Goal: Task Accomplishment & Management: Manage account settings

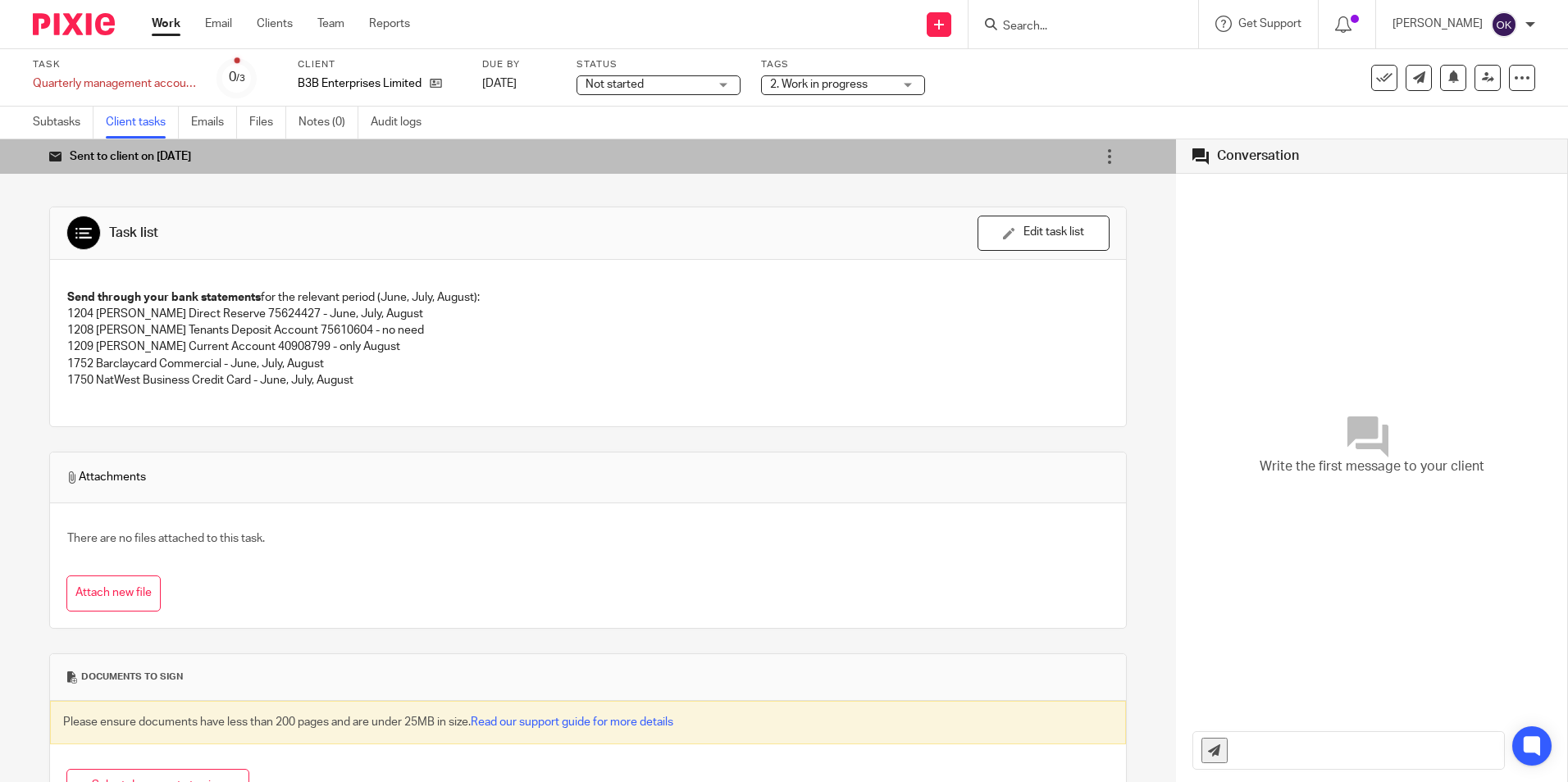
scroll to position [71, 0]
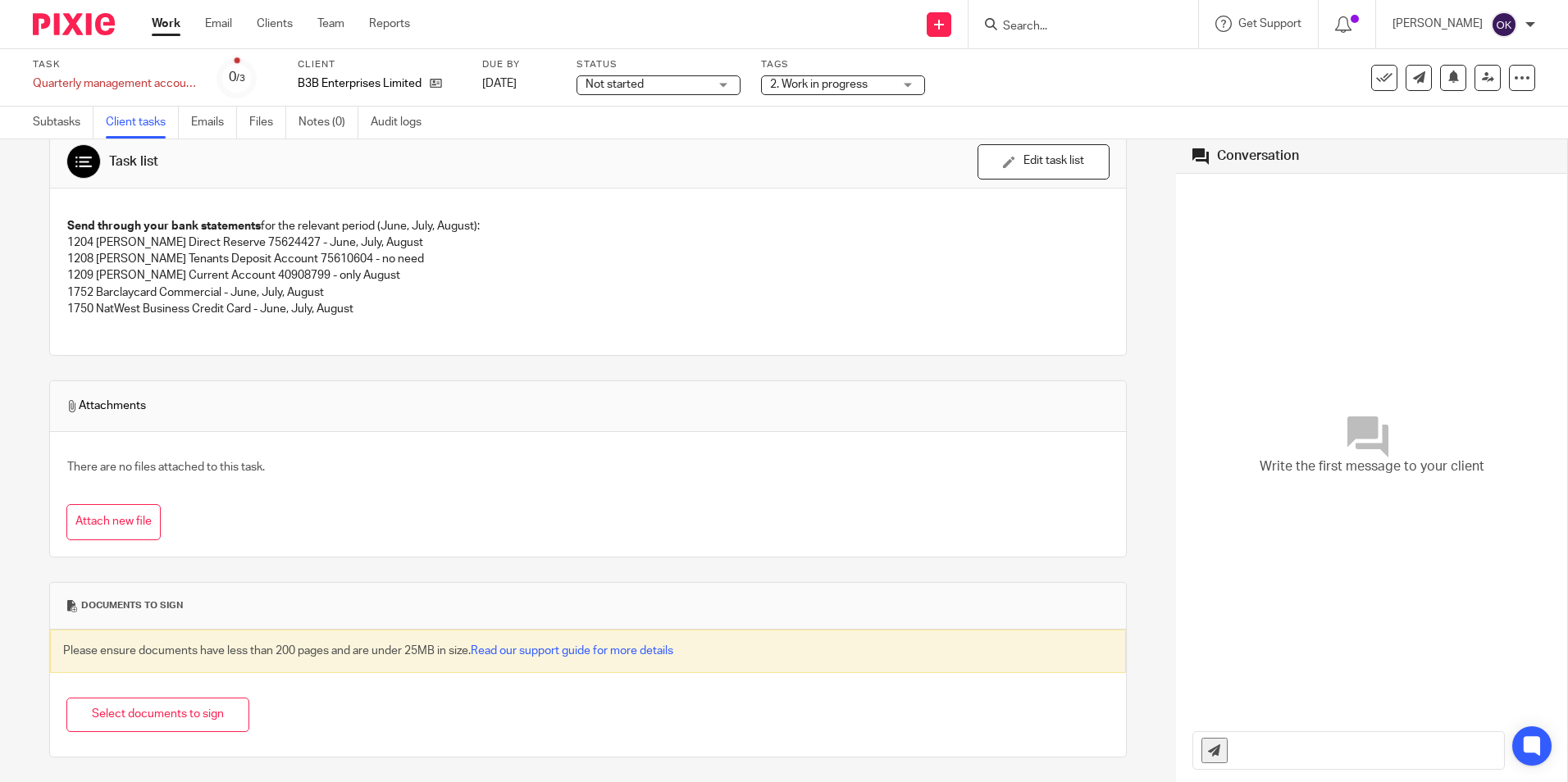
click at [83, 17] on img at bounding box center [74, 24] width 82 height 22
click at [73, 26] on img at bounding box center [74, 24] width 82 height 22
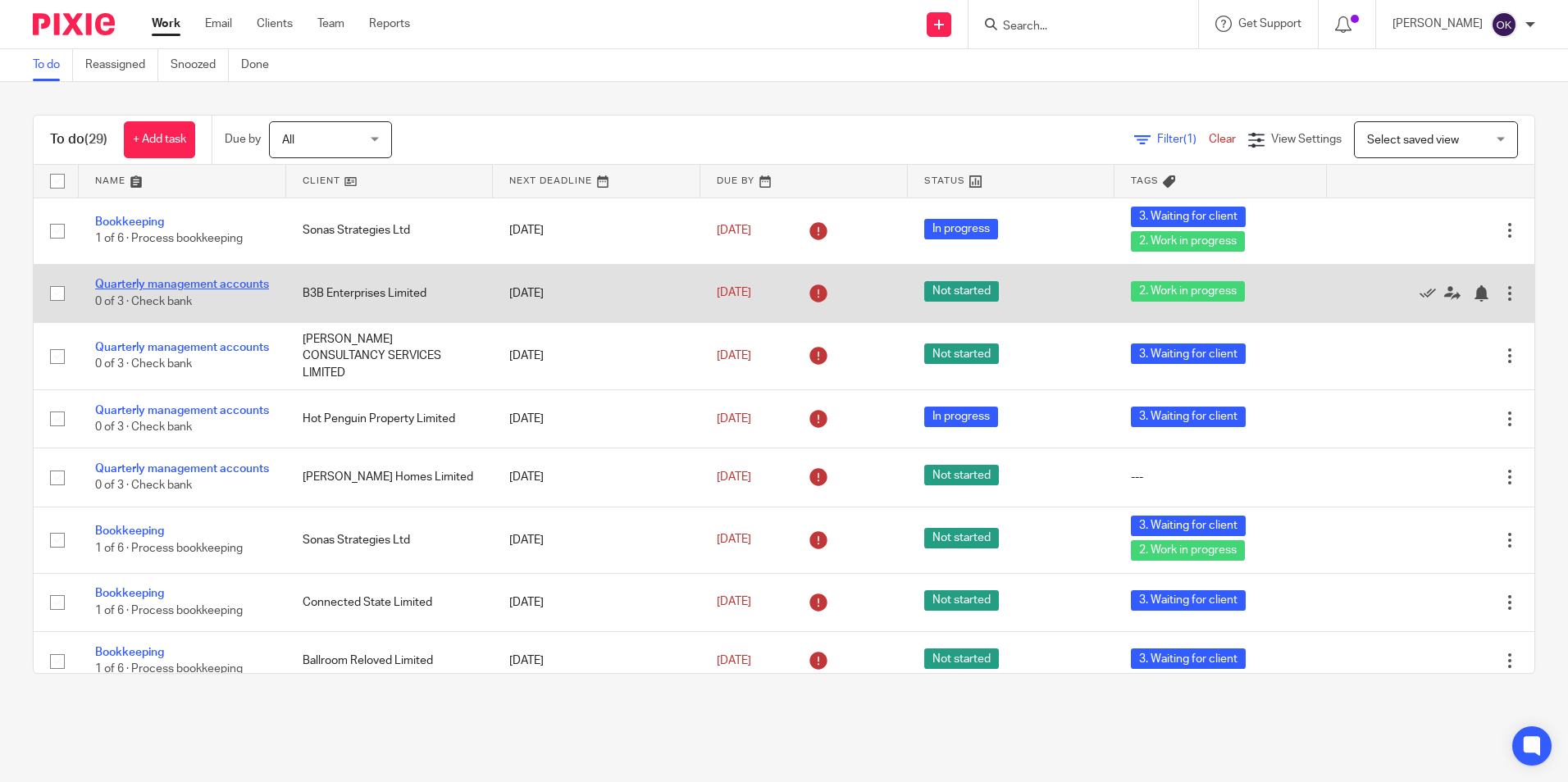
click at [165, 282] on link "Quarterly management accounts" at bounding box center [182, 285] width 174 height 12
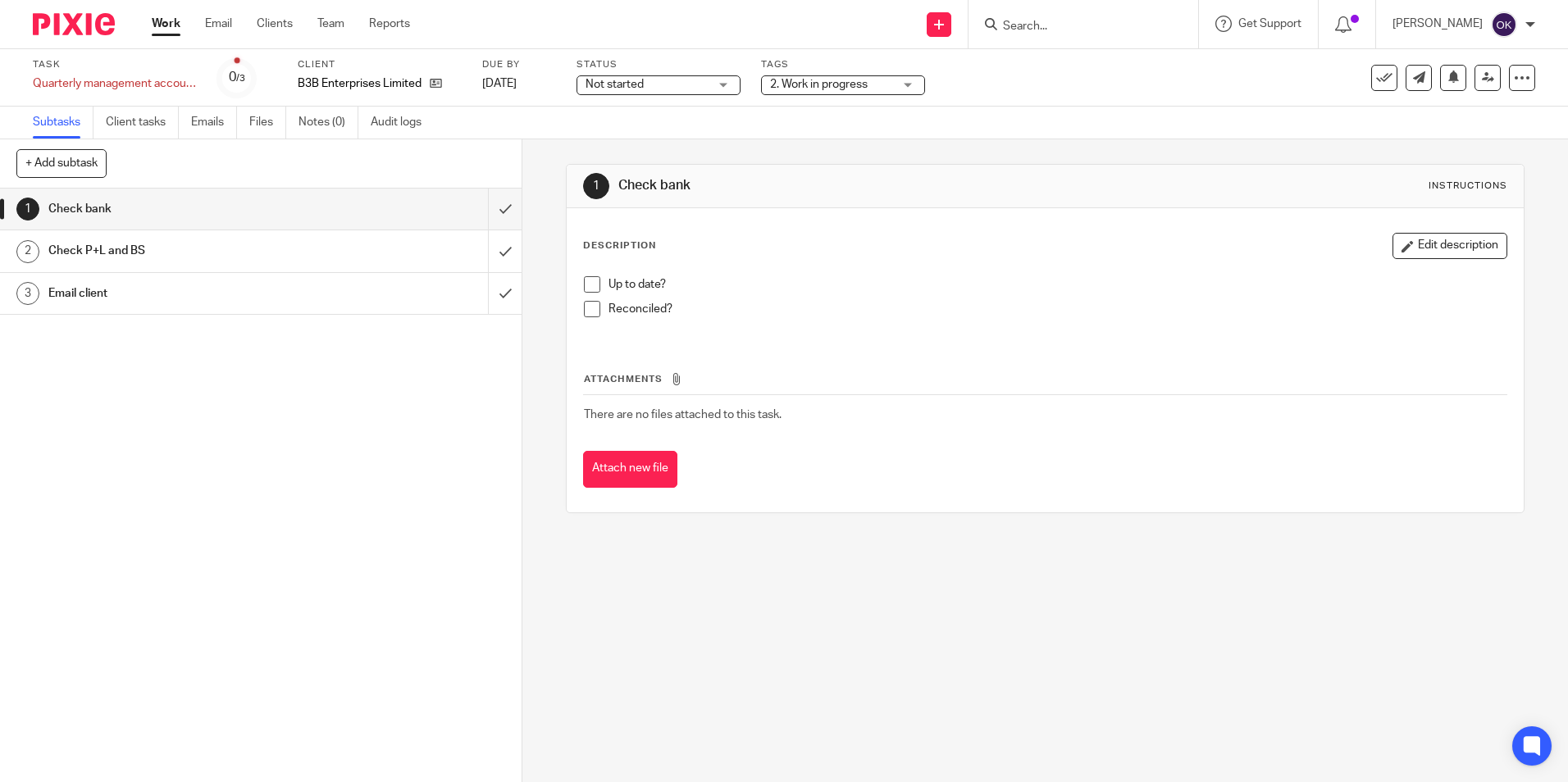
click at [702, 92] on span "Not started" at bounding box center [647, 84] width 123 height 17
click at [632, 153] on li "In progress" at bounding box center [659, 145] width 162 height 34
drag, startPoint x: 815, startPoint y: 89, endPoint x: 817, endPoint y: 103, distance: 14.1
click at [815, 88] on span "2. Work in progress" at bounding box center [819, 84] width 98 height 12
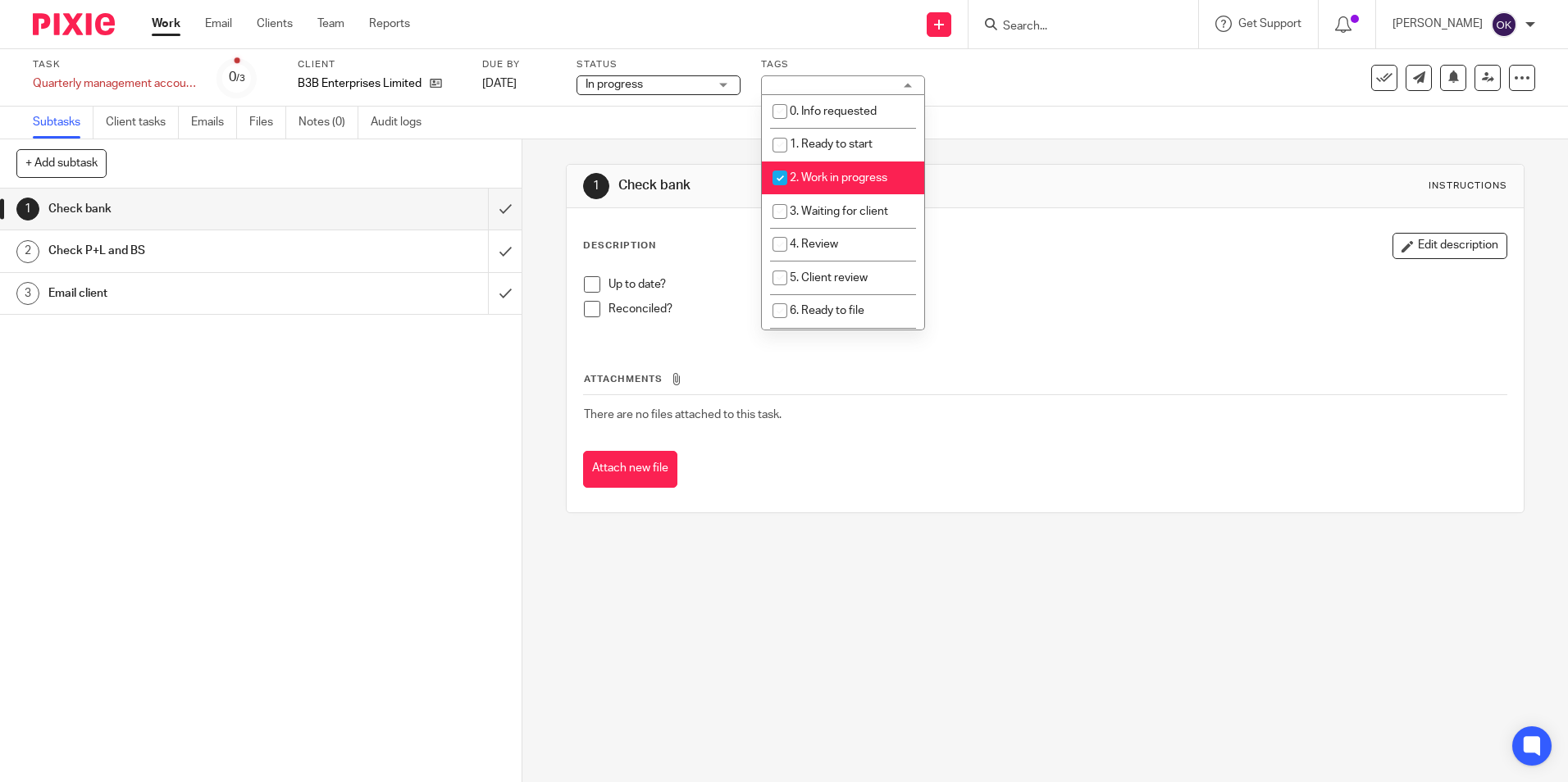
click at [779, 172] on input "checkbox" at bounding box center [780, 178] width 31 height 31
checkbox input "false"
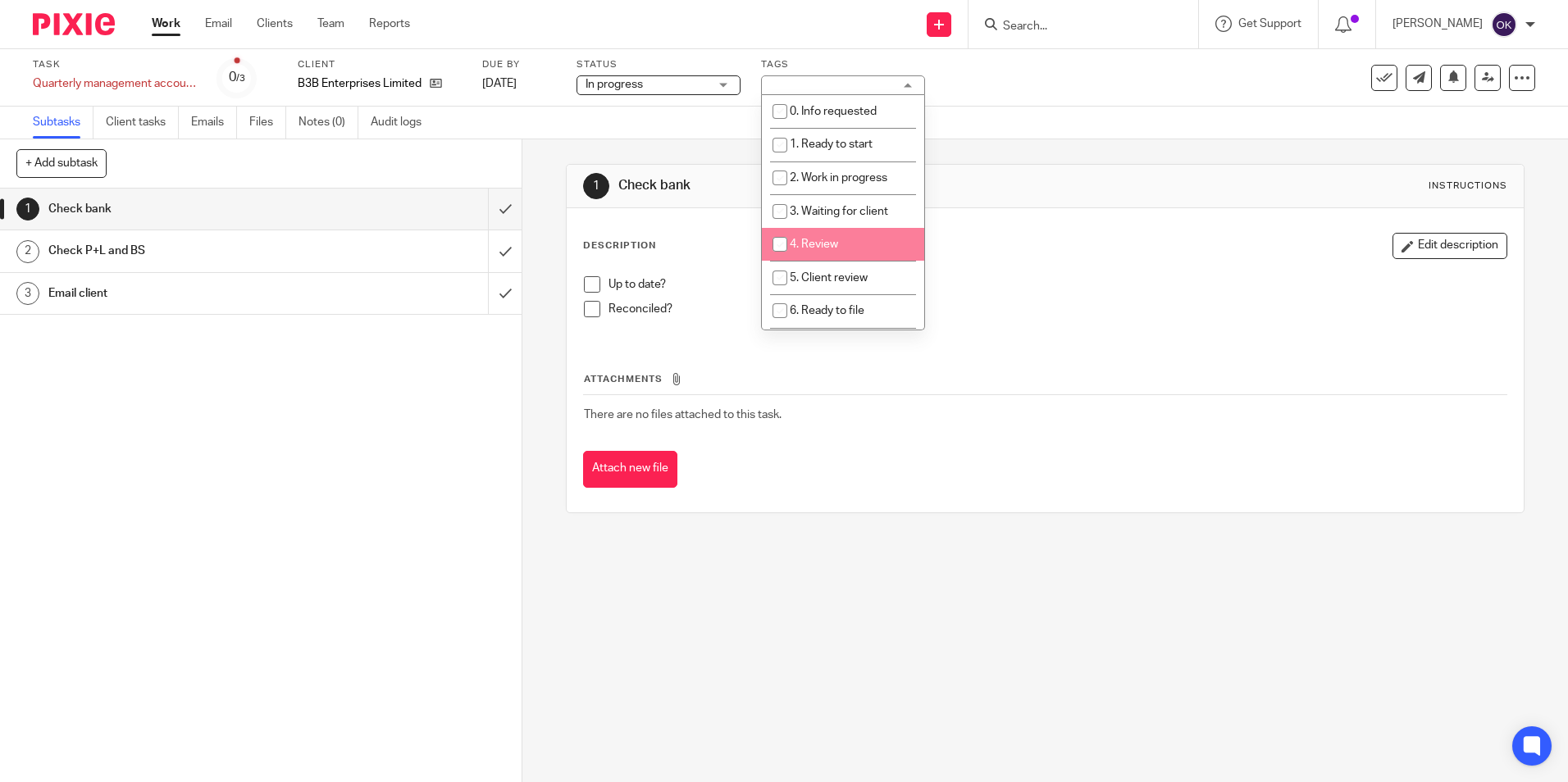
click at [779, 242] on input "checkbox" at bounding box center [780, 244] width 31 height 31
checkbox input "true"
click at [1049, 242] on div "Description Edit description" at bounding box center [1045, 246] width 923 height 26
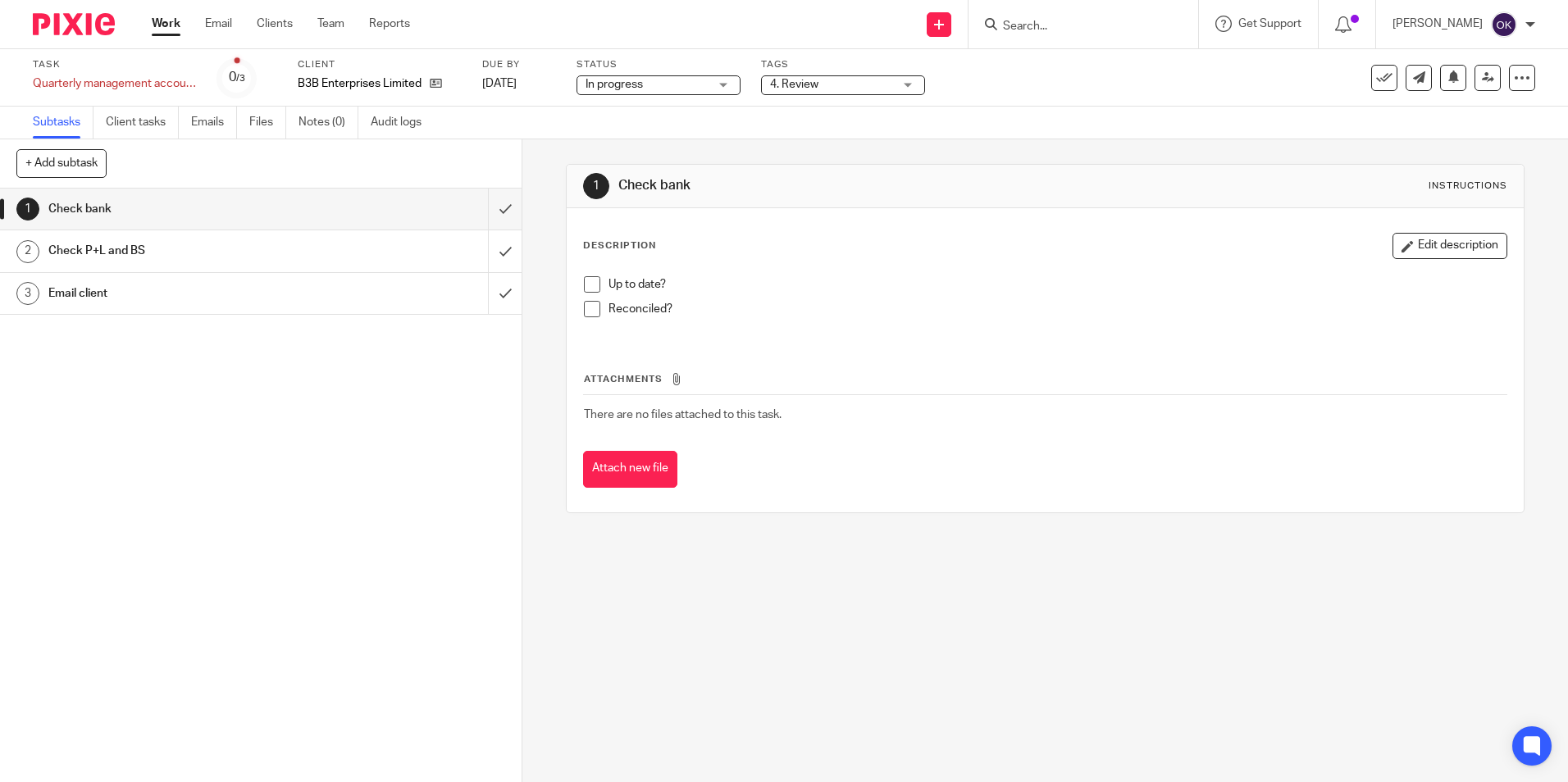
click at [591, 283] on span at bounding box center [592, 285] width 17 height 17
click at [590, 310] on span at bounding box center [592, 309] width 17 height 17
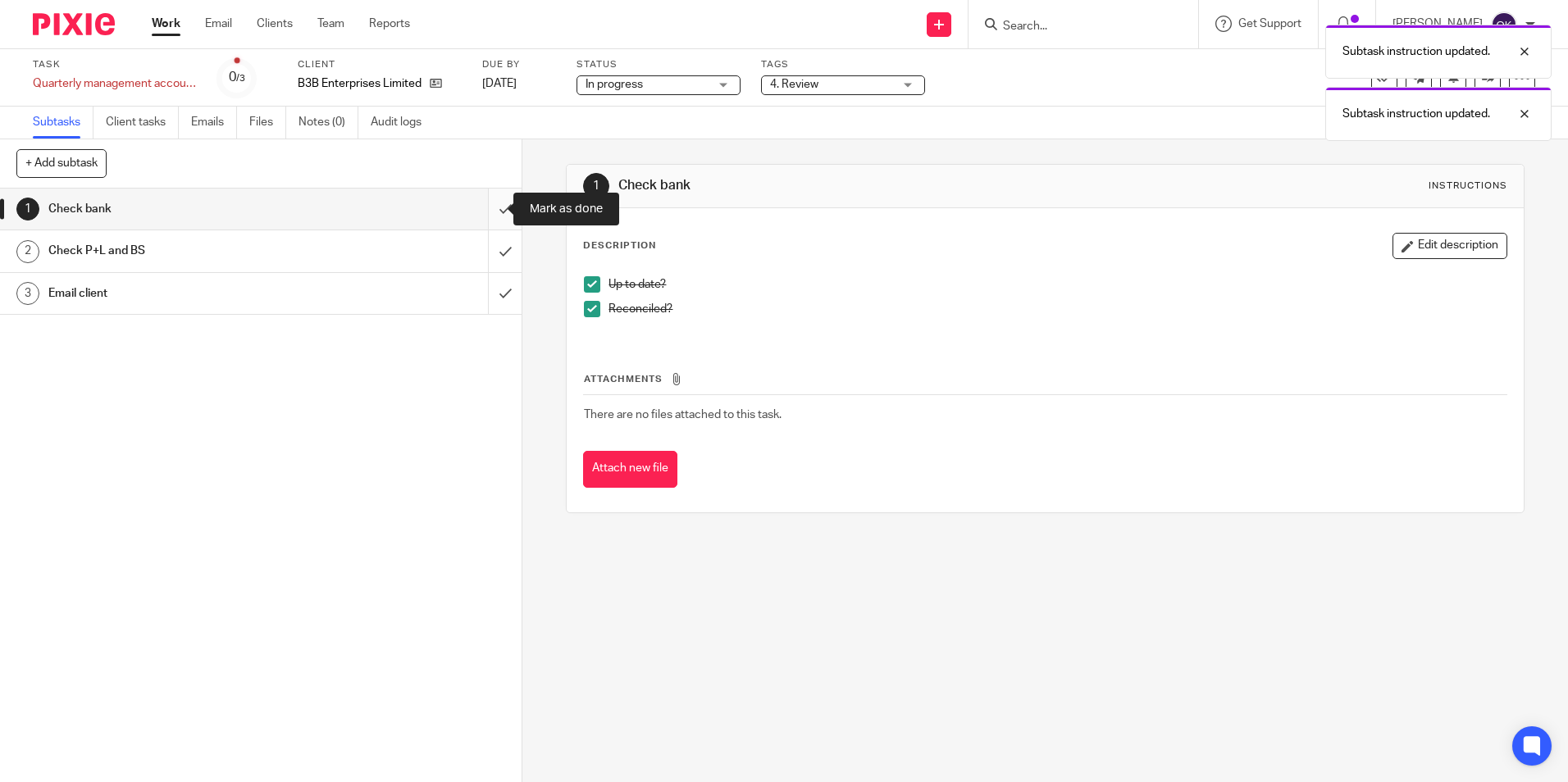
click at [489, 213] on input "submit" at bounding box center [261, 209] width 521 height 41
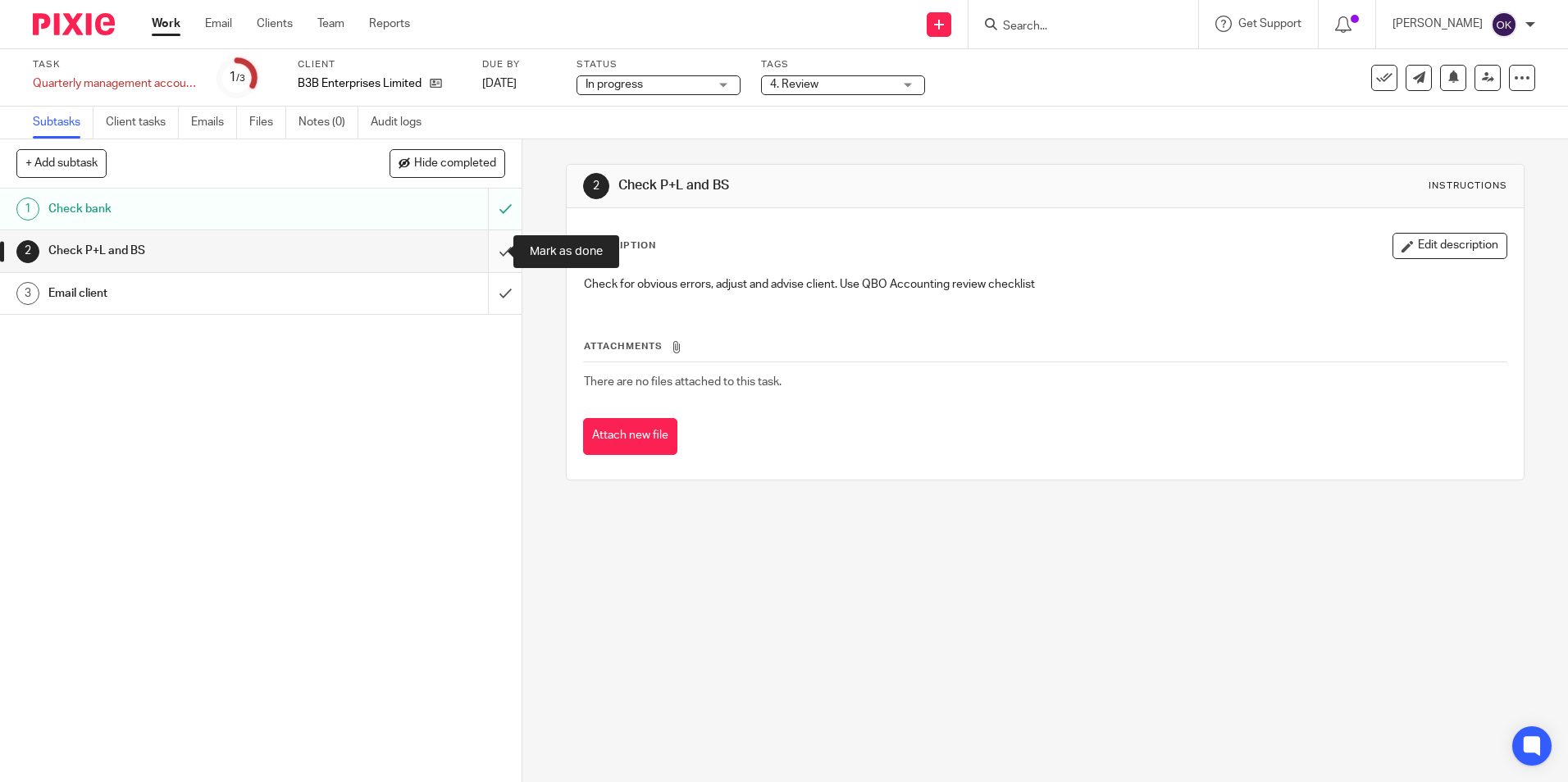
click at [491, 253] on input "submit" at bounding box center [261, 251] width 521 height 41
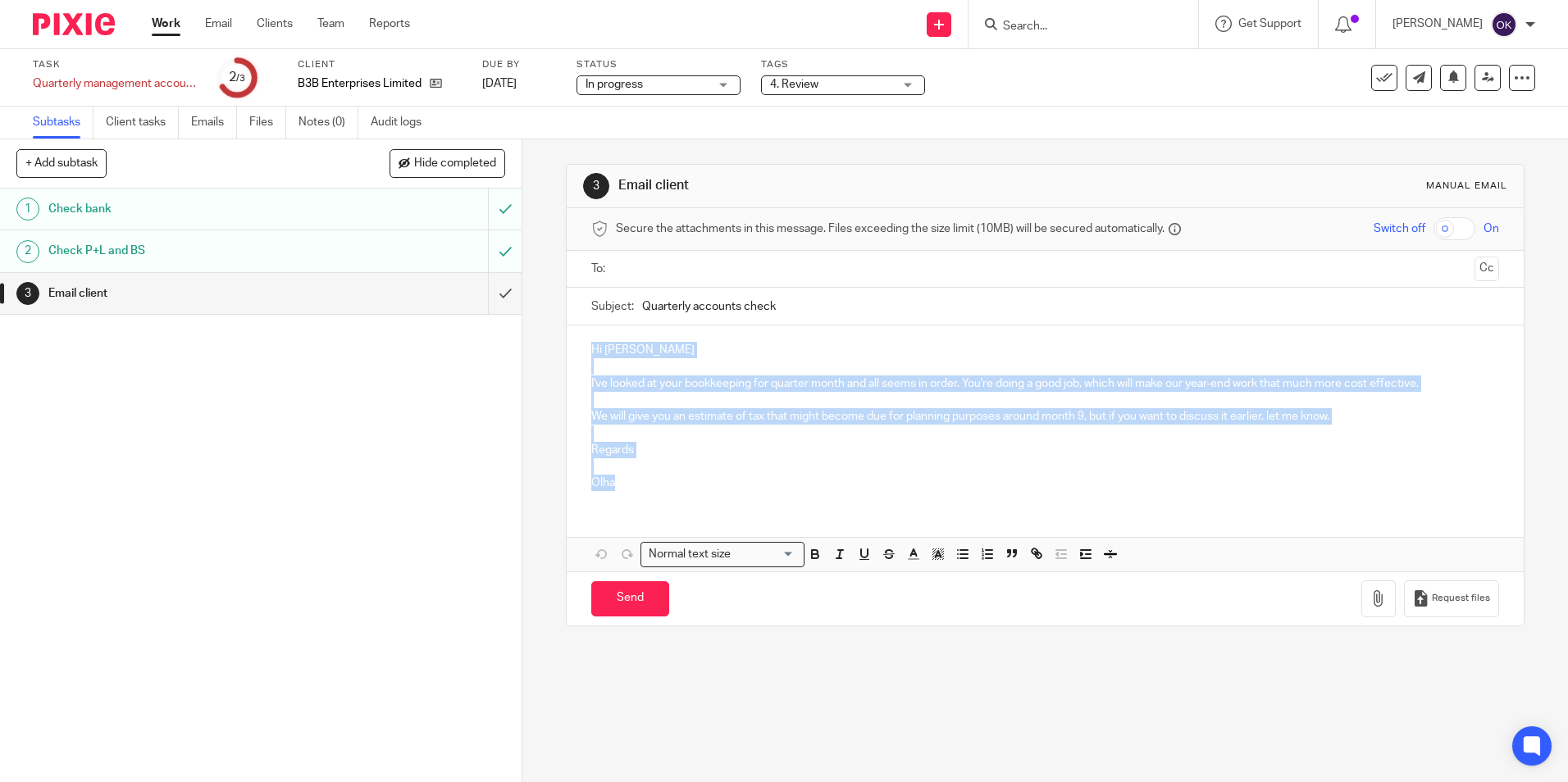
drag, startPoint x: 589, startPoint y: 349, endPoint x: 690, endPoint y: 454, distance: 145.7
click at [698, 482] on div "Hi [PERSON_NAME] I've looked at your bookkeeping for quarter month and all seem…" at bounding box center [1044, 414] width 956 height 178
click at [431, 77] on icon at bounding box center [435, 83] width 12 height 12
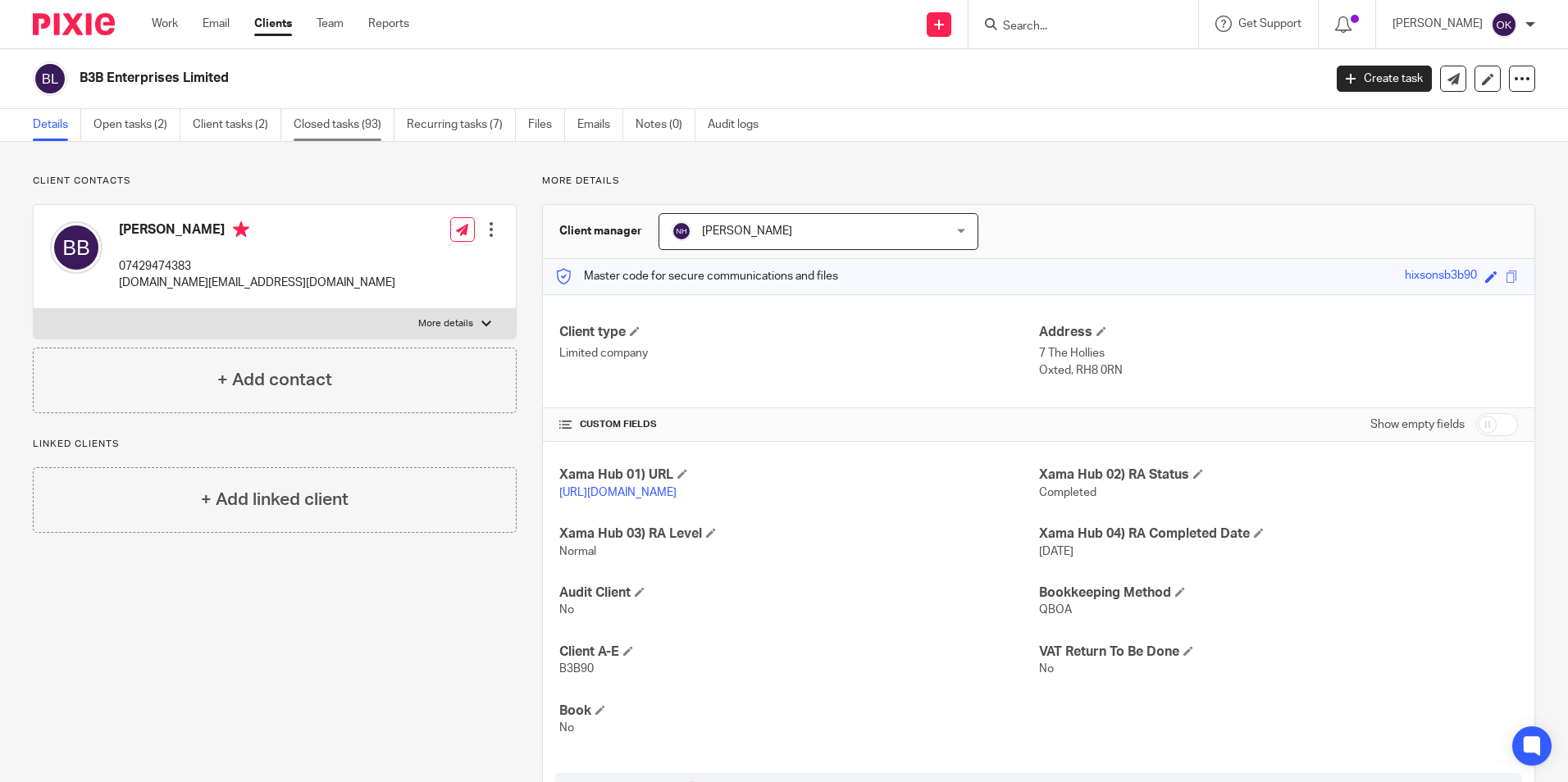
click at [302, 122] on link "Closed tasks (93)" at bounding box center [344, 125] width 101 height 32
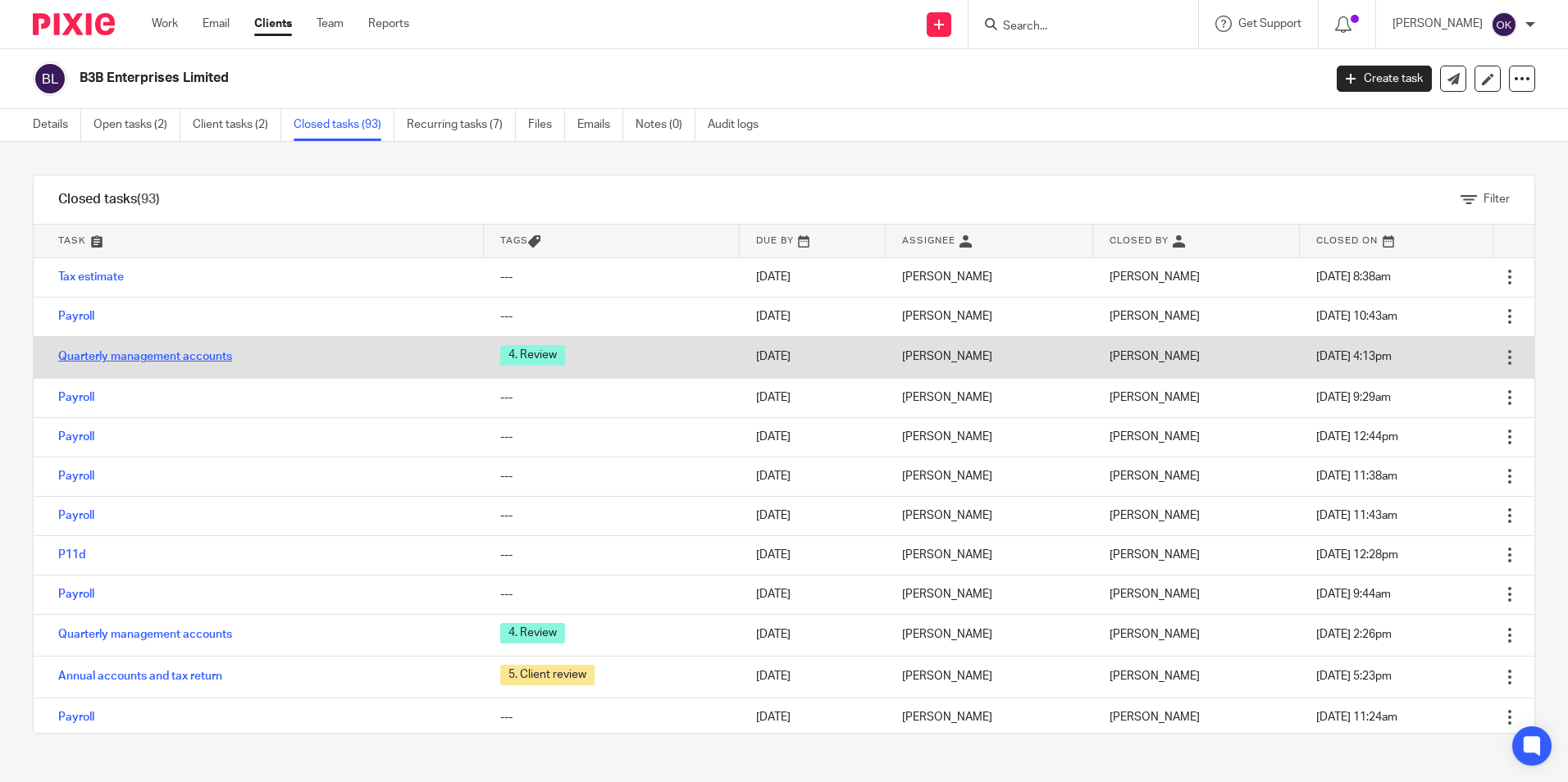
click at [196, 356] on link "Quarterly management accounts" at bounding box center [145, 357] width 174 height 12
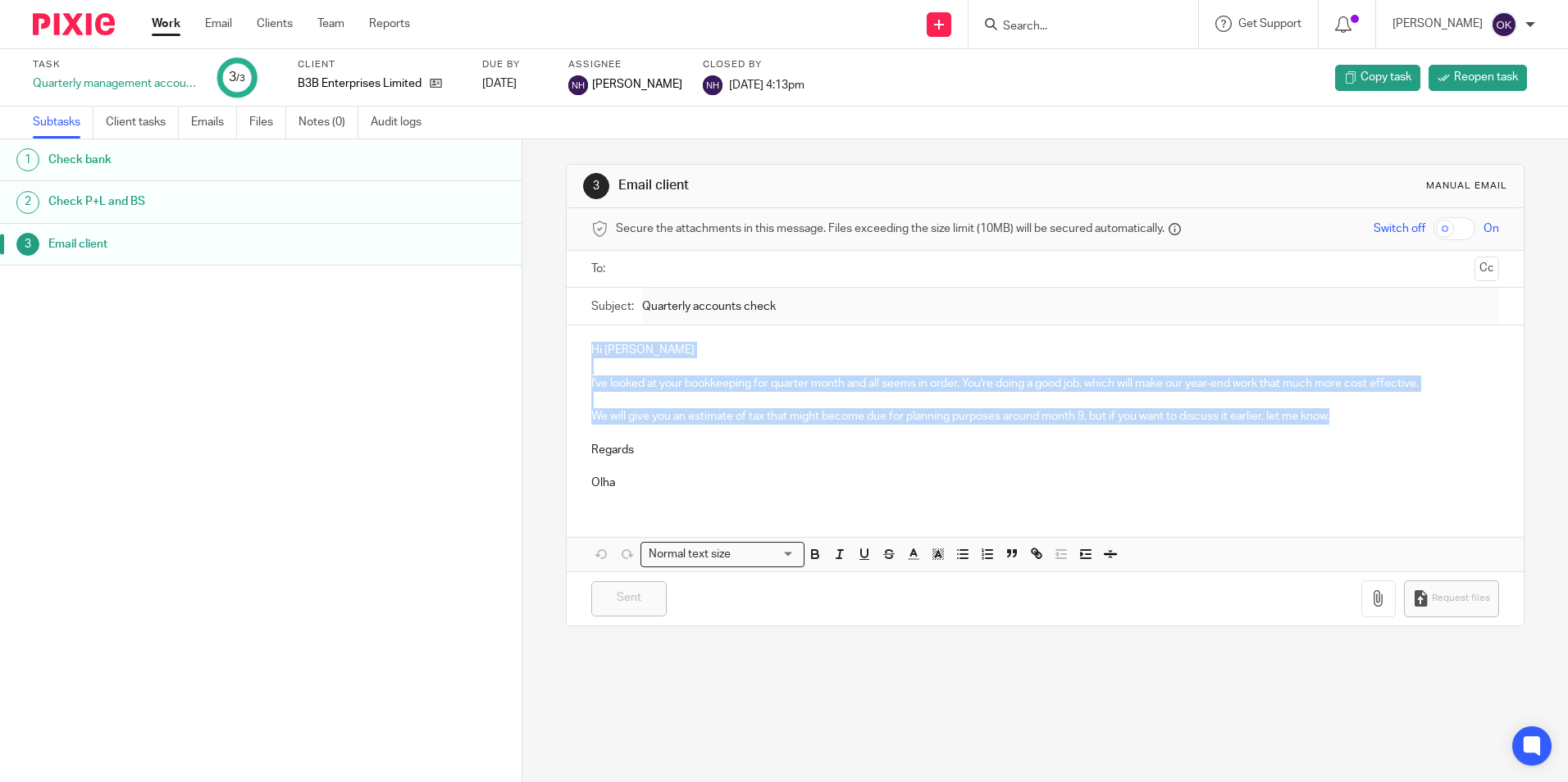
drag, startPoint x: 1354, startPoint y: 409, endPoint x: 583, endPoint y: 338, distance: 774.3
click at [583, 338] on div "Hi [PERSON_NAME] I've looked at your bookkeeping for quarter month and all seem…" at bounding box center [1044, 414] width 956 height 178
copy div "Hi [PERSON_NAME] I've looked at your bookkeeping for quarter month and all seem…"
click at [70, 23] on img at bounding box center [74, 24] width 82 height 22
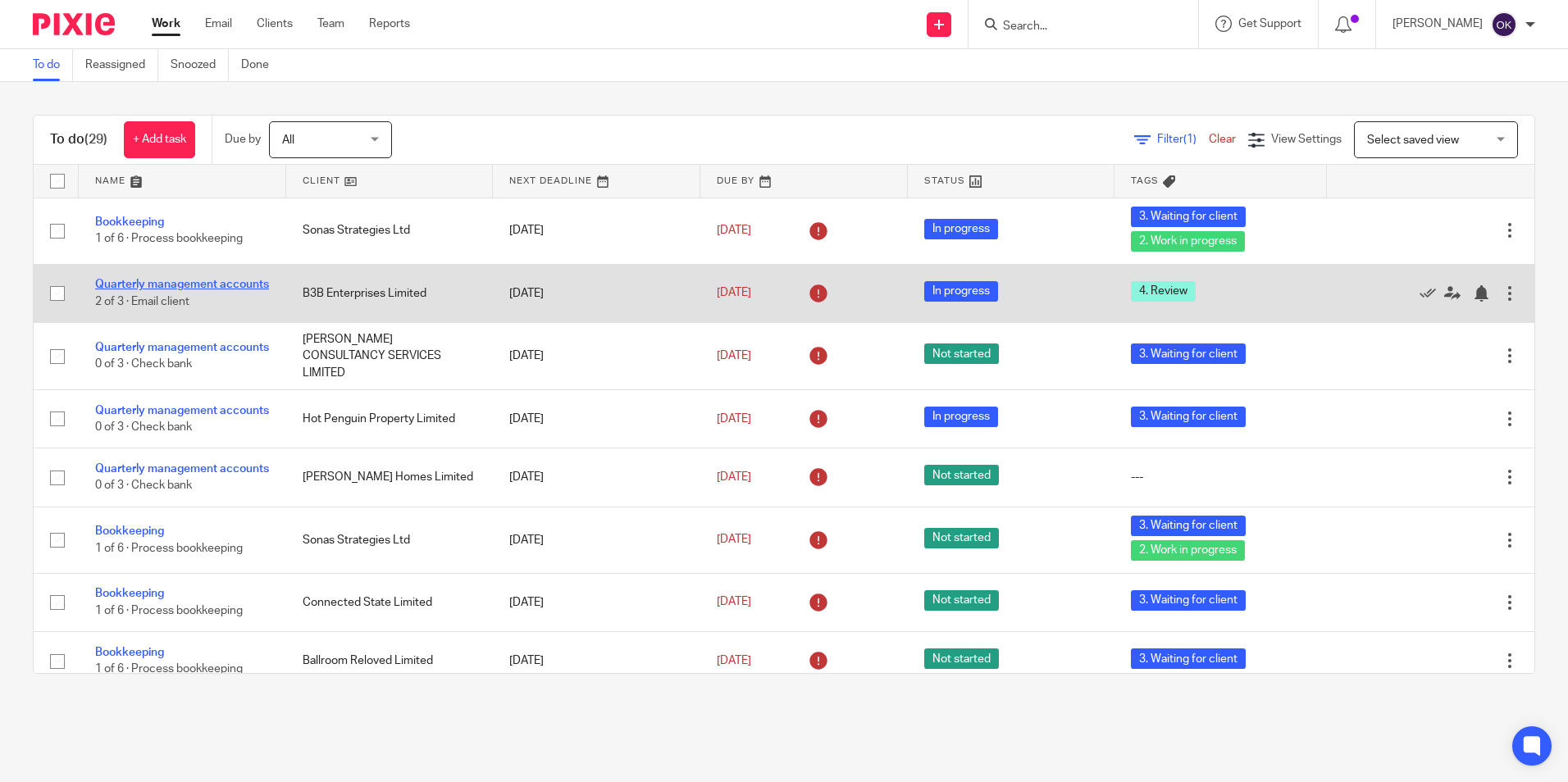
click at [168, 280] on link "Quarterly management accounts" at bounding box center [182, 285] width 174 height 12
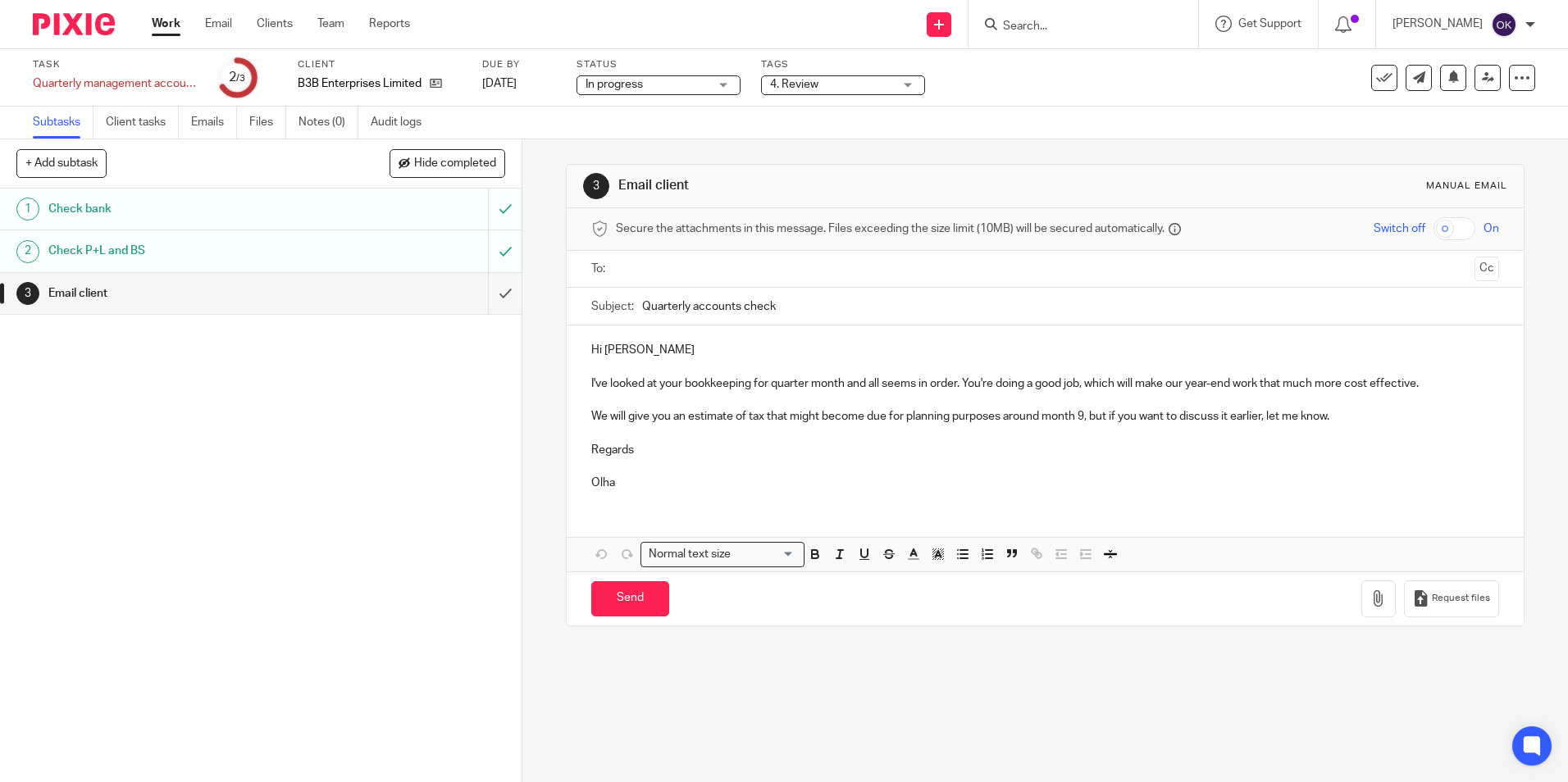
drag, startPoint x: 794, startPoint y: 299, endPoint x: 636, endPoint y: 312, distance: 158.5
click at [636, 312] on div "Subject: Quarterly accounts check" at bounding box center [1044, 306] width 907 height 37
paste input "Bookkeeping Review – 9 Months Completed & Tax Estimate"
type input "Bookkeeping Review – 9 Months Completed & Tax Estimate"
click at [667, 273] on input "text" at bounding box center [1044, 269] width 846 height 19
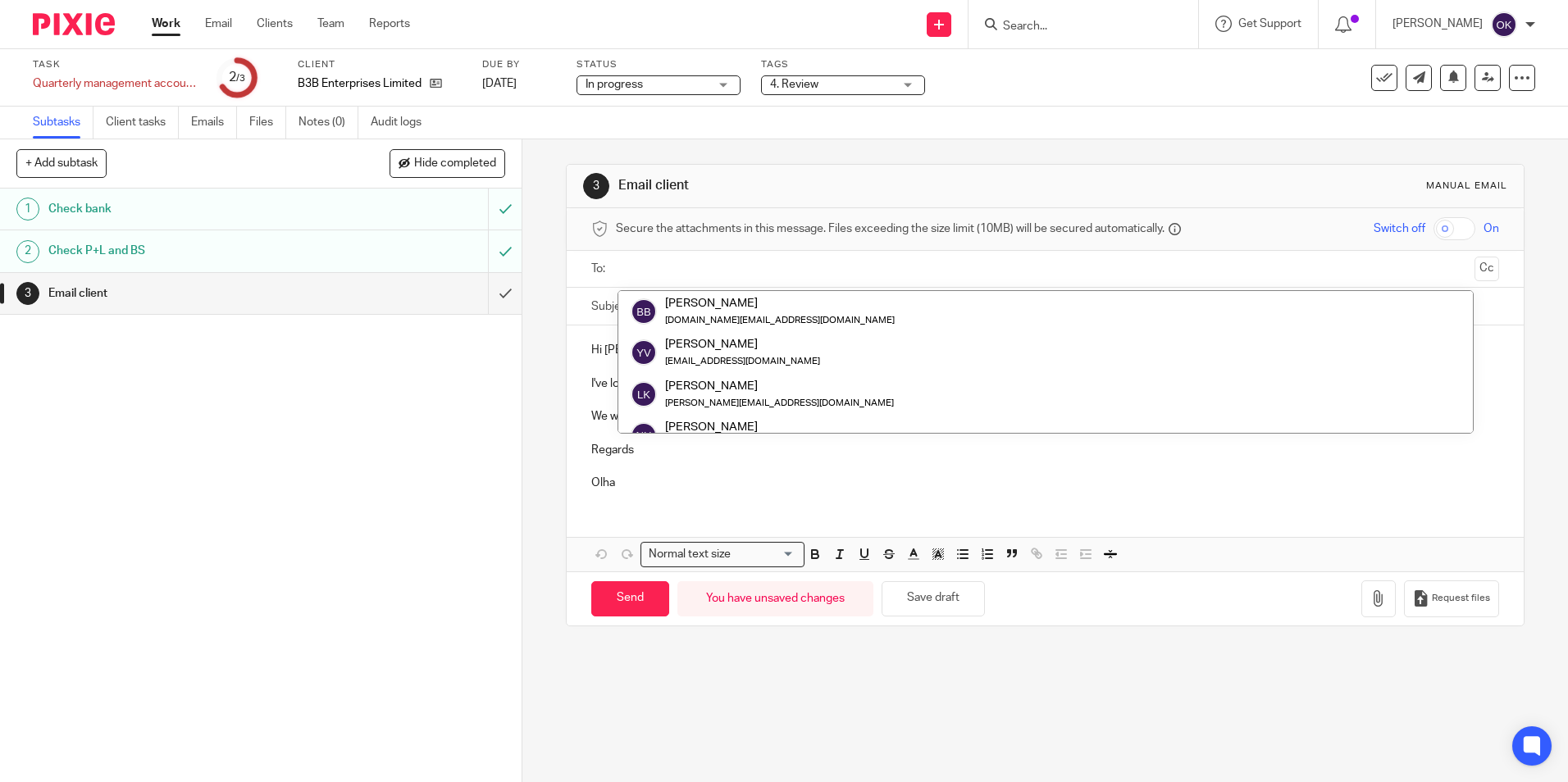
paste input "b.black@b3benterprises.co.uk"
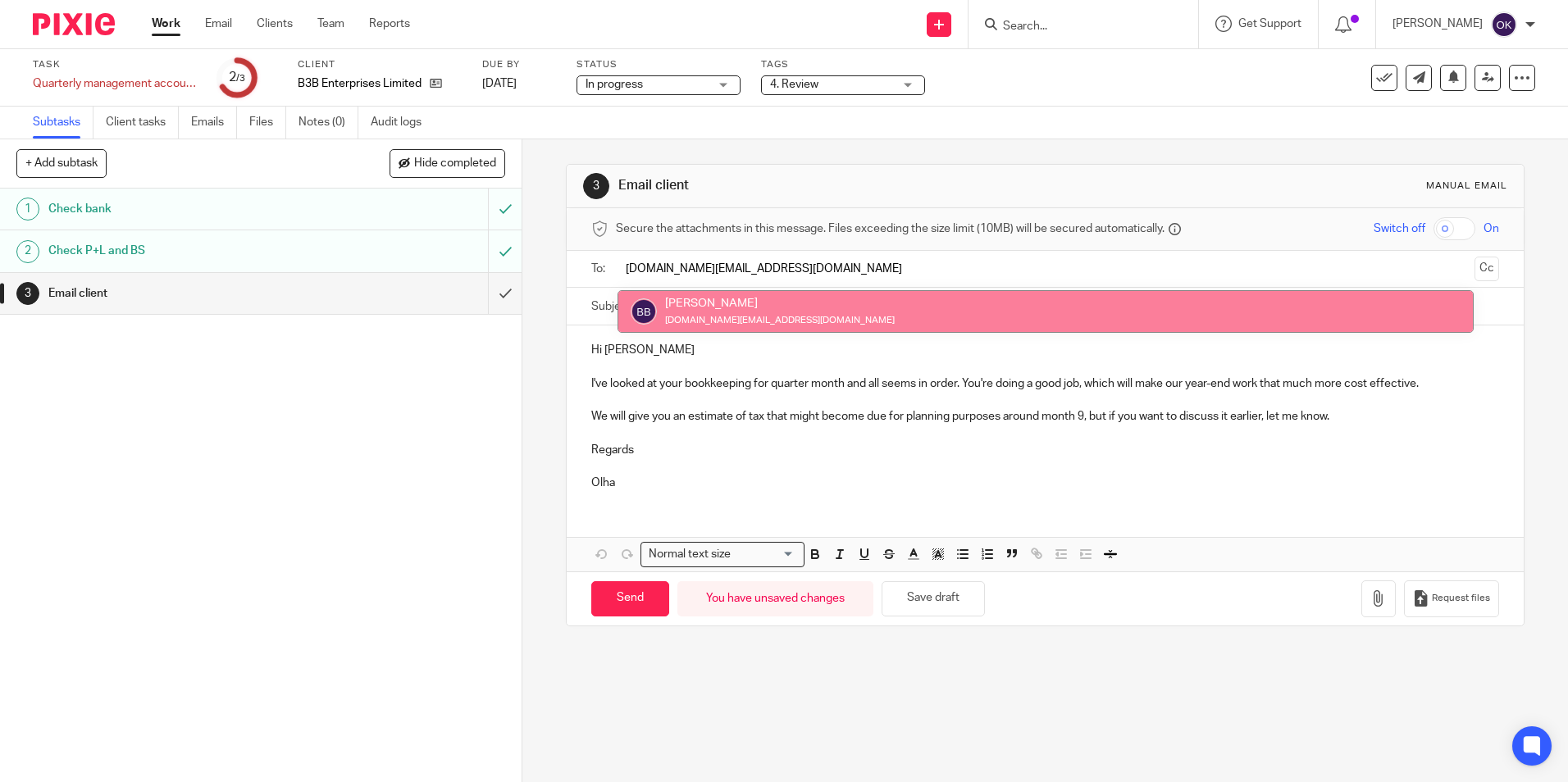
type input "b.black@b3benterprises.co.uk"
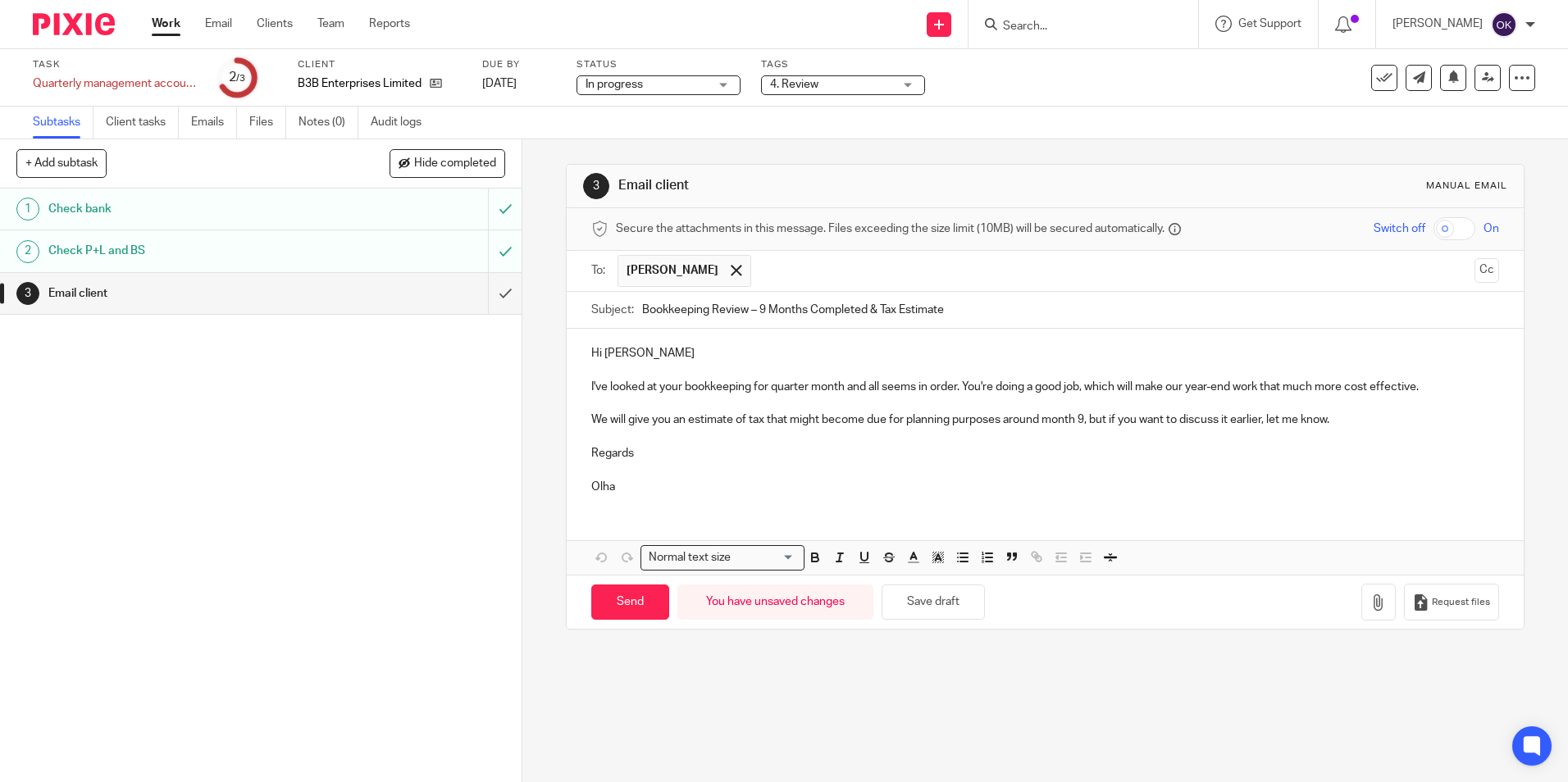
click at [731, 392] on p "I've looked at your bookkeeping for quarter month and all seems in order. You'r…" at bounding box center [1044, 387] width 907 height 17
click at [642, 432] on p at bounding box center [1044, 437] width 907 height 17
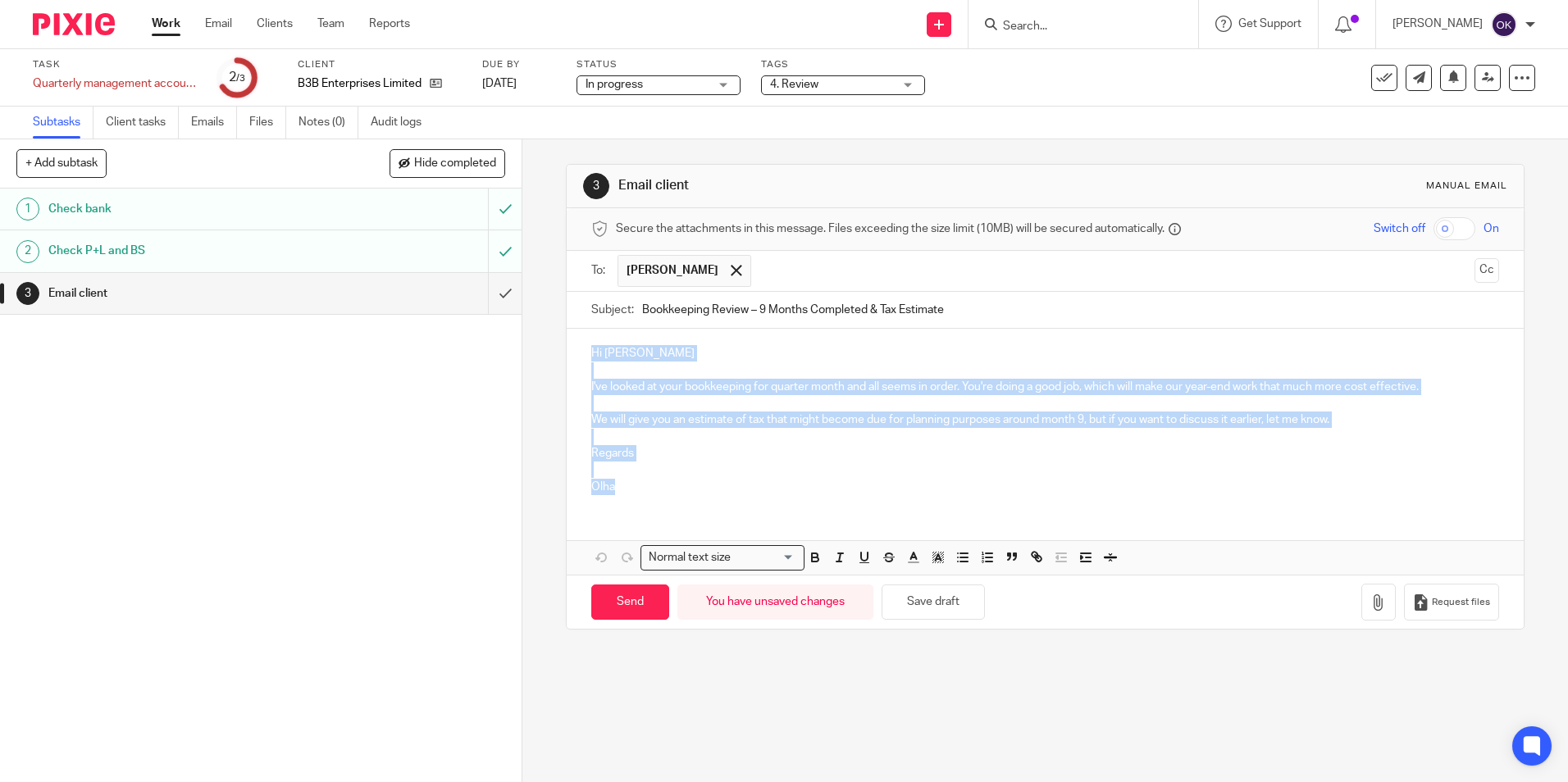
drag, startPoint x: 586, startPoint y: 349, endPoint x: 620, endPoint y: 496, distance: 150.9
click at [620, 496] on div "Hi Bryan I've looked at your bookkeeping for quarter month and all seems in ord…" at bounding box center [1044, 417] width 956 height 178
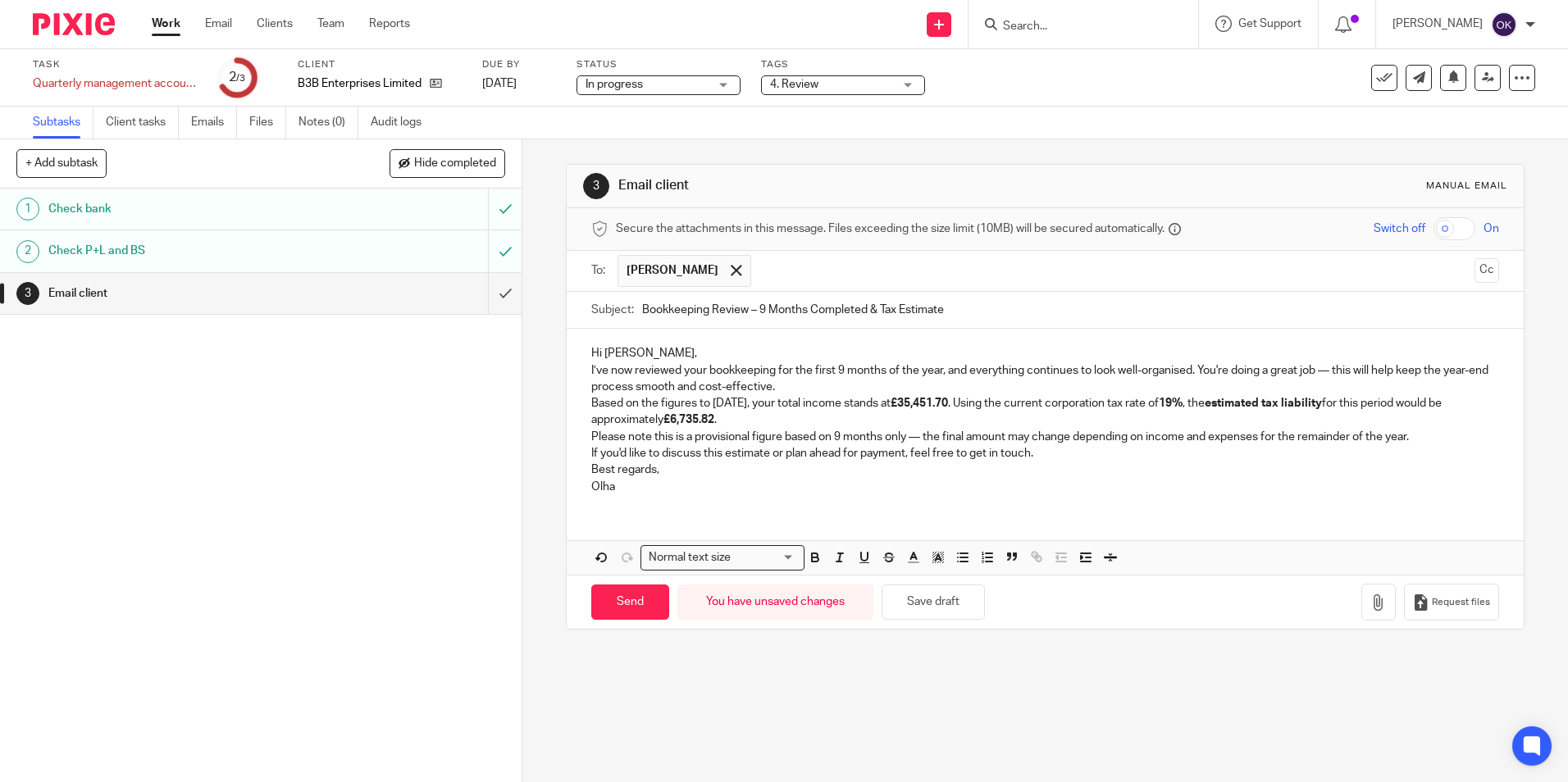
click at [942, 375] on p "I’ve now reviewed your bookkeeping for the first 9 months of the year, and ever…" at bounding box center [1044, 379] width 907 height 34
click at [1212, 366] on p "I’ve now reviewed your bookkeeping for the first 9 months of the year and every…" at bounding box center [1044, 379] width 907 height 34
click at [814, 387] on p "I’ve now reviewed your bookkeeping for the first 9 months of the year and every…" at bounding box center [1044, 379] width 907 height 34
click at [830, 391] on p "I’ve now reviewed your bookkeeping for the first 9 months of the year and every…" at bounding box center [1044, 379] width 907 height 34
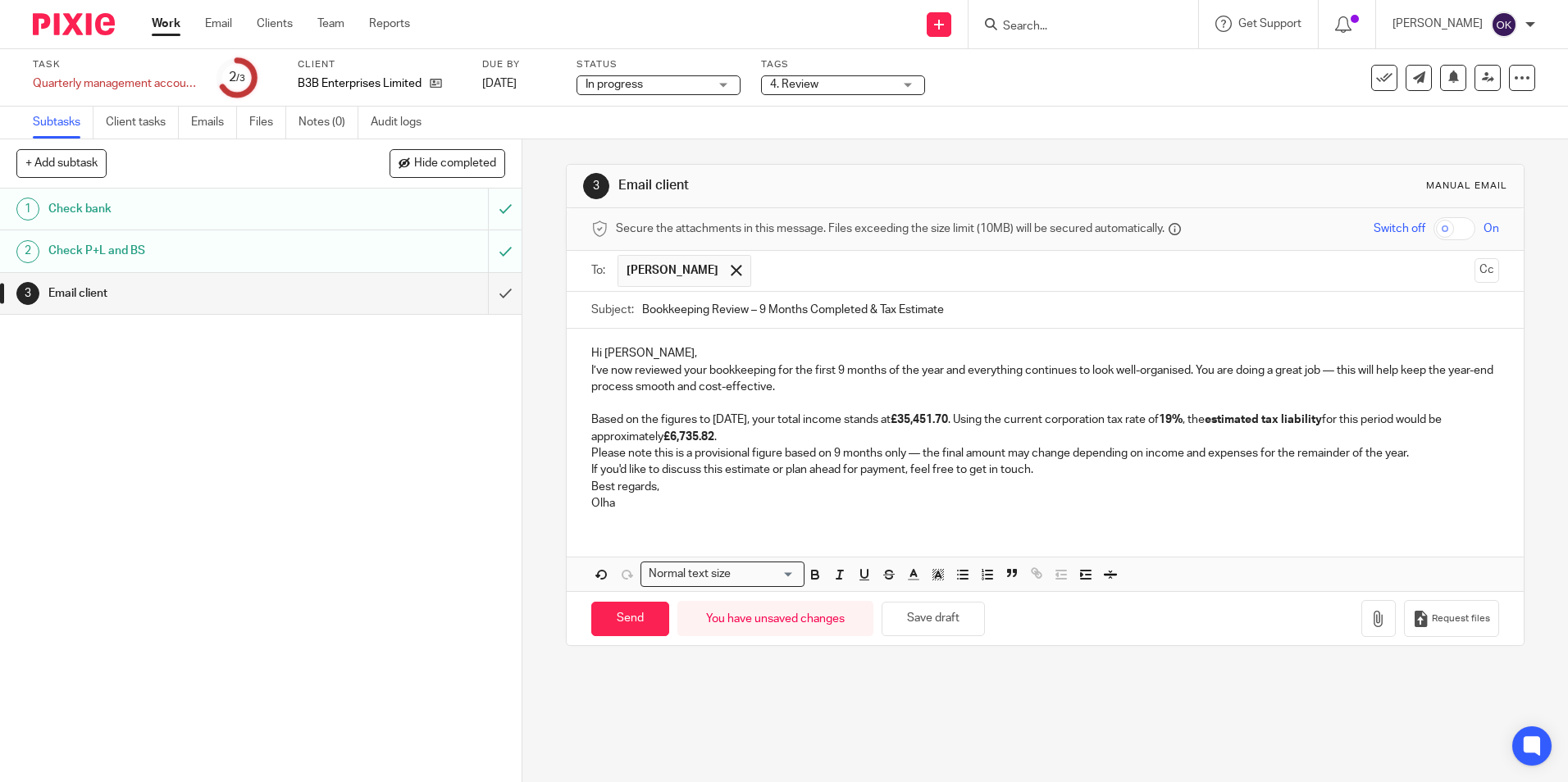
click at [719, 421] on p "Based on the figures to 30 September 2025, your total income stands at £35,451.…" at bounding box center [1044, 428] width 907 height 34
click at [727, 417] on p "Based on the figures to 30 September 2025, your total income stands at £35,451.…" at bounding box center [1044, 428] width 907 height 34
drag, startPoint x: 725, startPoint y: 417, endPoint x: 782, endPoint y: 415, distance: 57.0
click at [782, 415] on p "Based on the figures to 30 September 2025, your total income stands at £35,451.…" at bounding box center [1044, 428] width 907 height 34
click at [716, 421] on p "Based on the figures to 30 September 2025, your total income stands at £35,451.…" at bounding box center [1044, 428] width 907 height 34
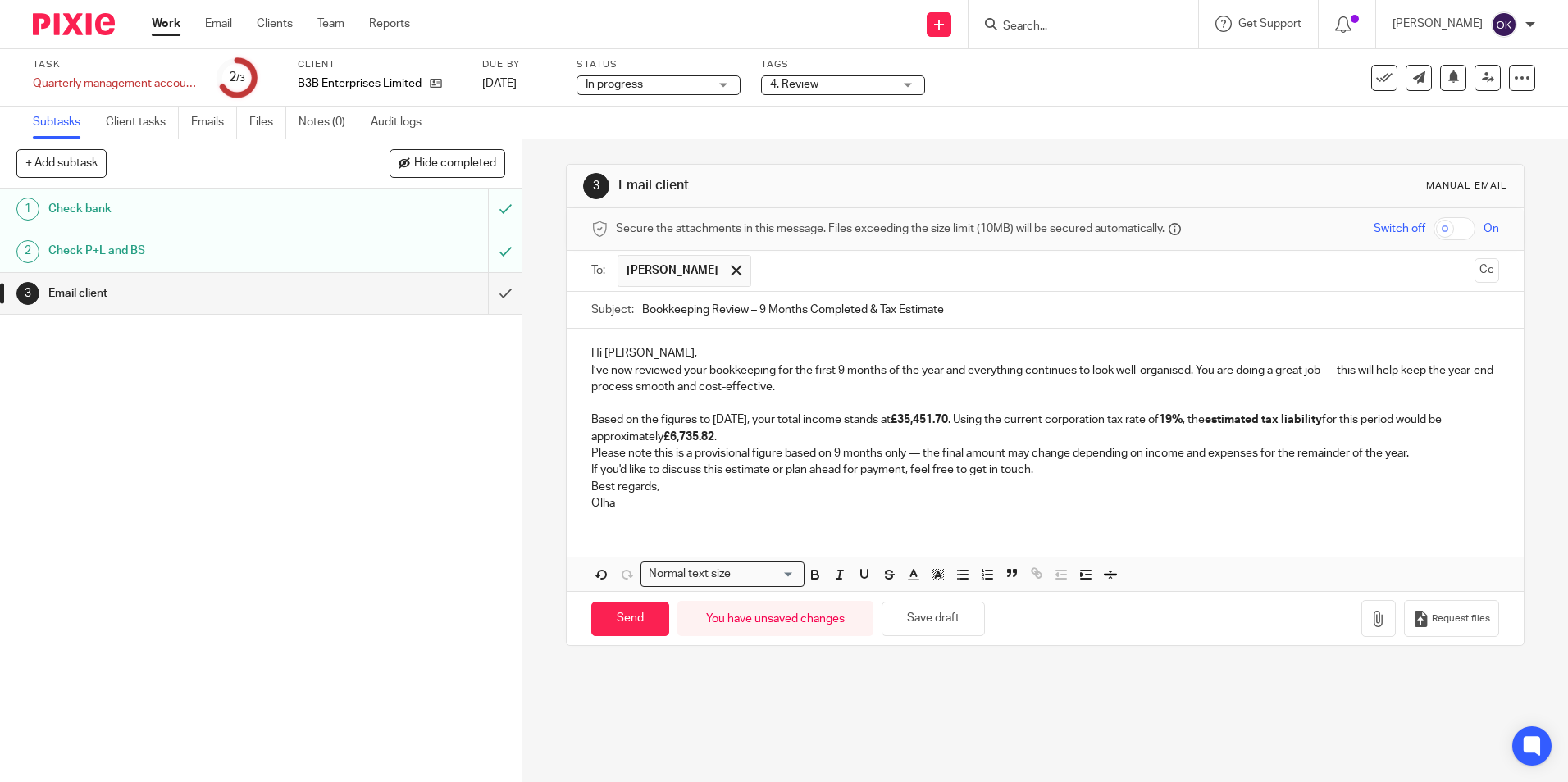
click at [794, 440] on p "Based on the figures to 31 August 2025, your total income stands at £35,451.70 …" at bounding box center [1044, 428] width 907 height 34
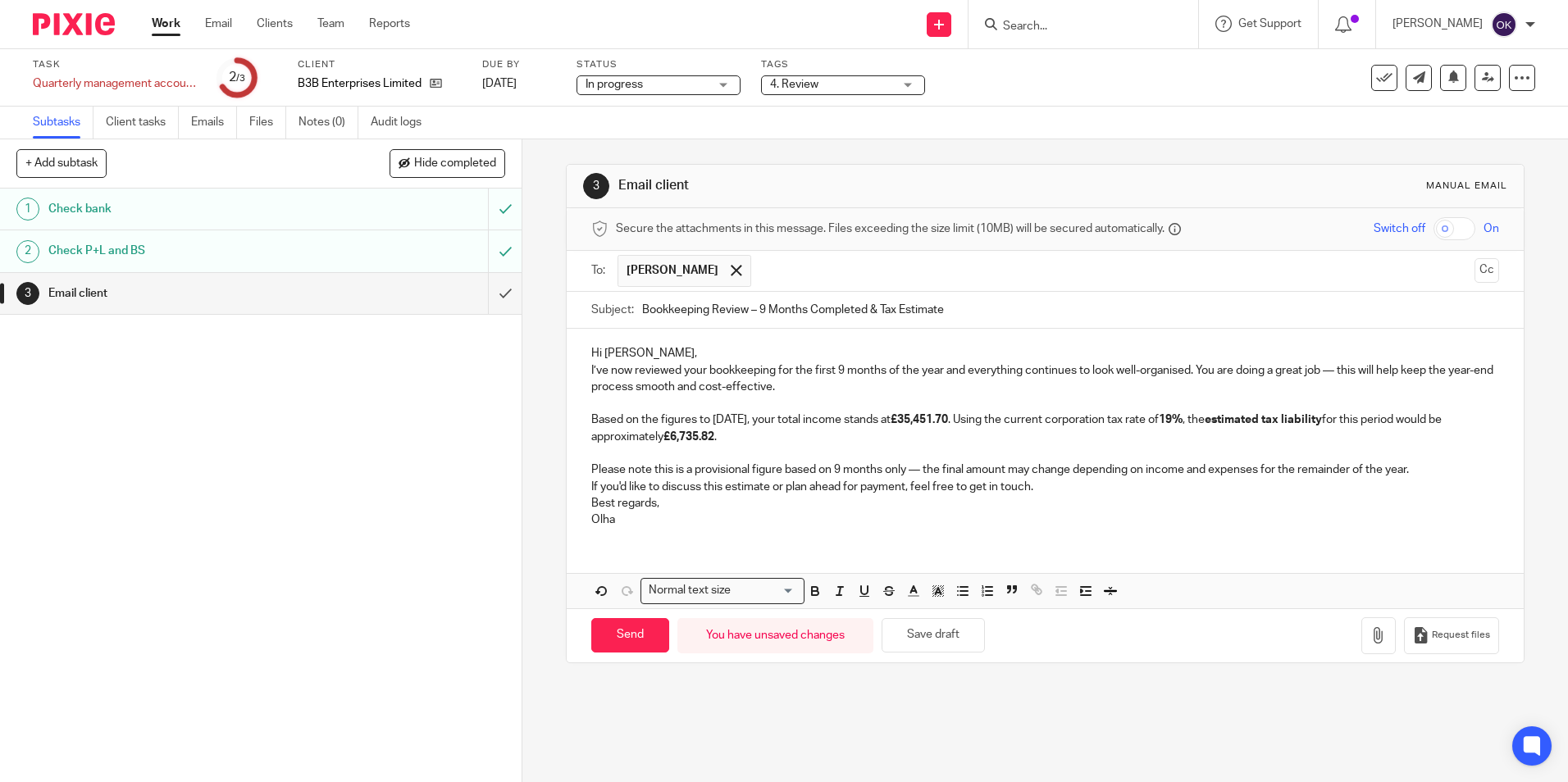
click at [1053, 486] on p "If you'd like to discuss this estimate or plan ahead for payment, feel free to …" at bounding box center [1044, 487] width 907 height 17
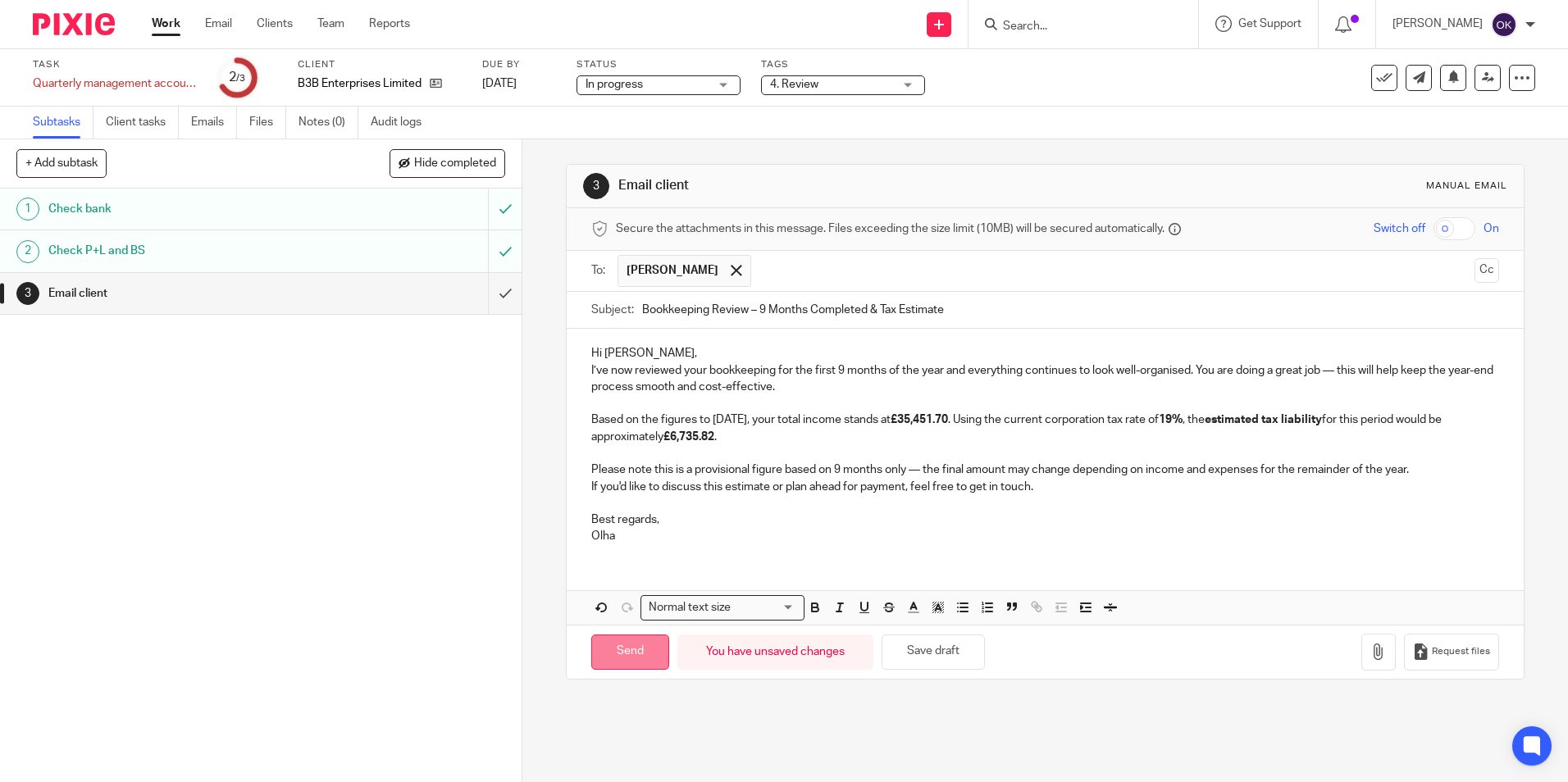
click at [630, 660] on input "Send" at bounding box center [630, 652] width 78 height 36
type input "Sent"
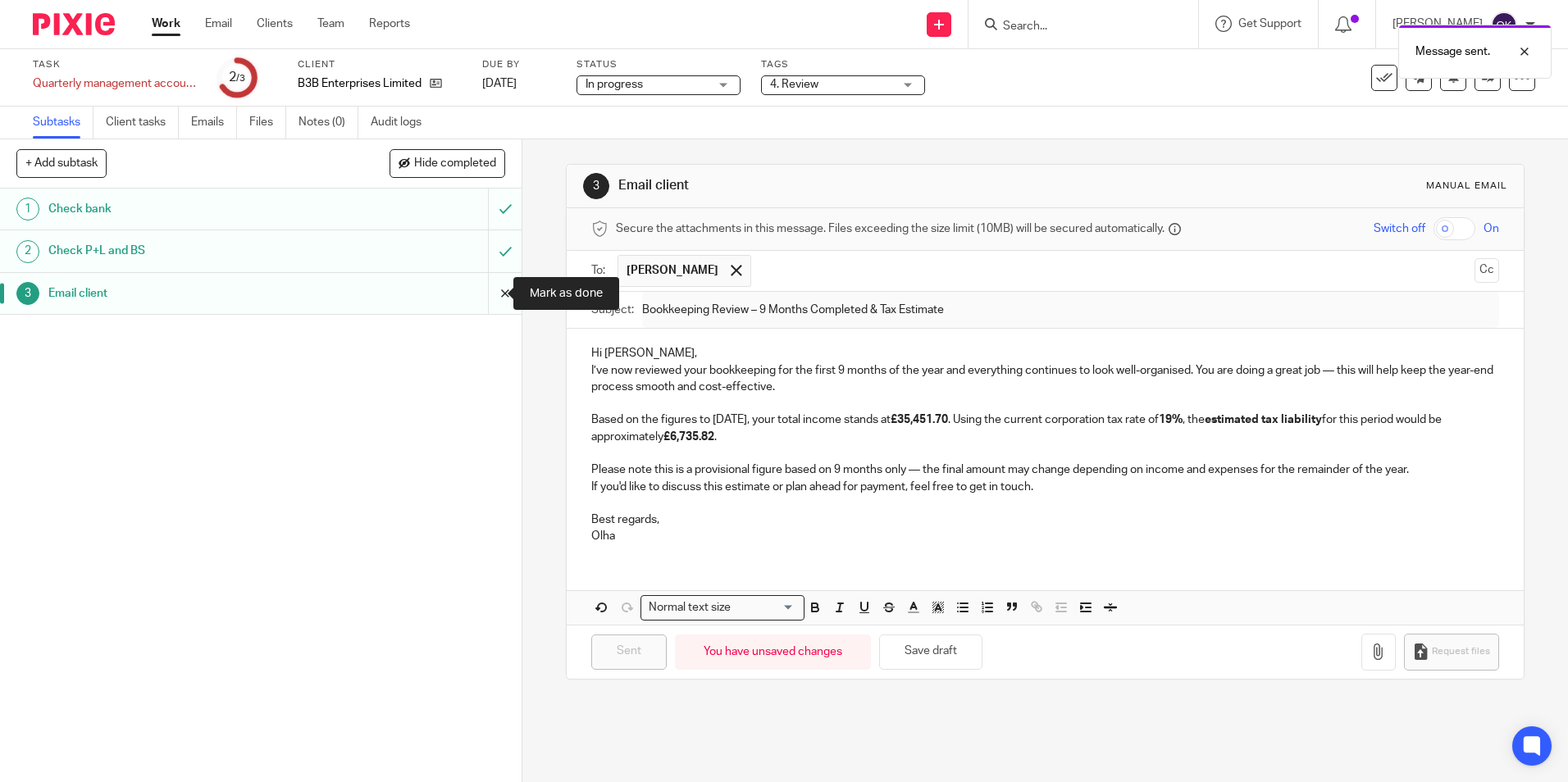
click at [488, 295] on input "submit" at bounding box center [261, 294] width 521 height 41
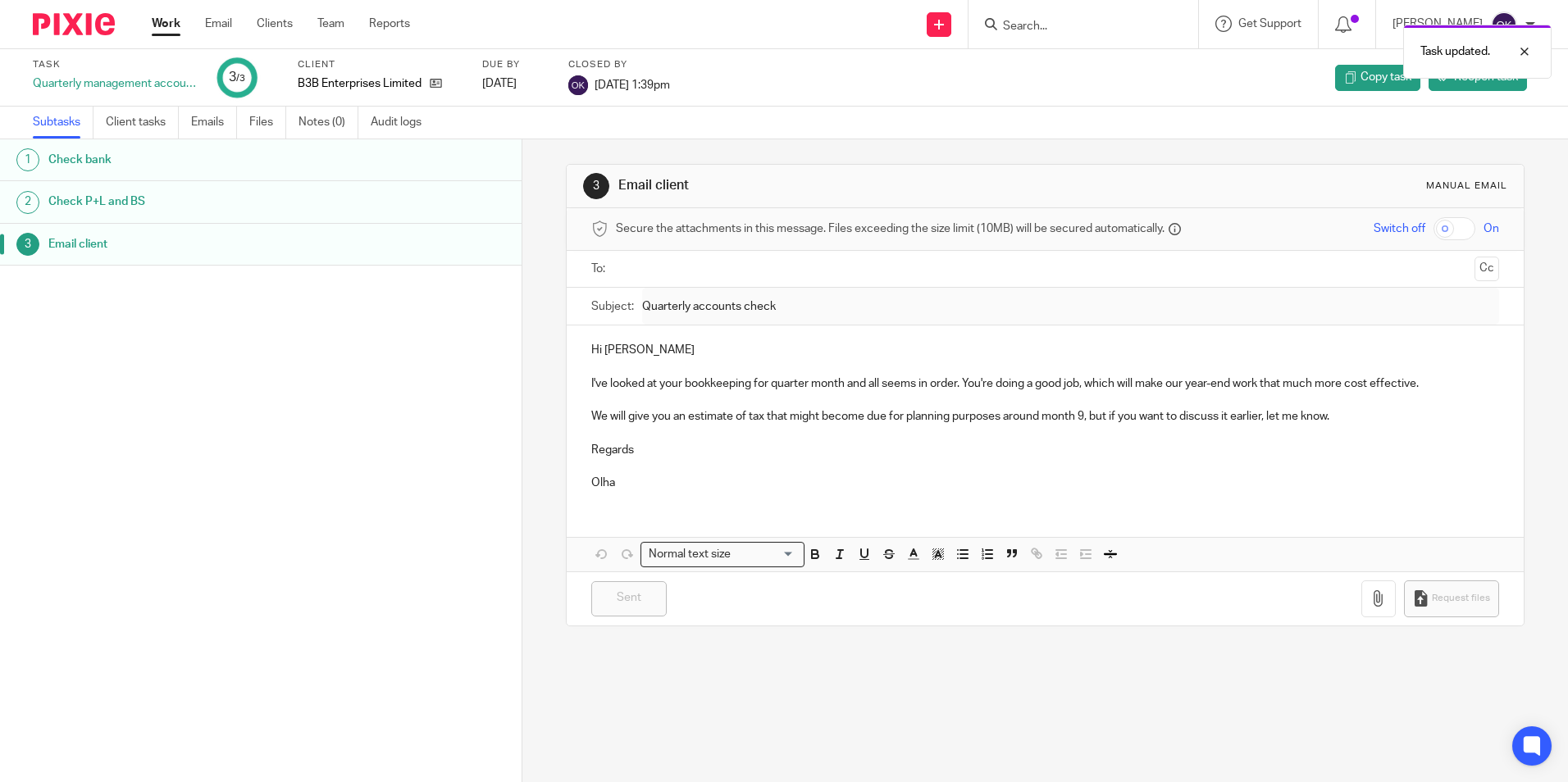
click at [74, 31] on img at bounding box center [74, 24] width 82 height 22
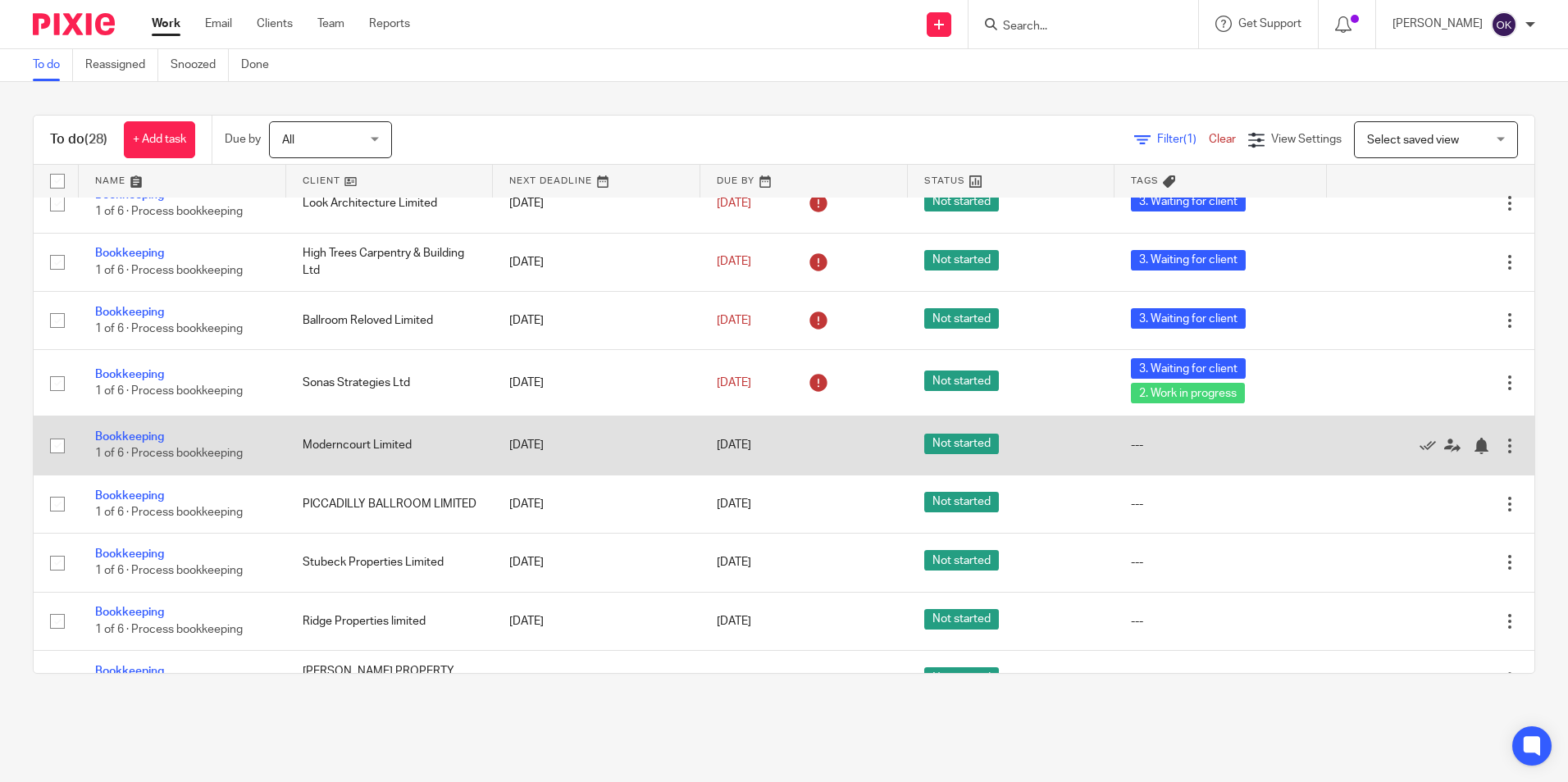
scroll to position [410, 0]
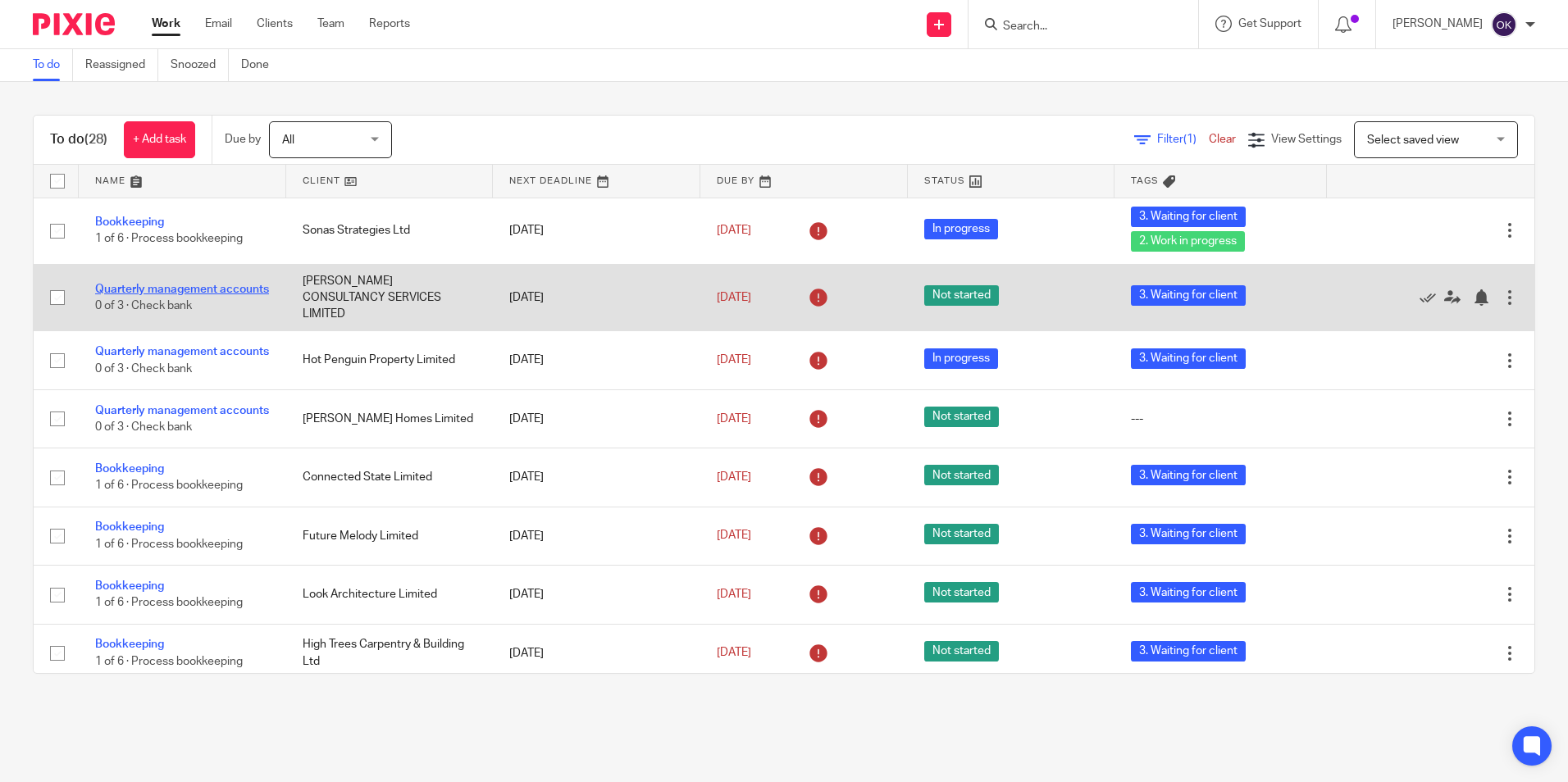
click at [186, 284] on link "Quarterly management accounts" at bounding box center [182, 290] width 174 height 12
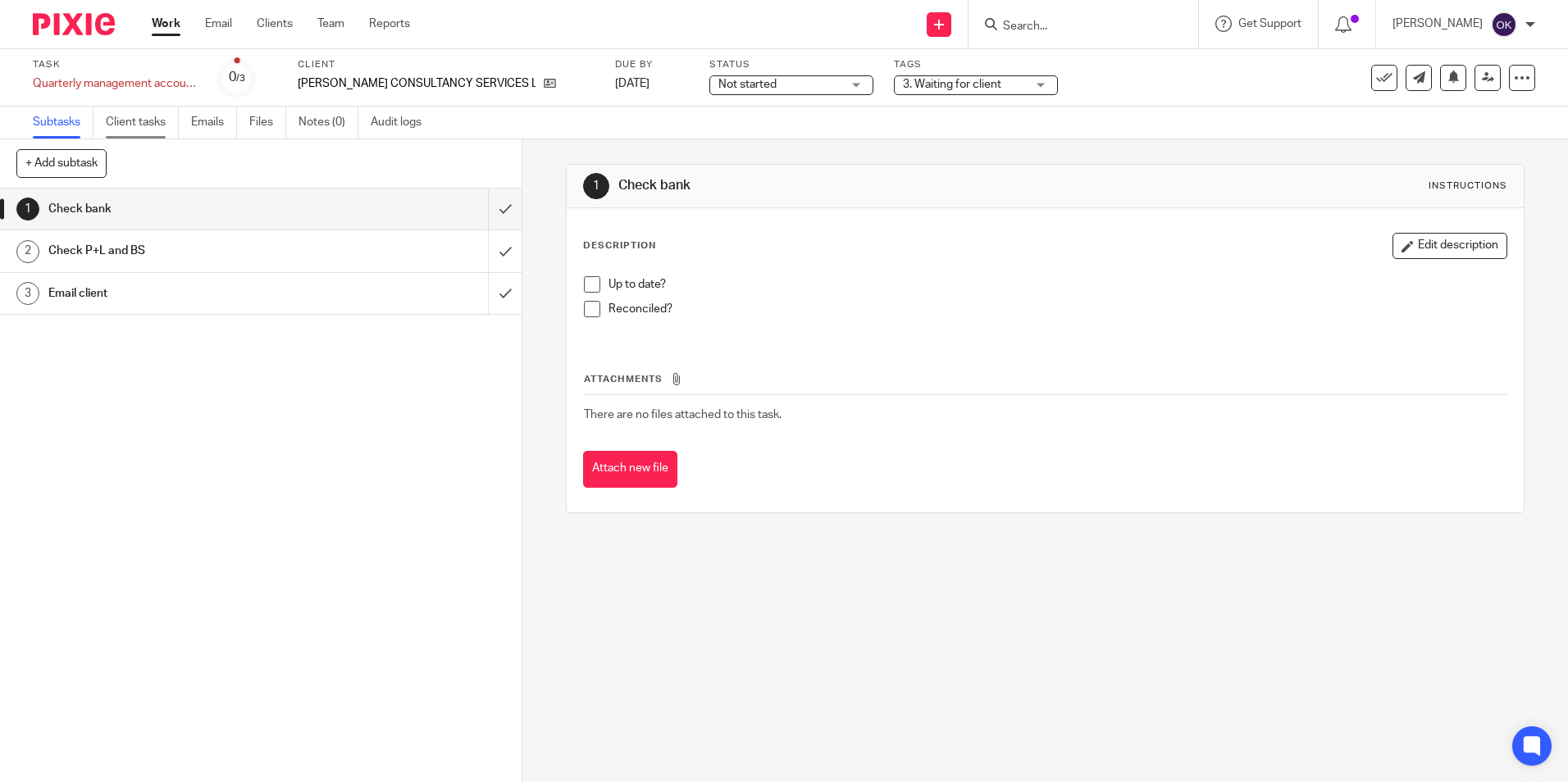
click at [156, 122] on link "Client tasks" at bounding box center [142, 122] width 73 height 32
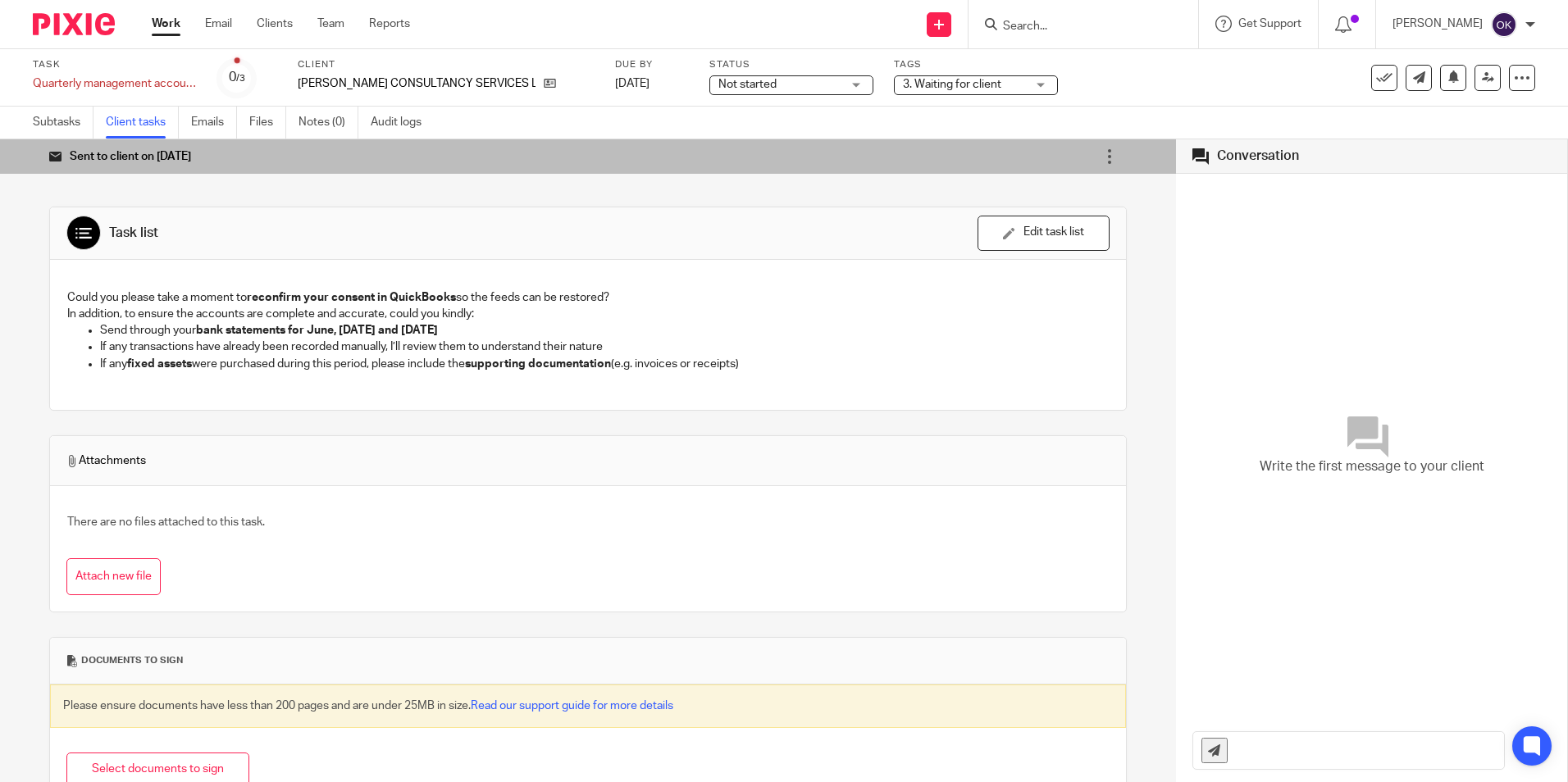
scroll to position [55, 0]
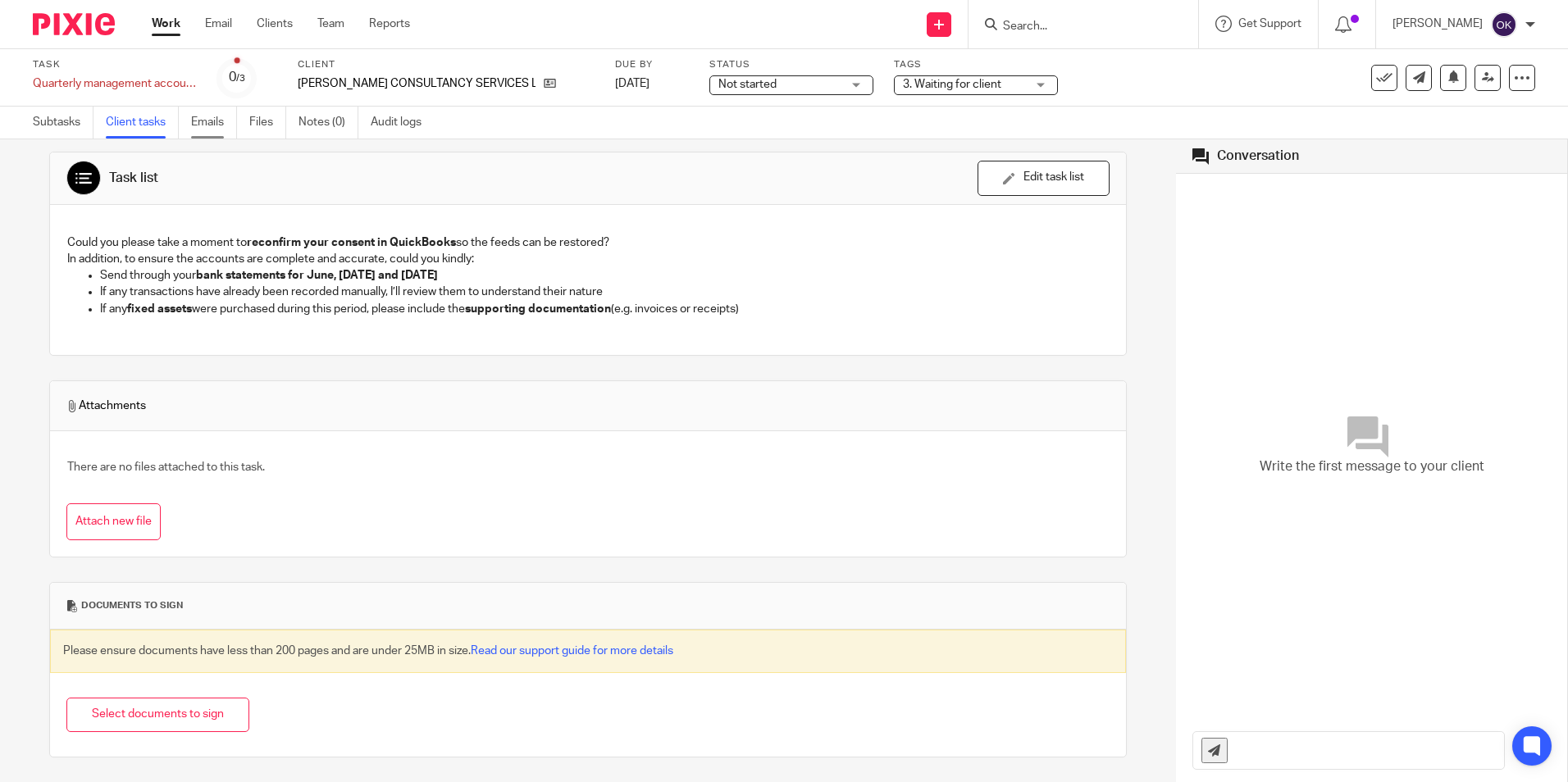
click at [216, 121] on link "Emails" at bounding box center [213, 122] width 46 height 32
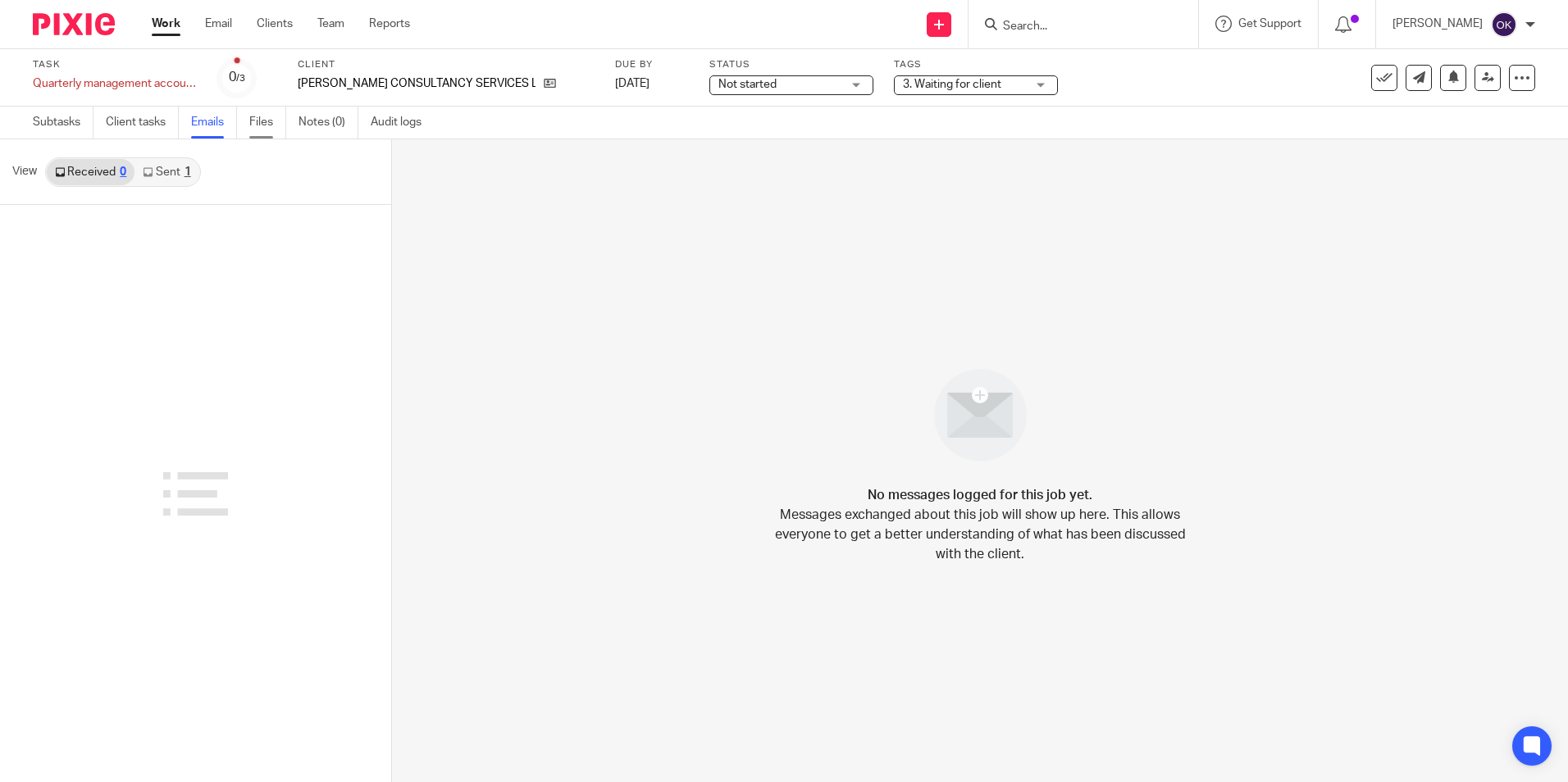
click at [257, 120] on link "Files" at bounding box center [267, 122] width 37 height 32
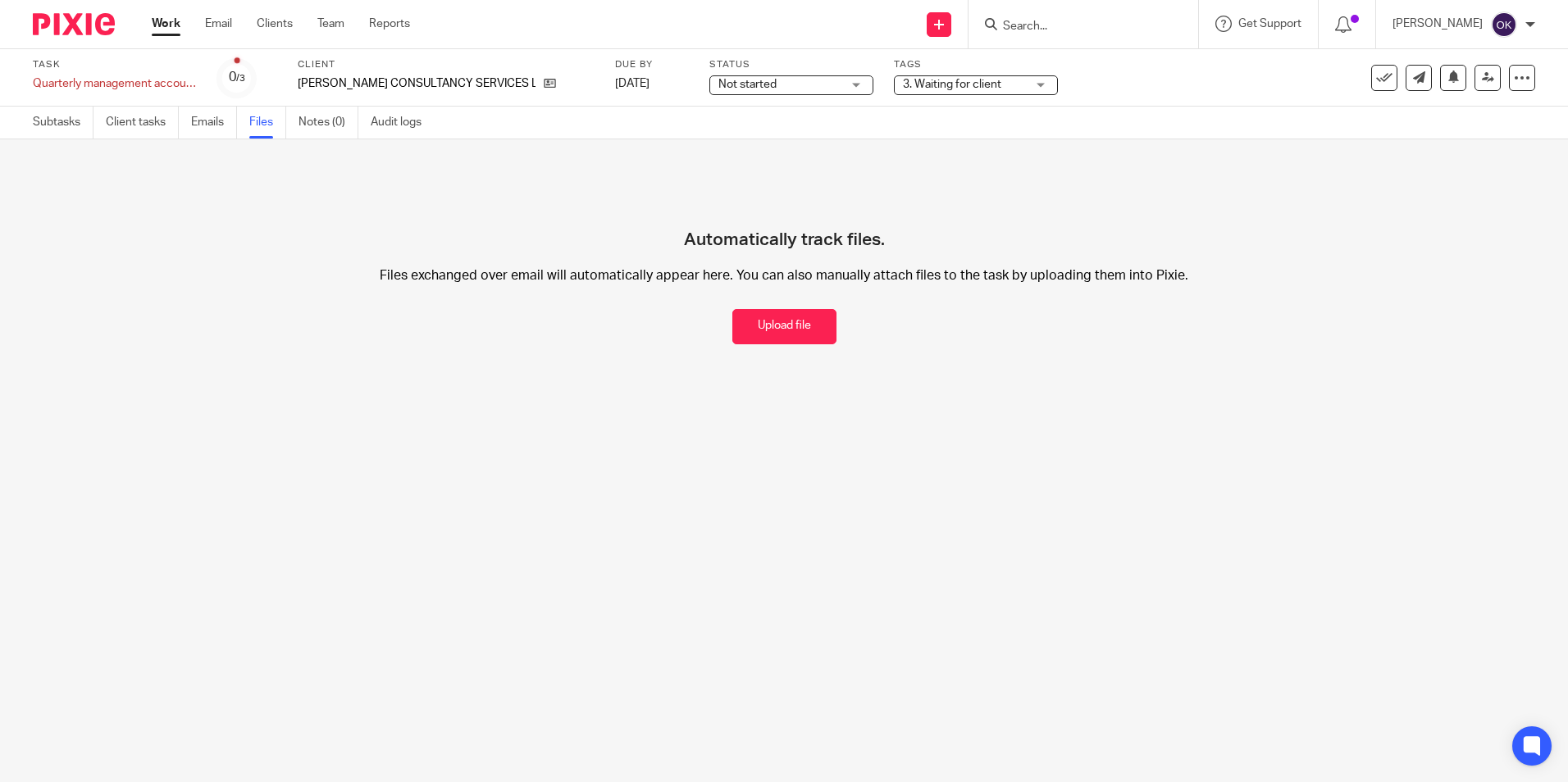
click at [78, 22] on img at bounding box center [74, 24] width 82 height 22
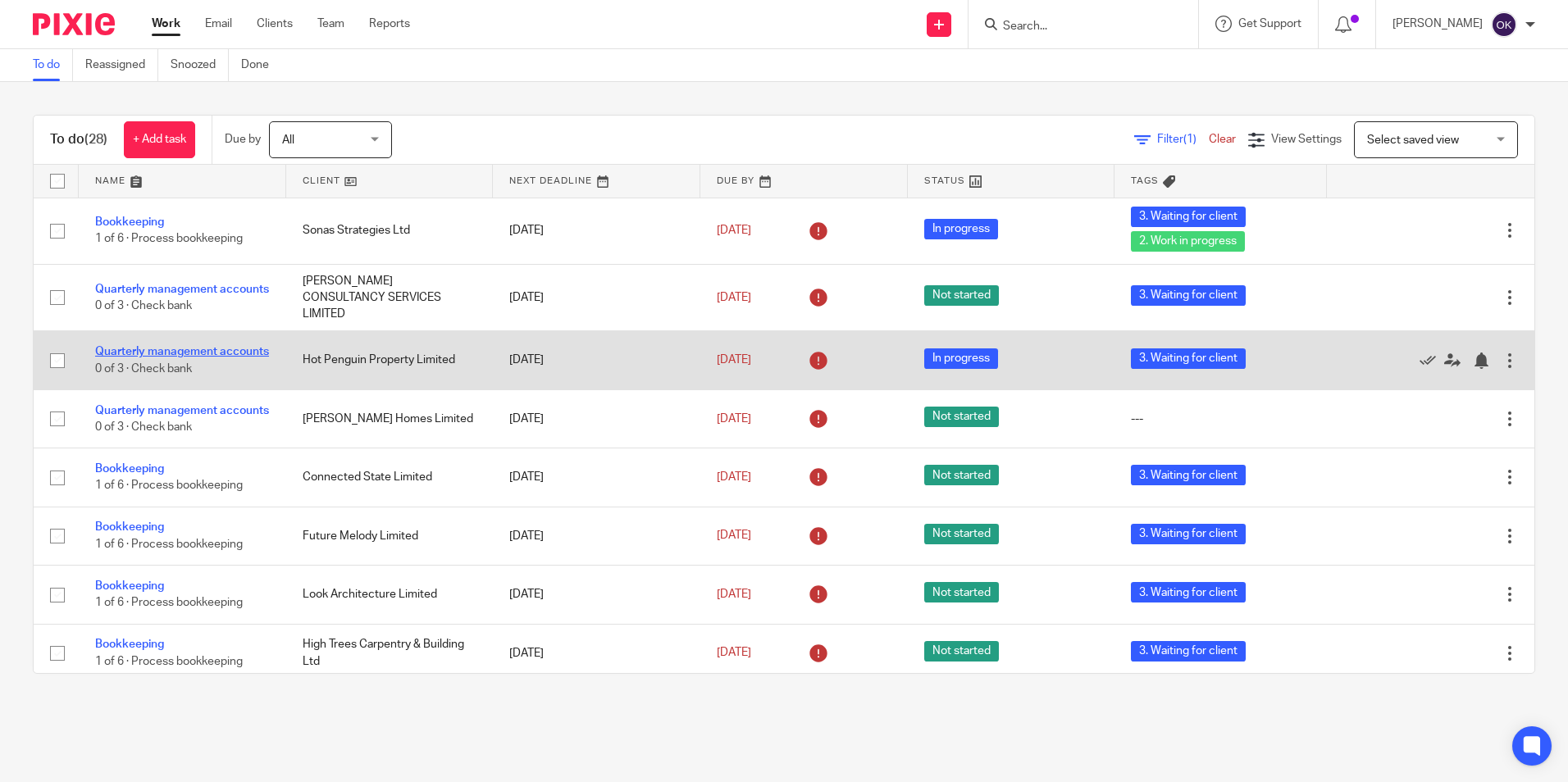
click at [162, 353] on link "Quarterly management accounts" at bounding box center [182, 352] width 174 height 12
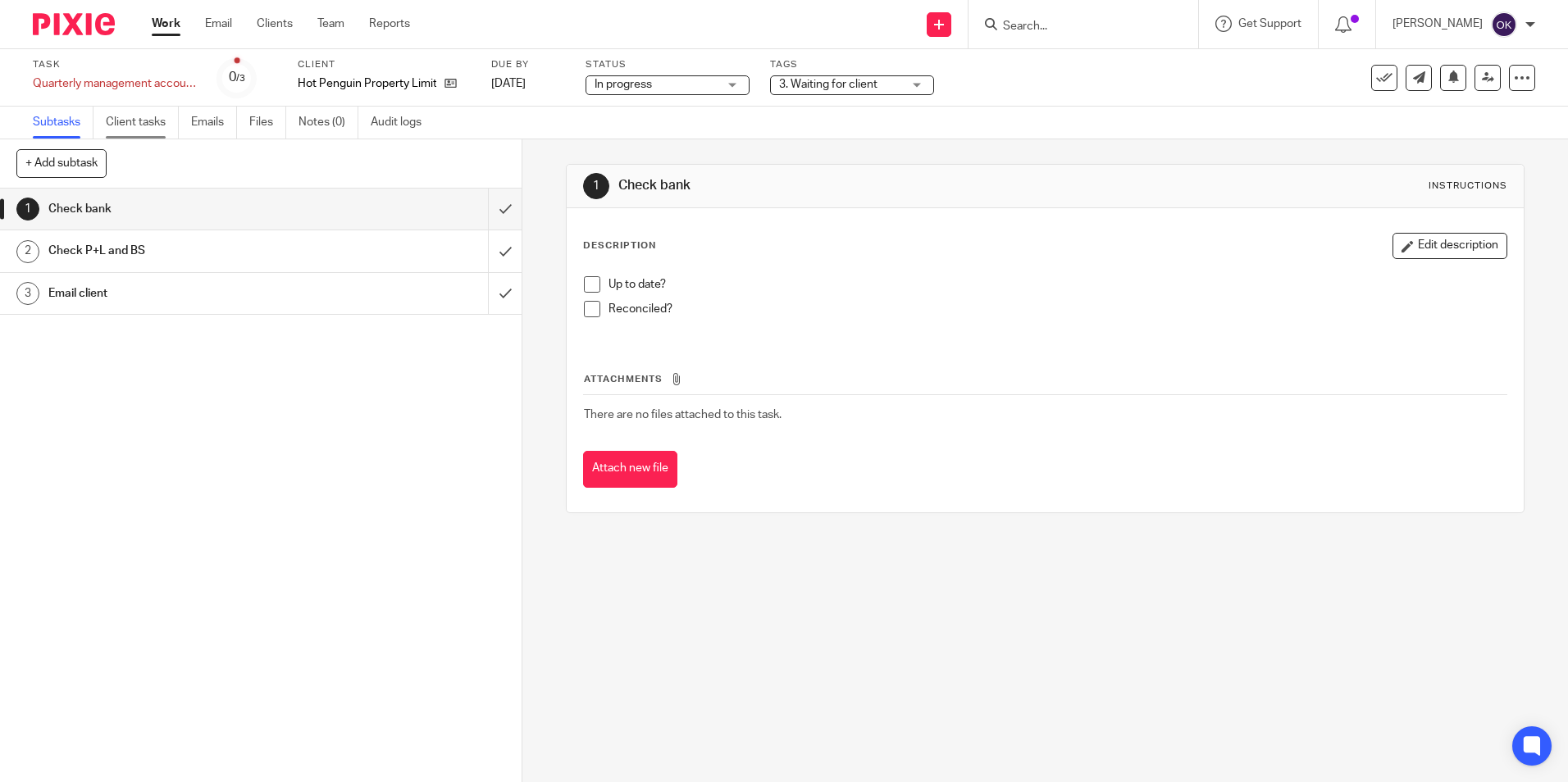
click at [161, 123] on link "Client tasks" at bounding box center [142, 122] width 73 height 32
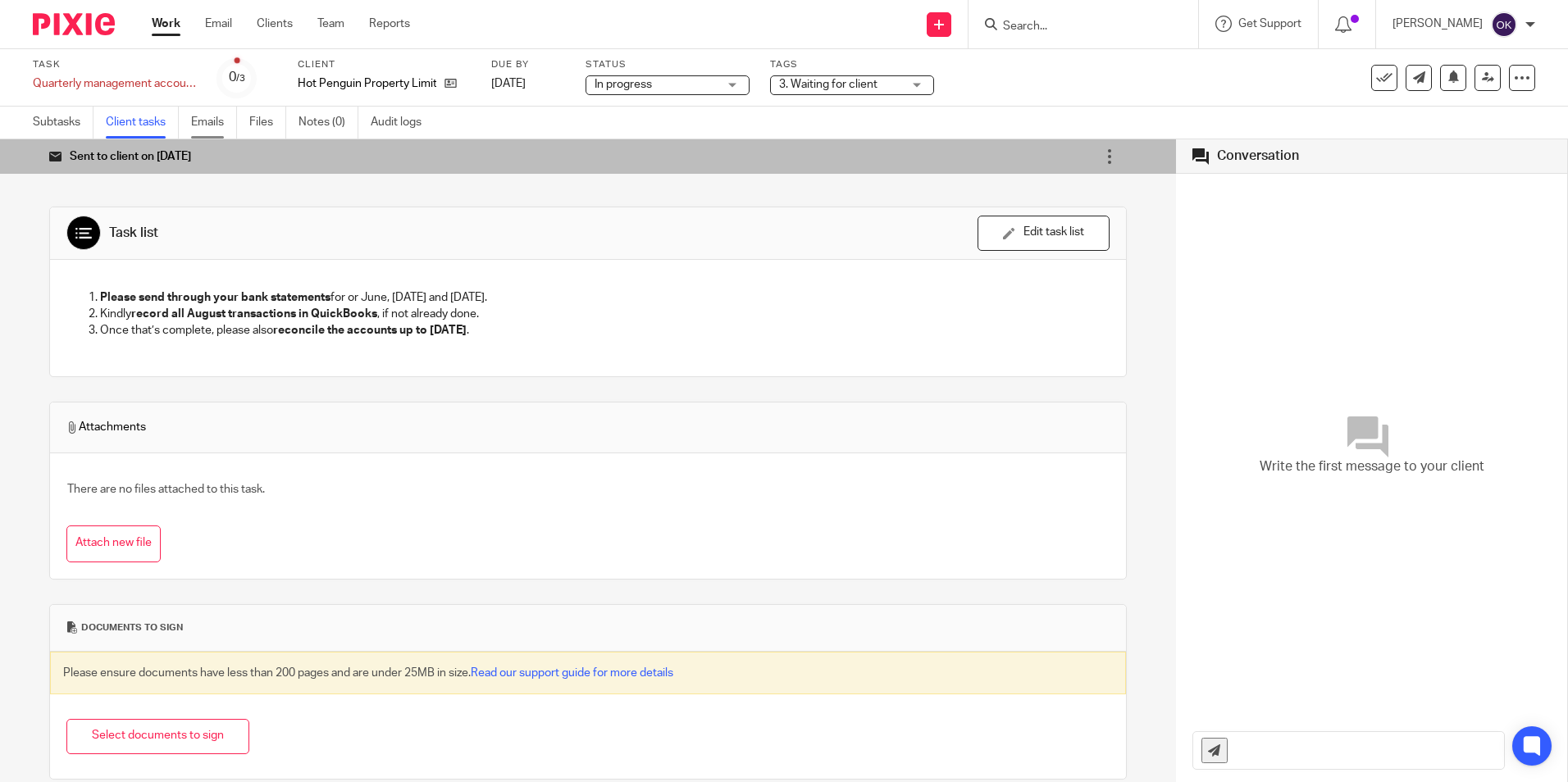
click at [213, 120] on link "Emails" at bounding box center [213, 122] width 46 height 32
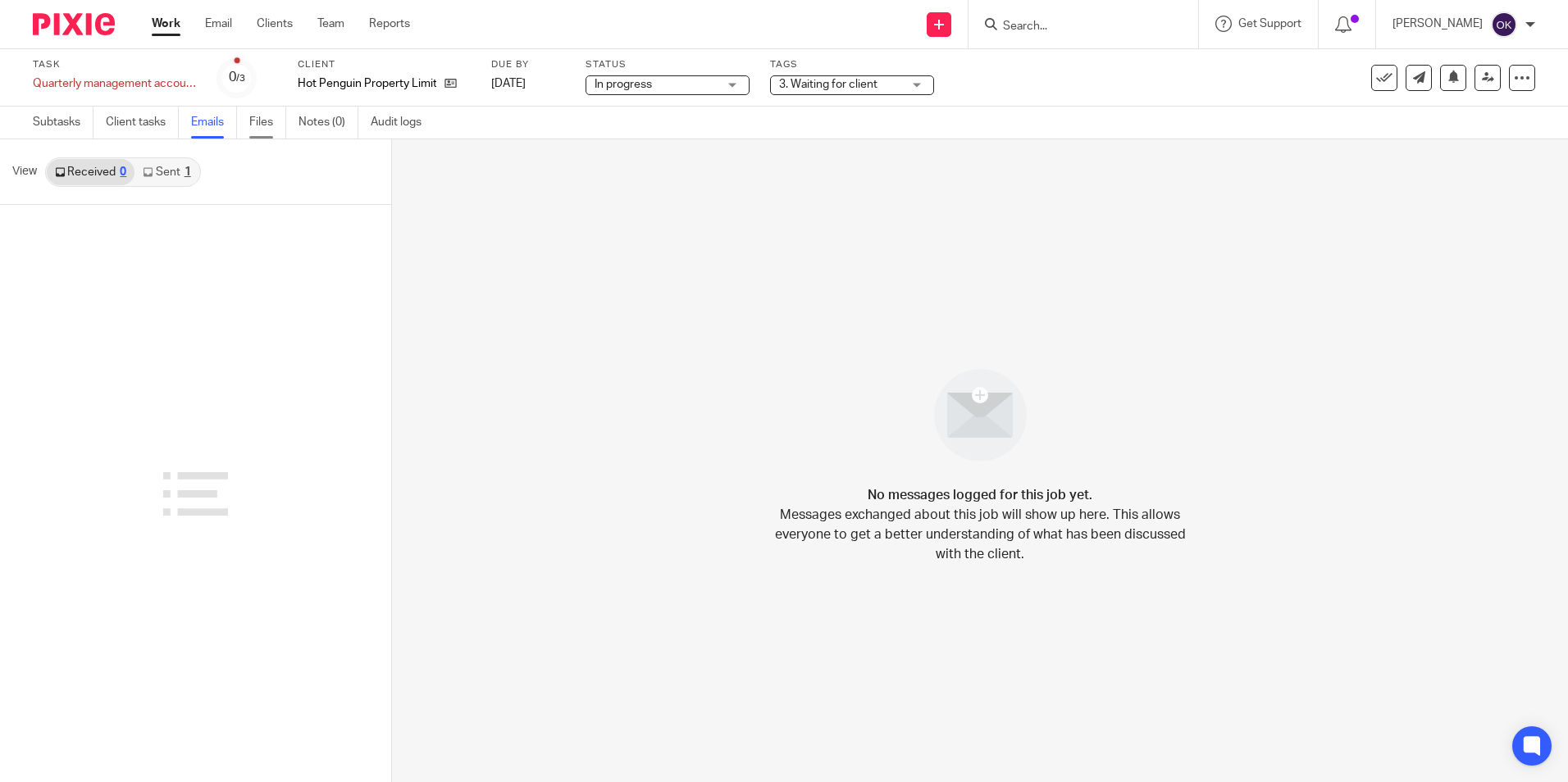
click at [257, 120] on link "Files" at bounding box center [267, 122] width 37 height 32
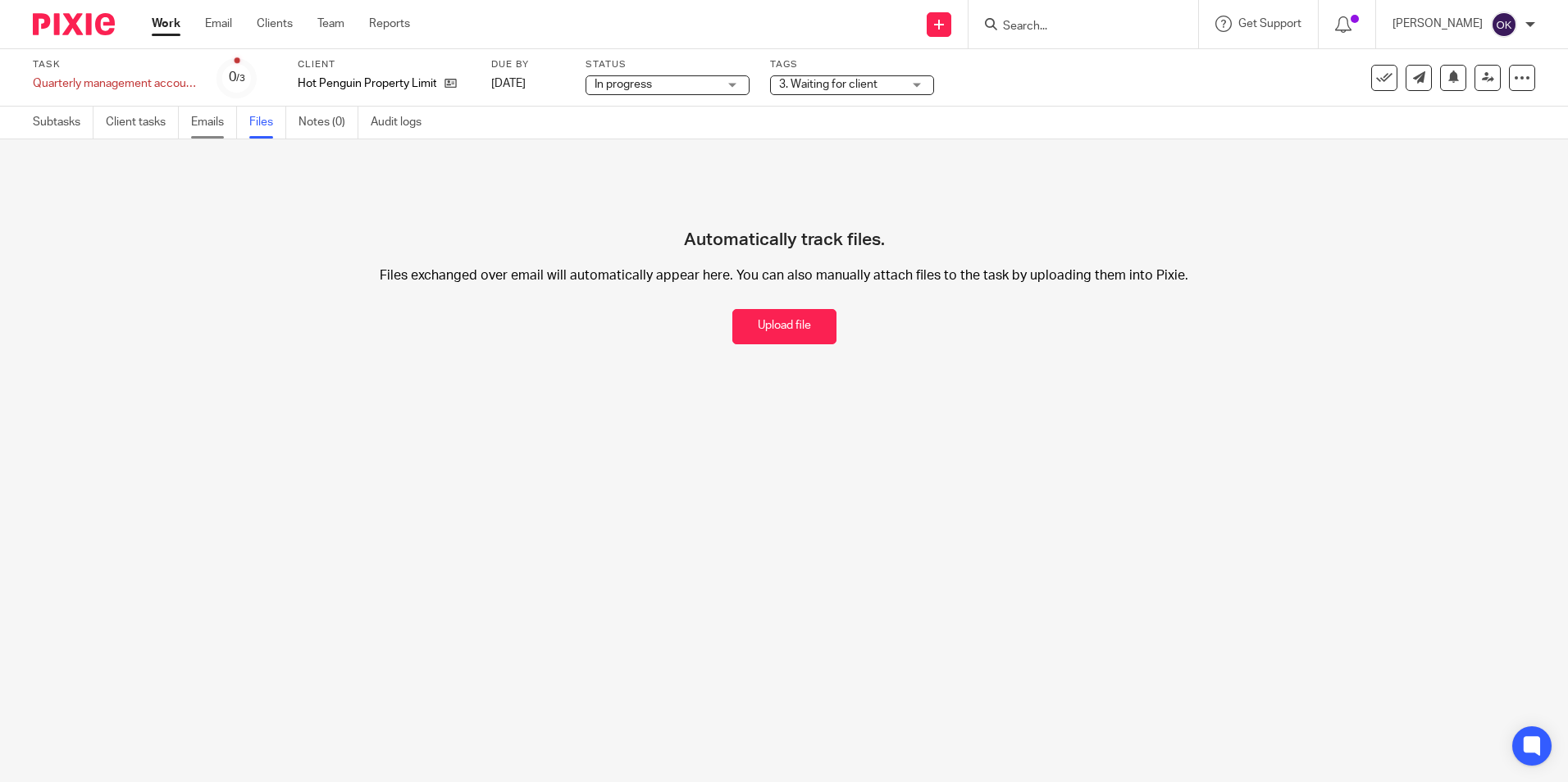
click at [193, 132] on link "Emails" at bounding box center [213, 122] width 46 height 32
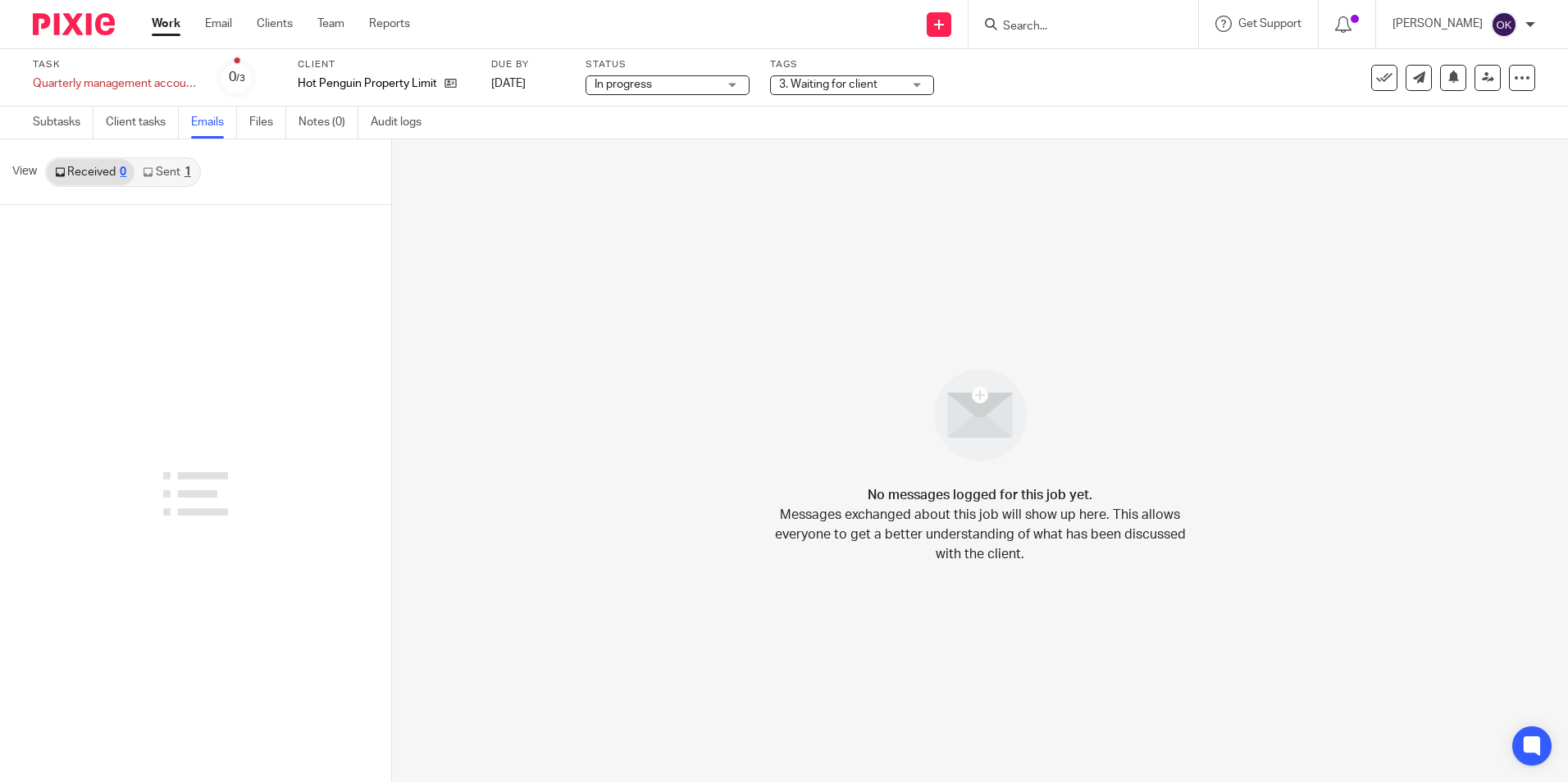
click at [175, 174] on link "Sent 1" at bounding box center [166, 172] width 64 height 26
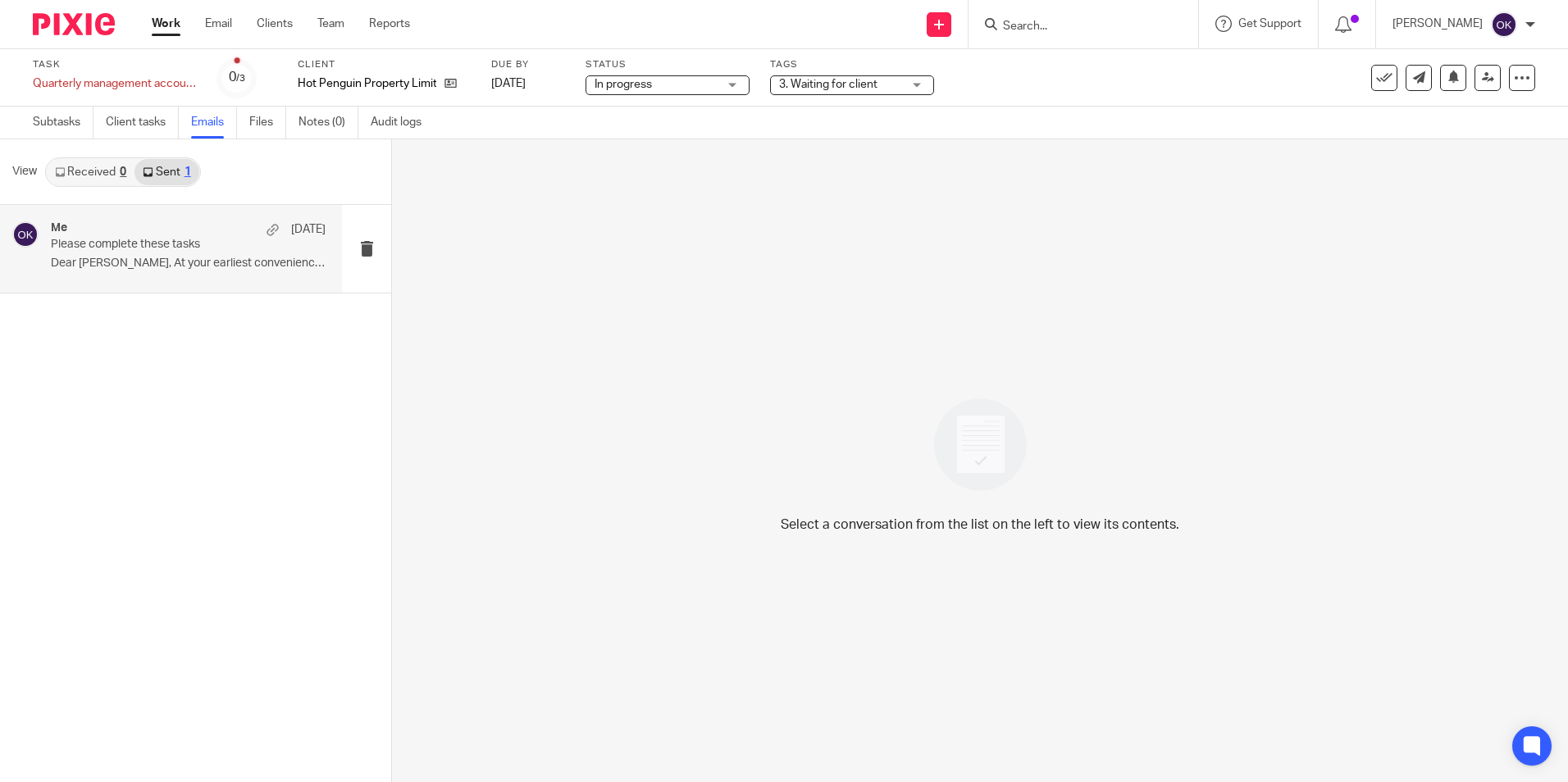
click at [160, 259] on p "Dear Tony, At your earliest convenience,..." at bounding box center [188, 263] width 275 height 14
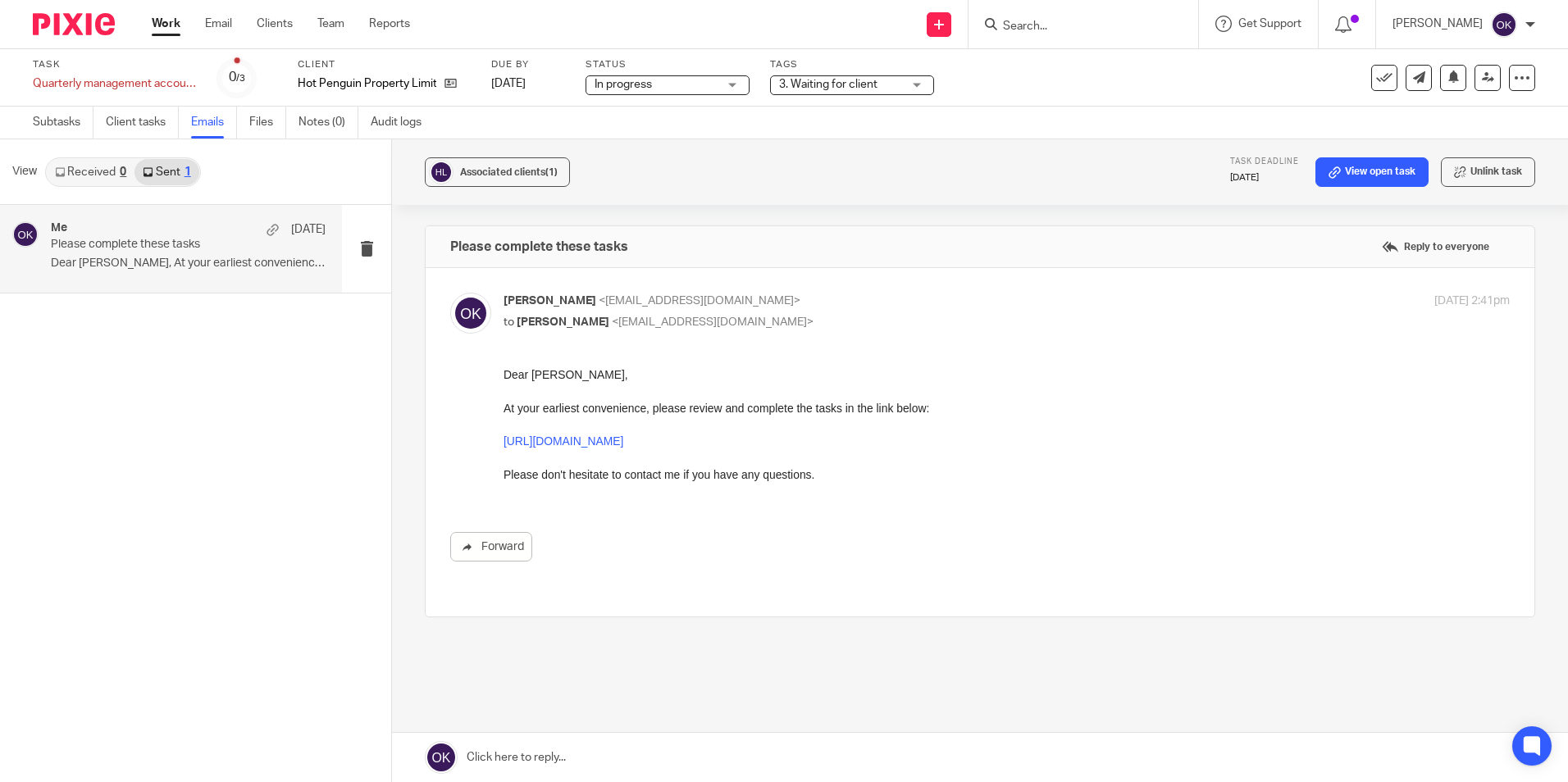
click at [78, 36] on div at bounding box center [68, 24] width 136 height 48
click at [79, 32] on img at bounding box center [74, 24] width 82 height 22
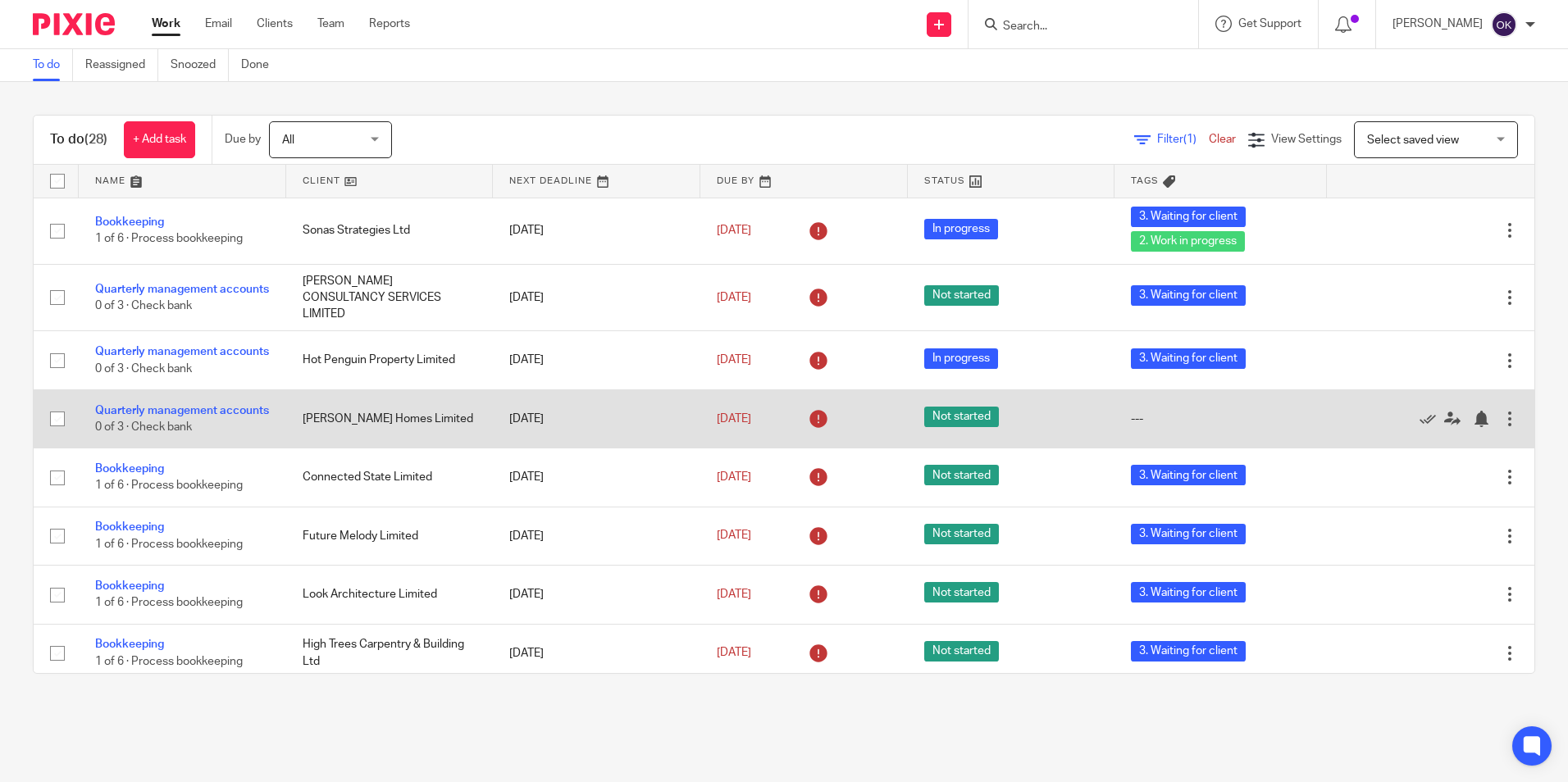
click at [91, 405] on td "Quarterly management accounts 0 of 3 · Check bank" at bounding box center [182, 419] width 208 height 58
click at [118, 422] on td "Quarterly management accounts 0 of 3 · Check bank" at bounding box center [182, 419] width 208 height 58
click at [122, 410] on link "Quarterly management accounts" at bounding box center [182, 411] width 174 height 12
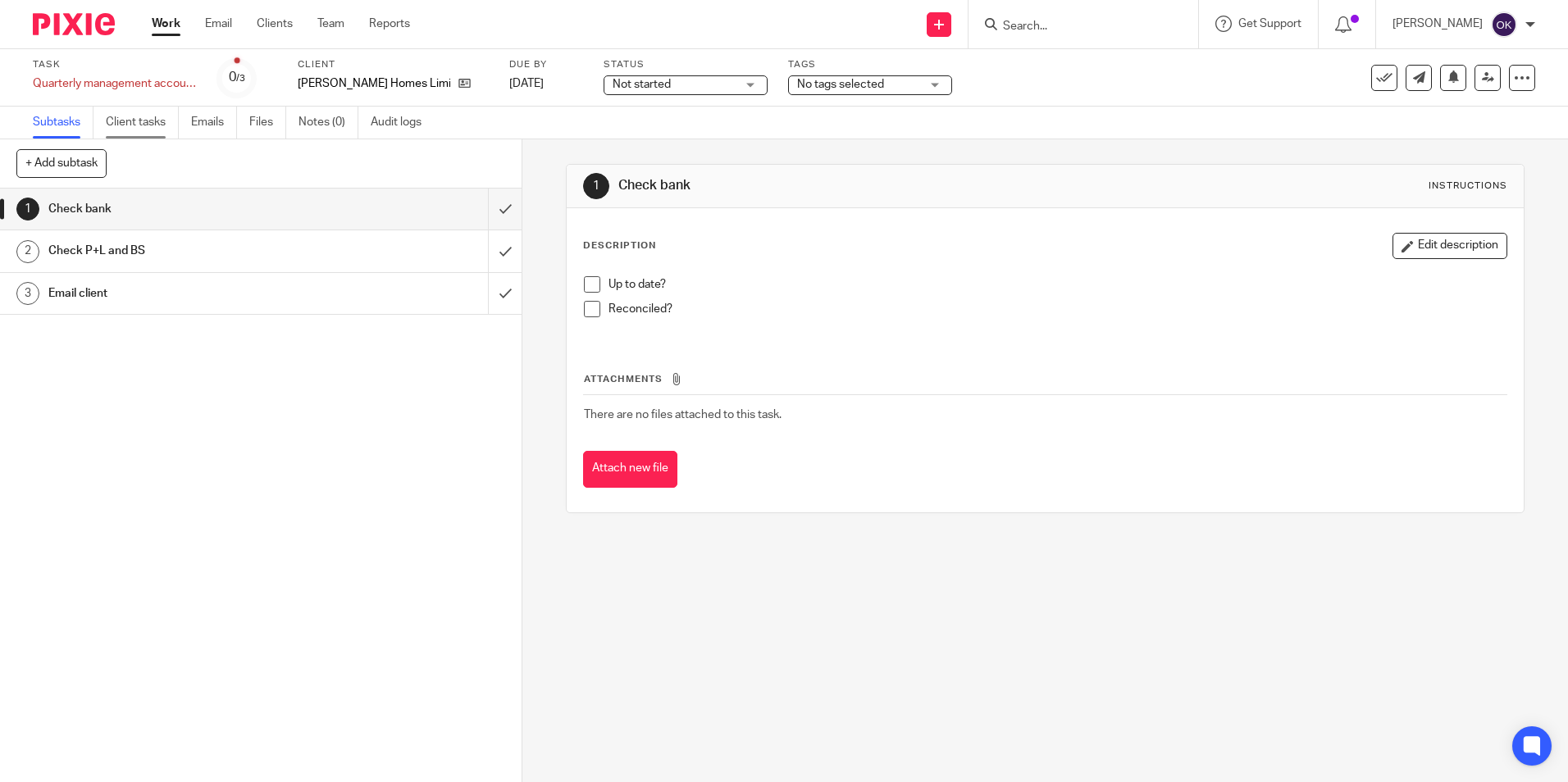
click at [132, 123] on link "Client tasks" at bounding box center [142, 122] width 73 height 32
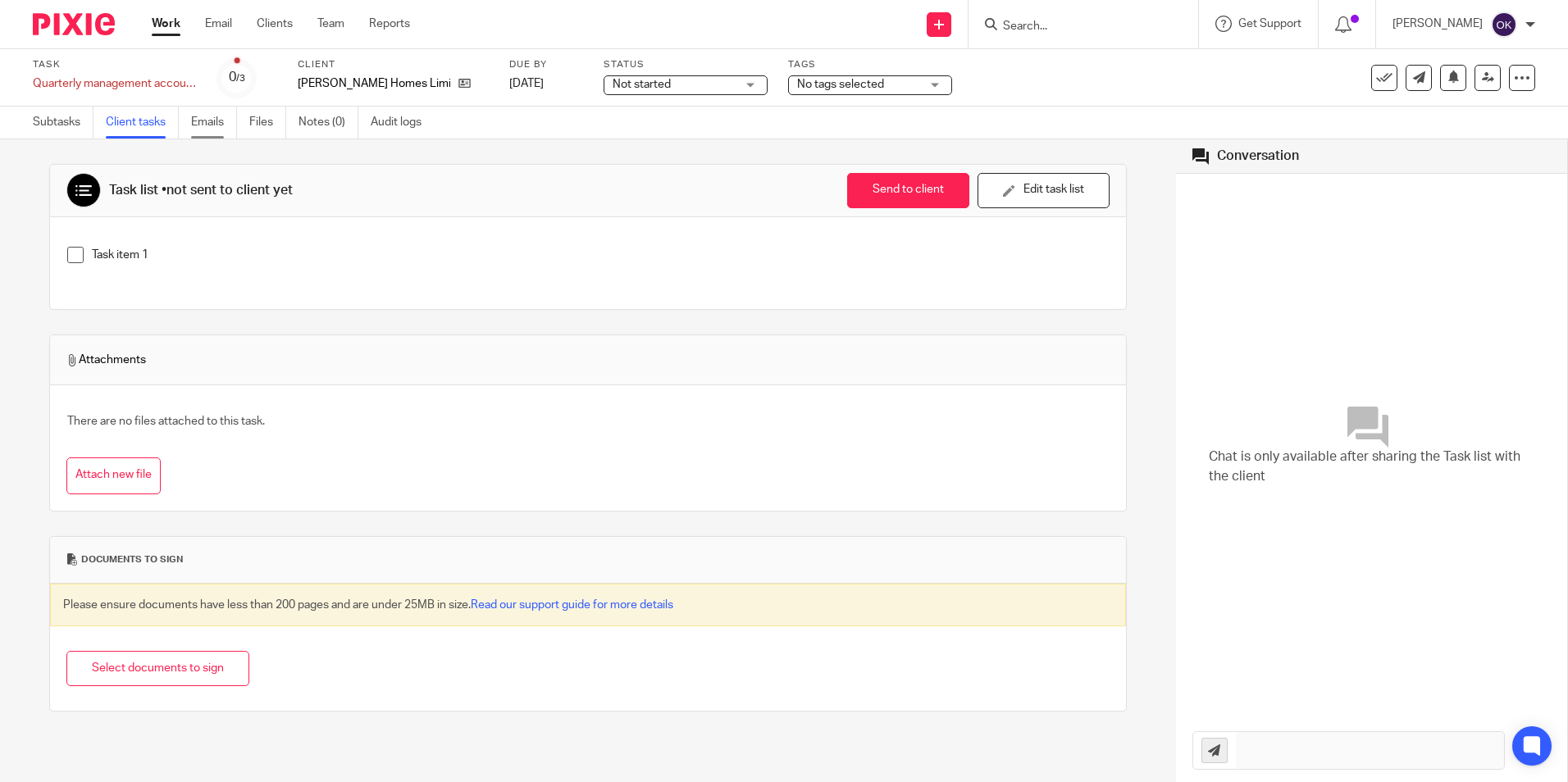
click at [213, 120] on link "Emails" at bounding box center [213, 122] width 46 height 32
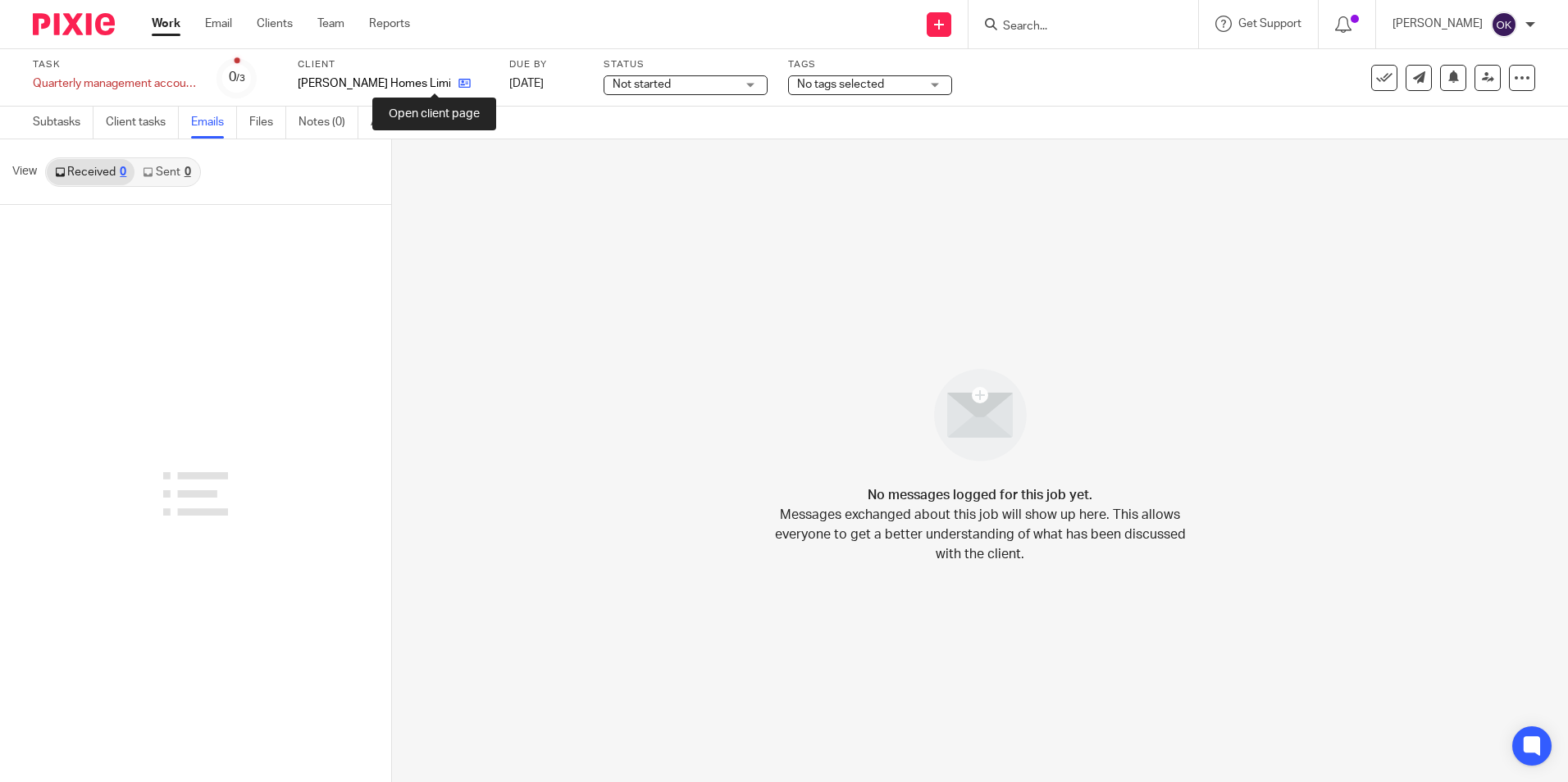
click at [458, 87] on icon at bounding box center [464, 83] width 12 height 12
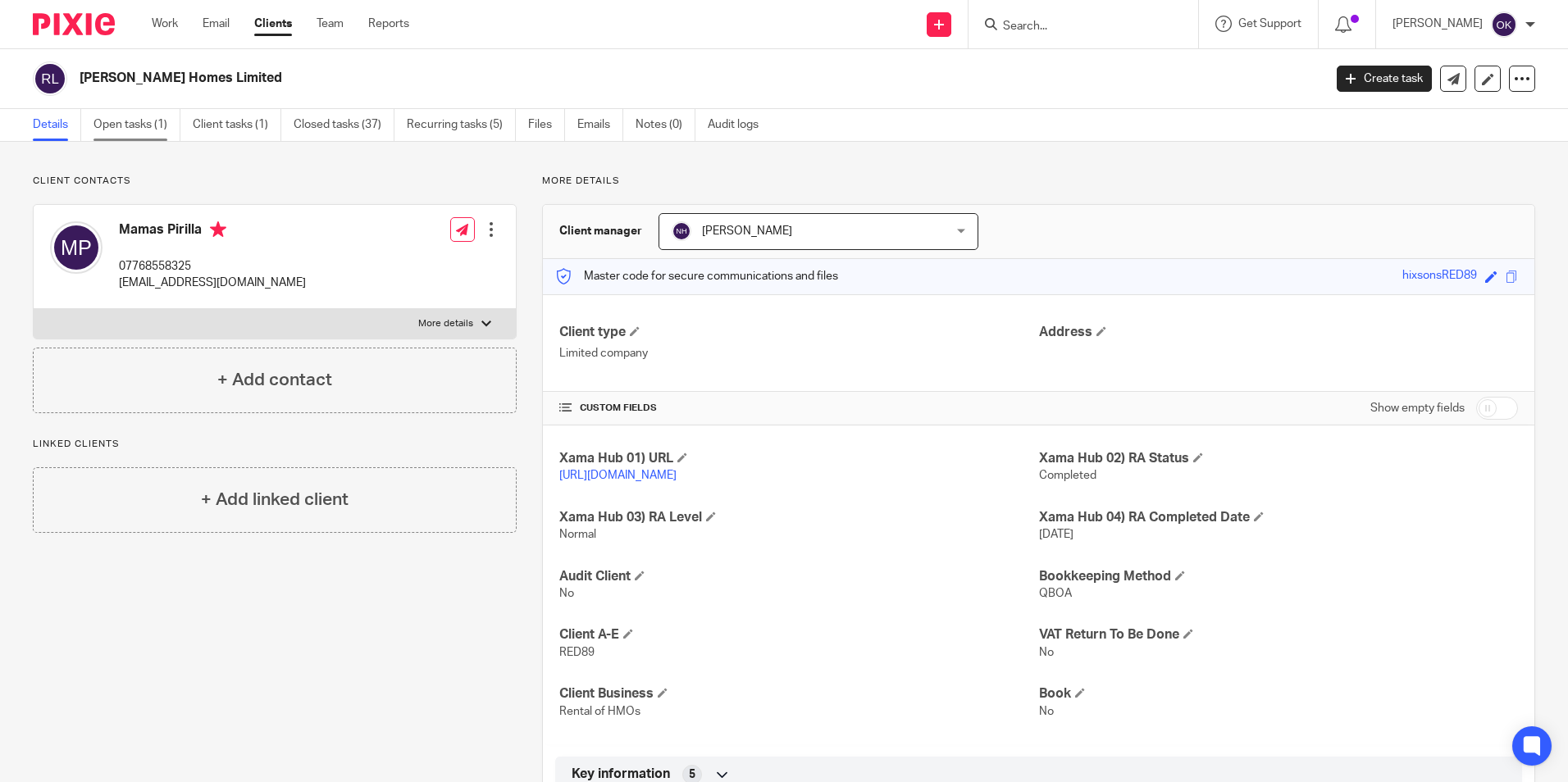
click at [127, 124] on link "Open tasks (1)" at bounding box center [137, 125] width 87 height 32
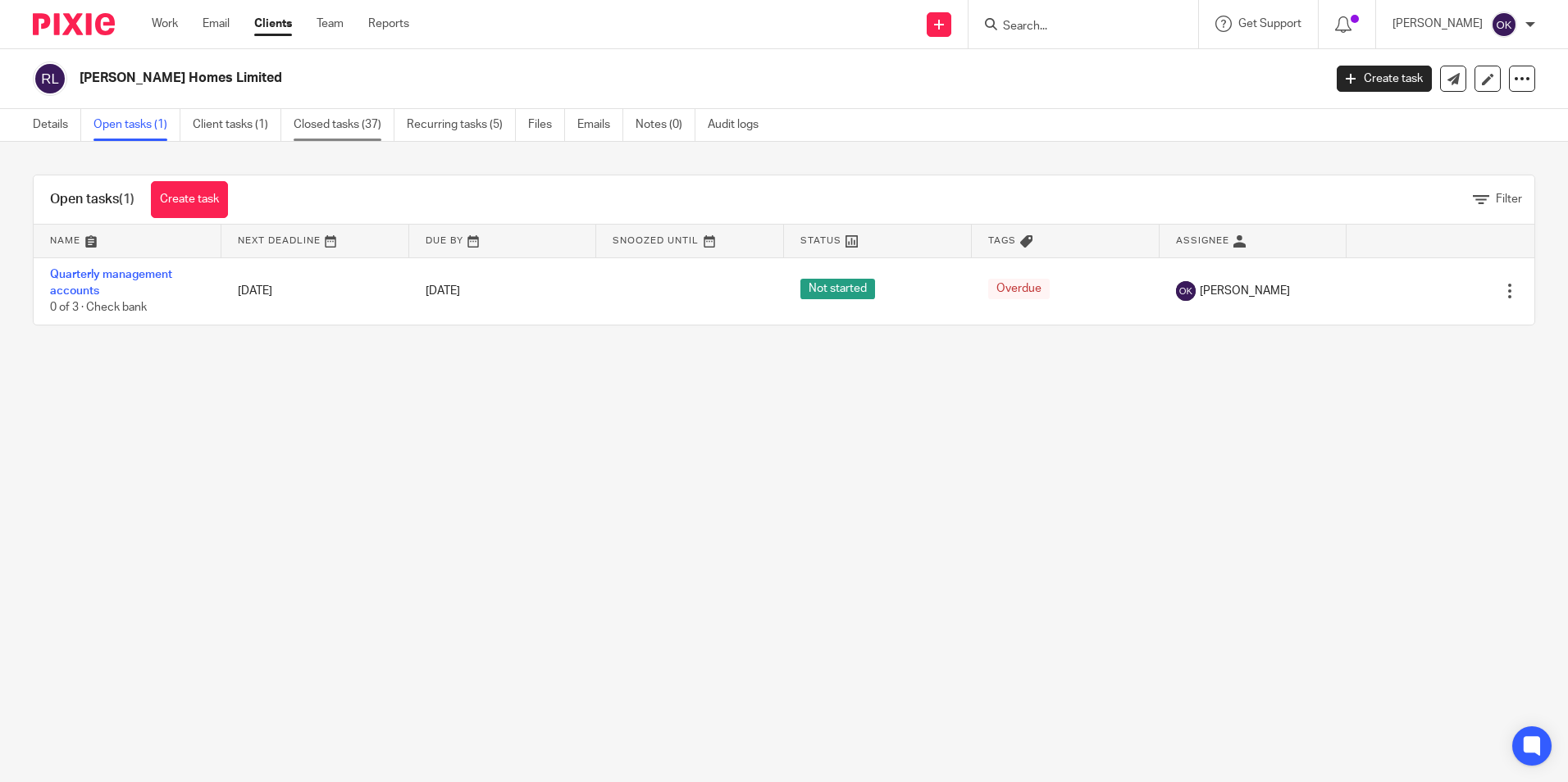
click at [314, 128] on link "Closed tasks (37)" at bounding box center [344, 125] width 101 height 32
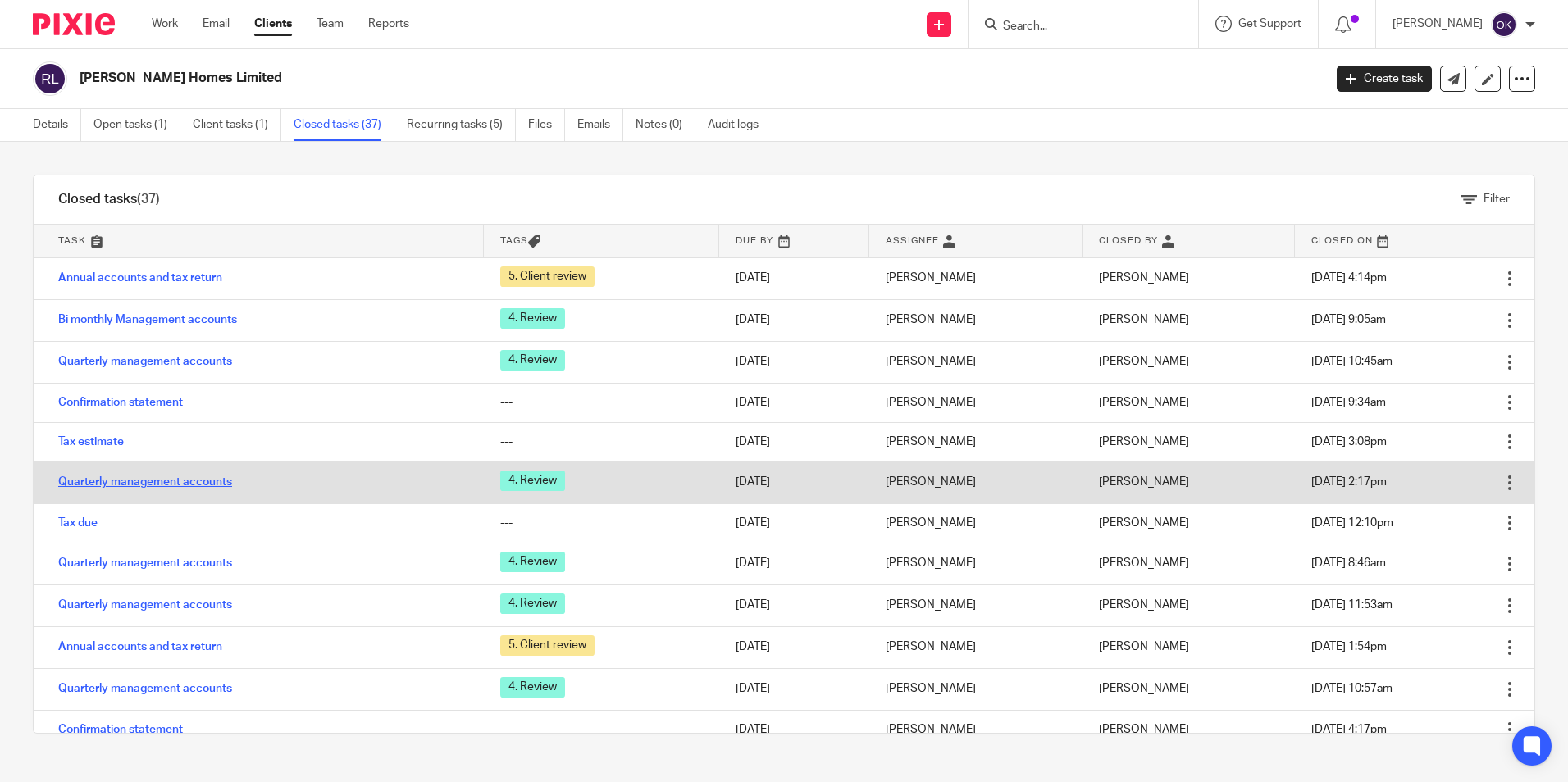
click at [223, 483] on link "Quarterly management accounts" at bounding box center [145, 482] width 174 height 12
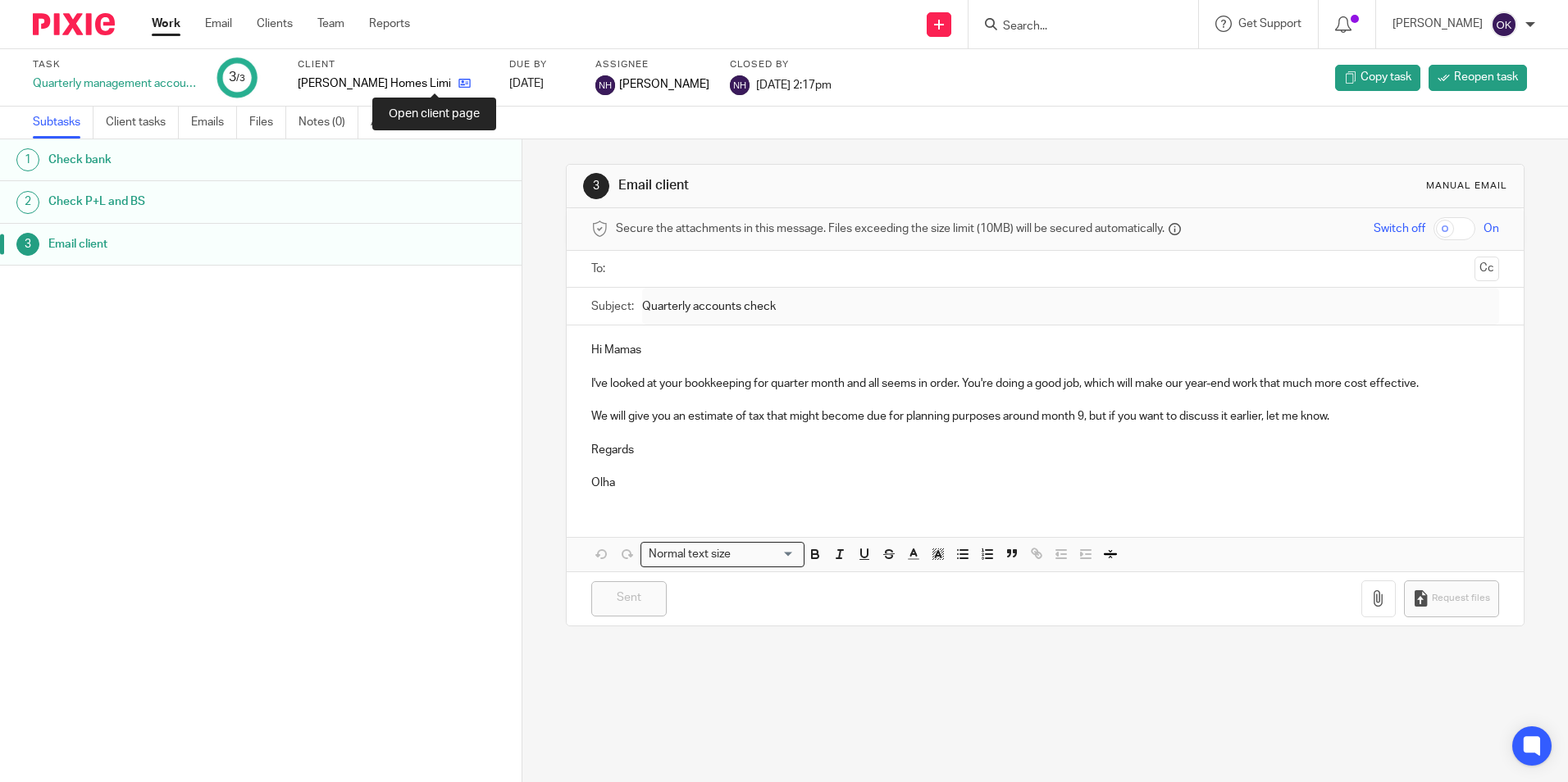
click at [458, 82] on icon at bounding box center [464, 83] width 12 height 12
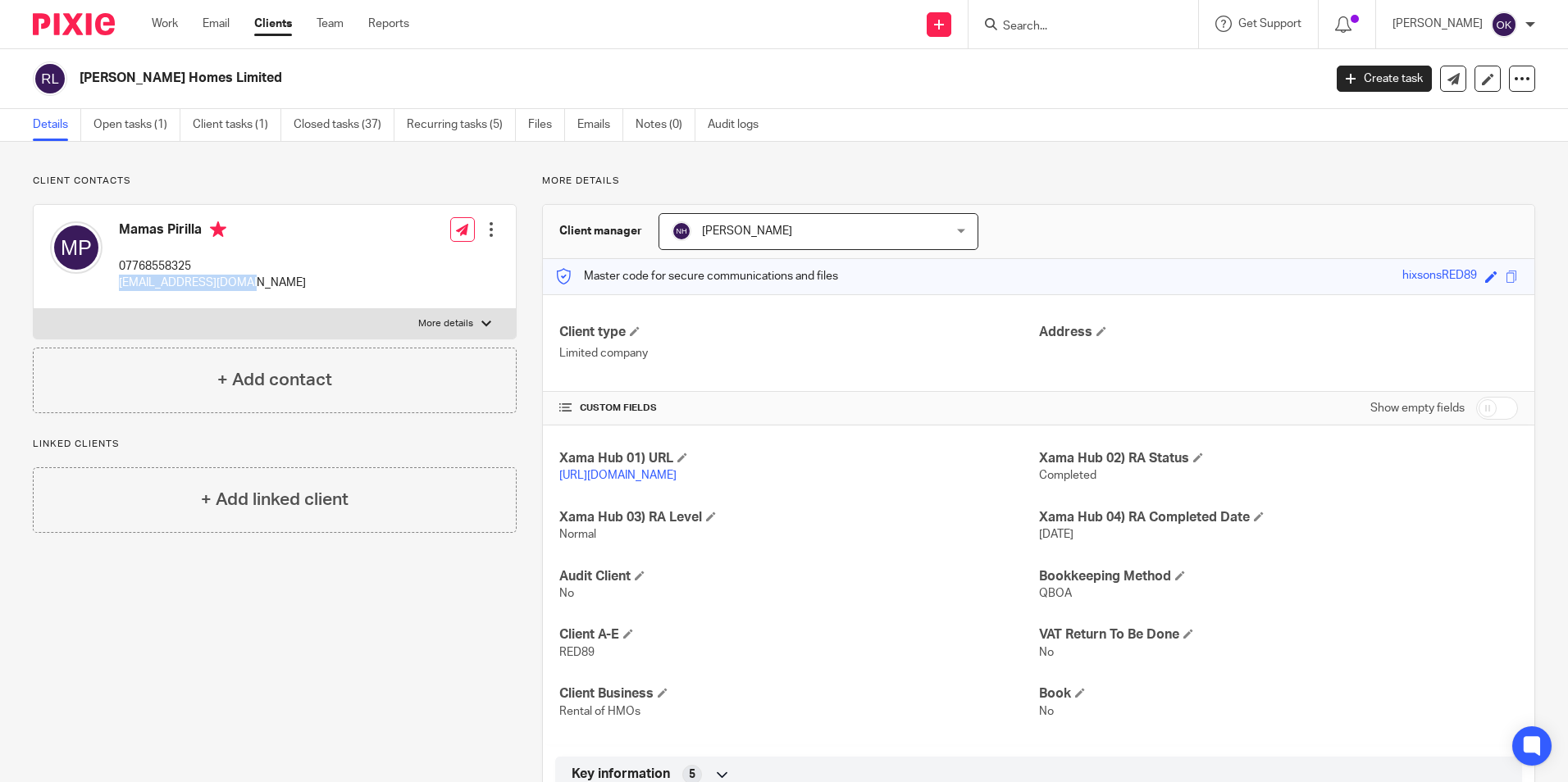
drag, startPoint x: 229, startPoint y: 286, endPoint x: 117, endPoint y: 279, distance: 112.2
click at [117, 279] on div "Mamas Pirilla 07768558325 pirillm@hotmail.co.uk Edit contact Create client from…" at bounding box center [275, 257] width 482 height 104
drag, startPoint x: 117, startPoint y: 279, endPoint x: 130, endPoint y: 281, distance: 13.2
copy p "pirillm@hotmail.co.uk"
click at [65, 31] on img at bounding box center [74, 24] width 82 height 22
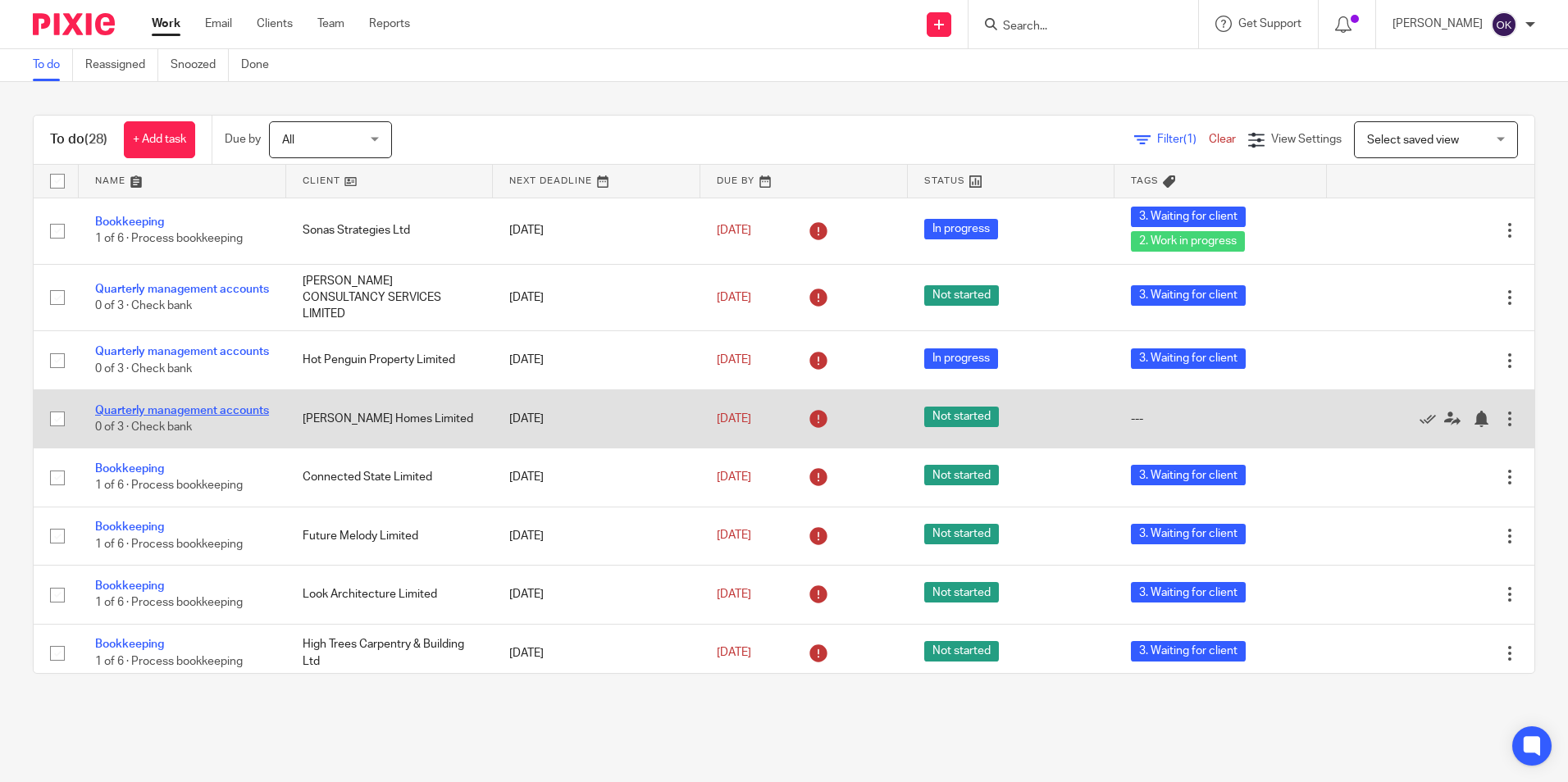
click at [132, 412] on link "Quarterly management accounts" at bounding box center [182, 411] width 174 height 12
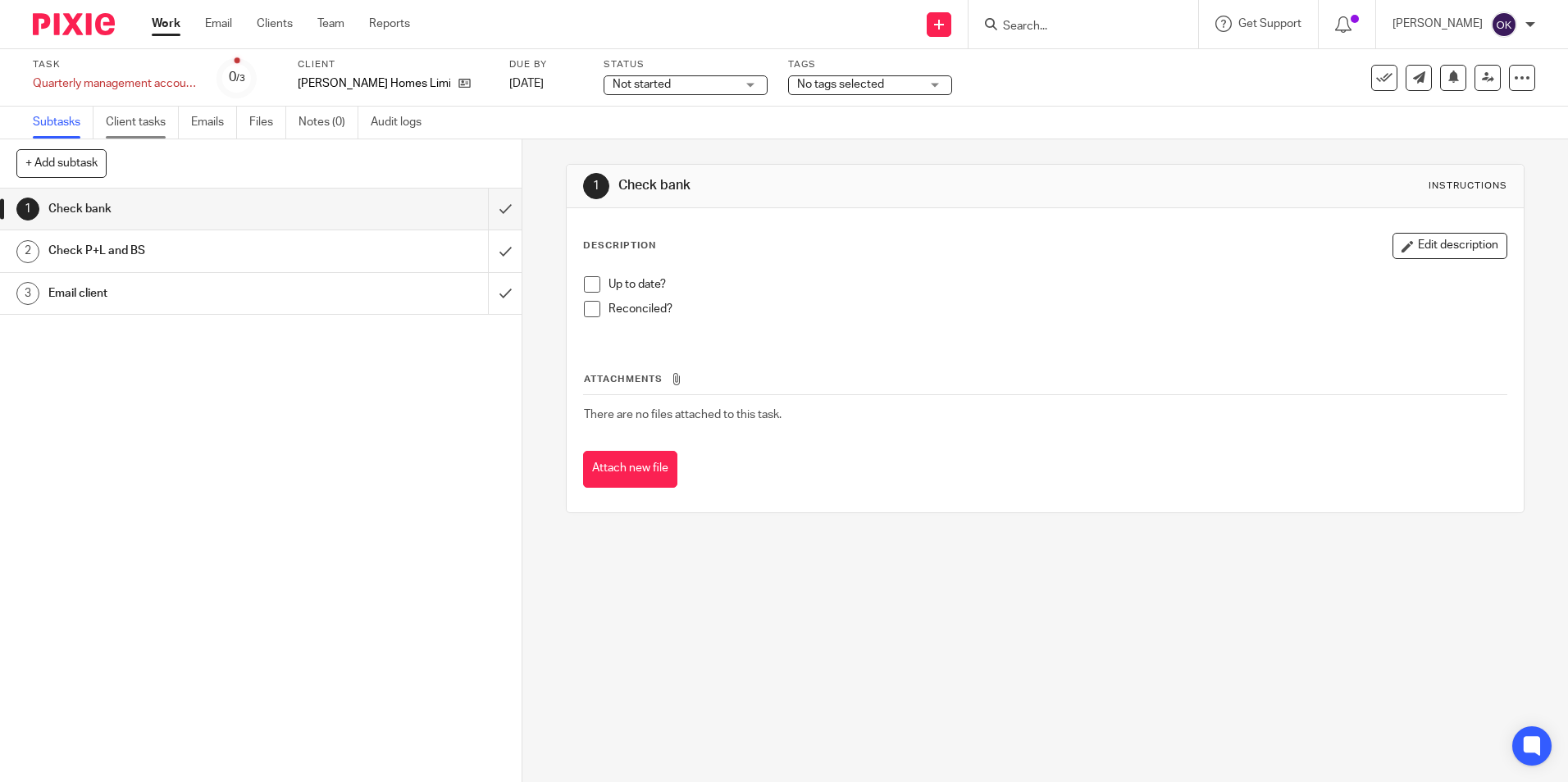
click at [151, 121] on link "Client tasks" at bounding box center [142, 122] width 73 height 32
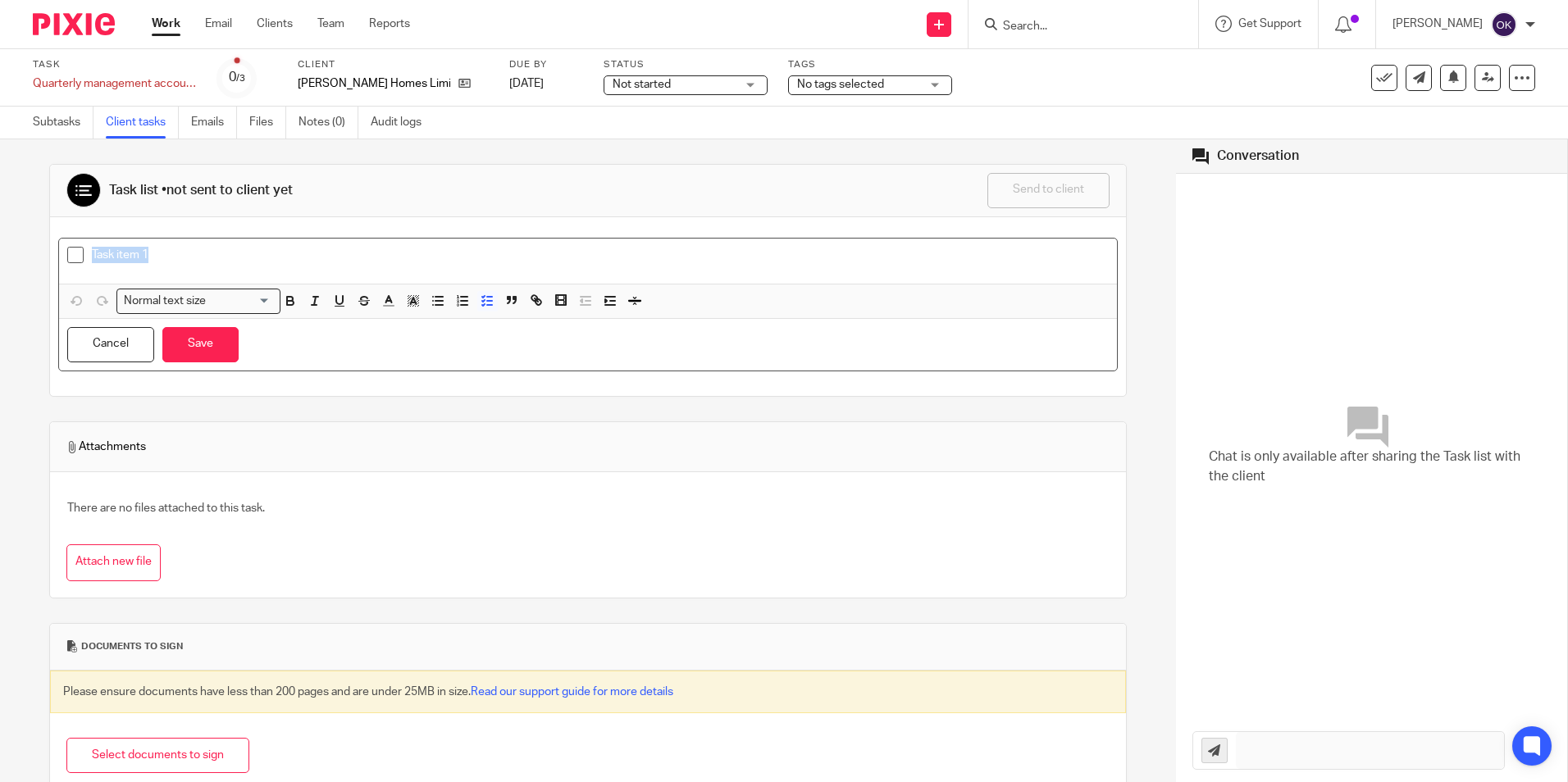
drag, startPoint x: 103, startPoint y: 250, endPoint x: 32, endPoint y: 257, distance: 71.3
click at [32, 257] on div "Task list • not sent to client yet Send to client Send to client Ask client to …" at bounding box center [587, 460] width 1176 height 643
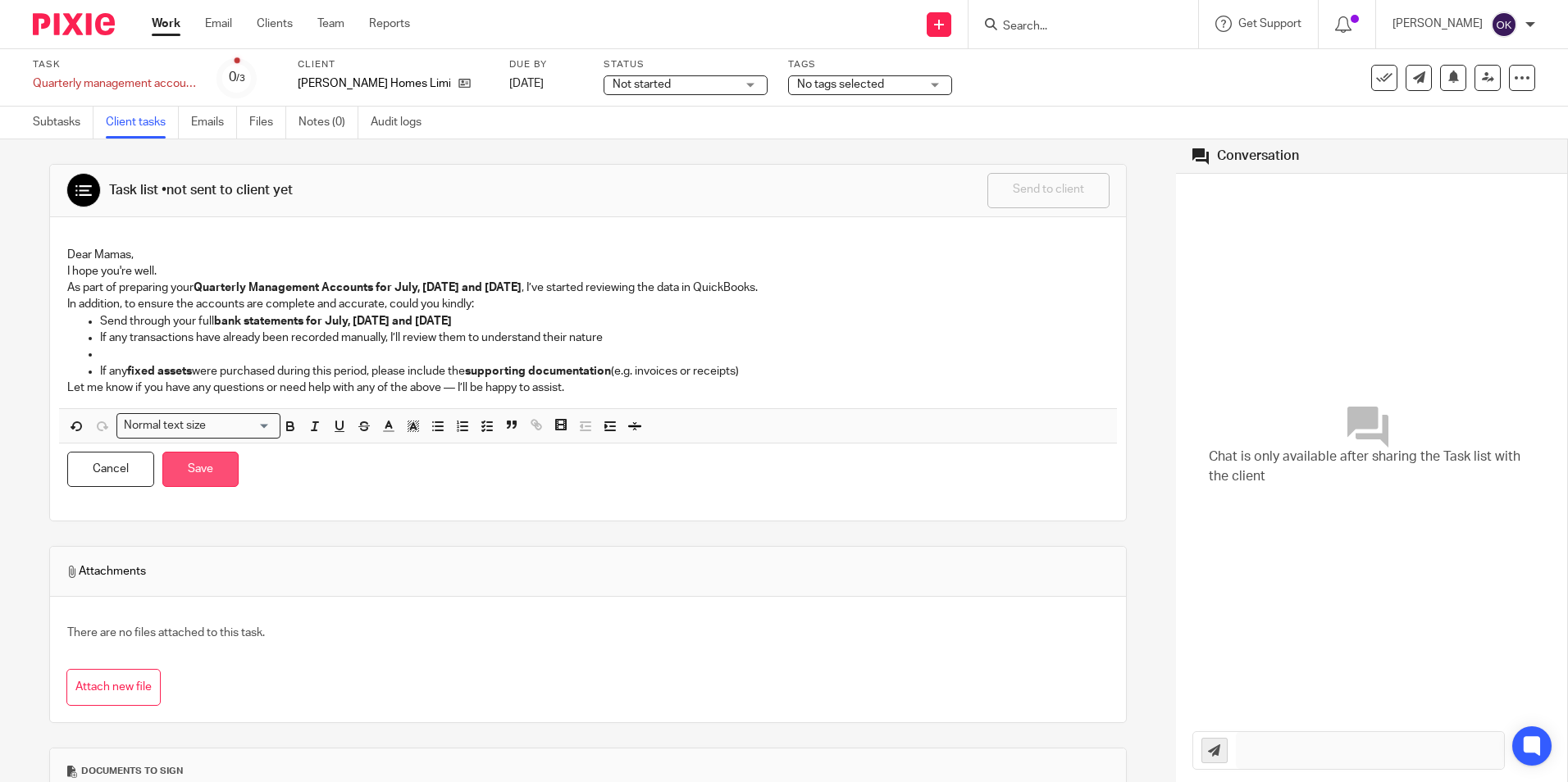
click at [176, 474] on button "Save" at bounding box center [200, 469] width 76 height 36
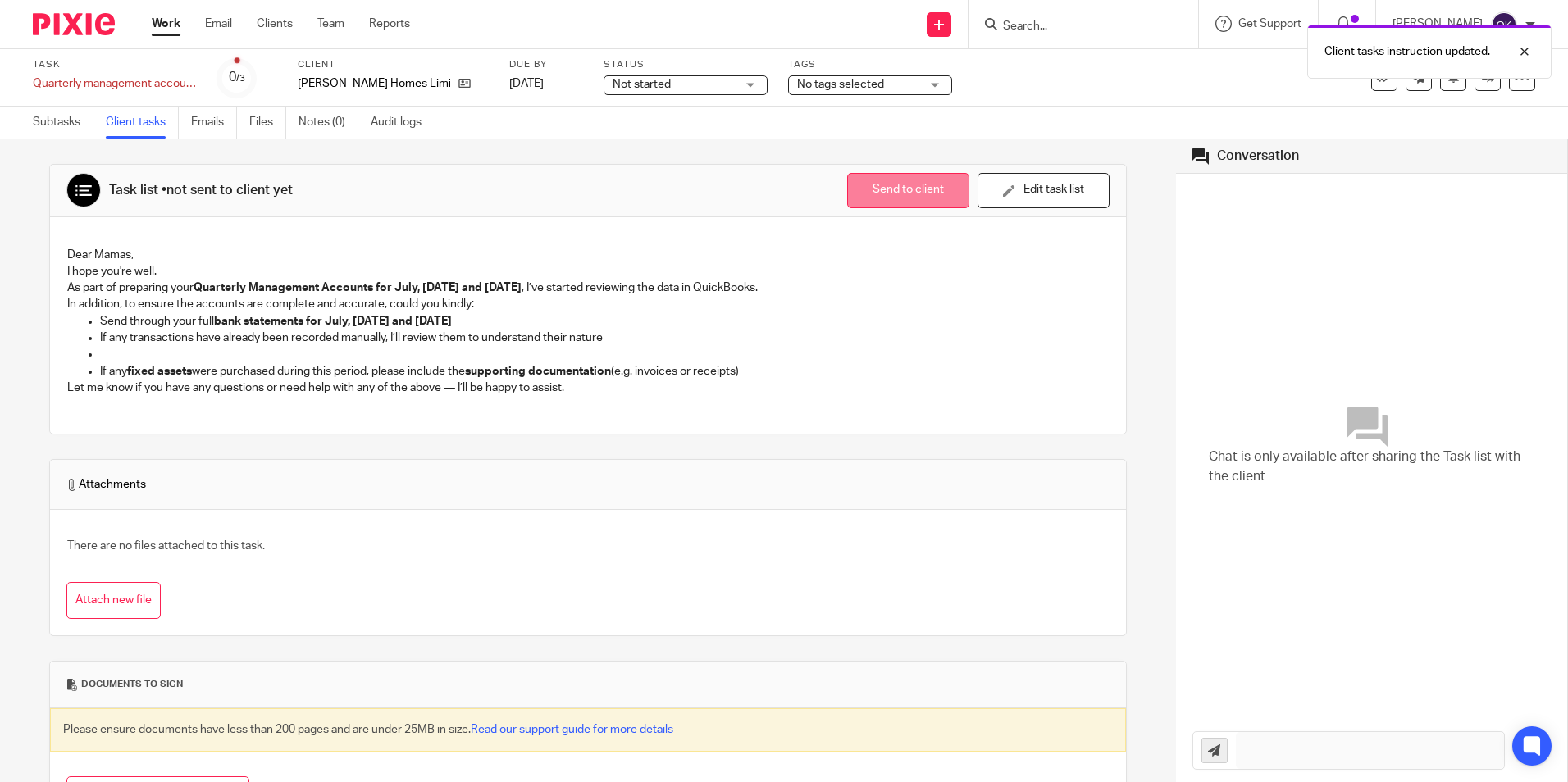
click at [854, 190] on button "Send to client" at bounding box center [909, 190] width 122 height 36
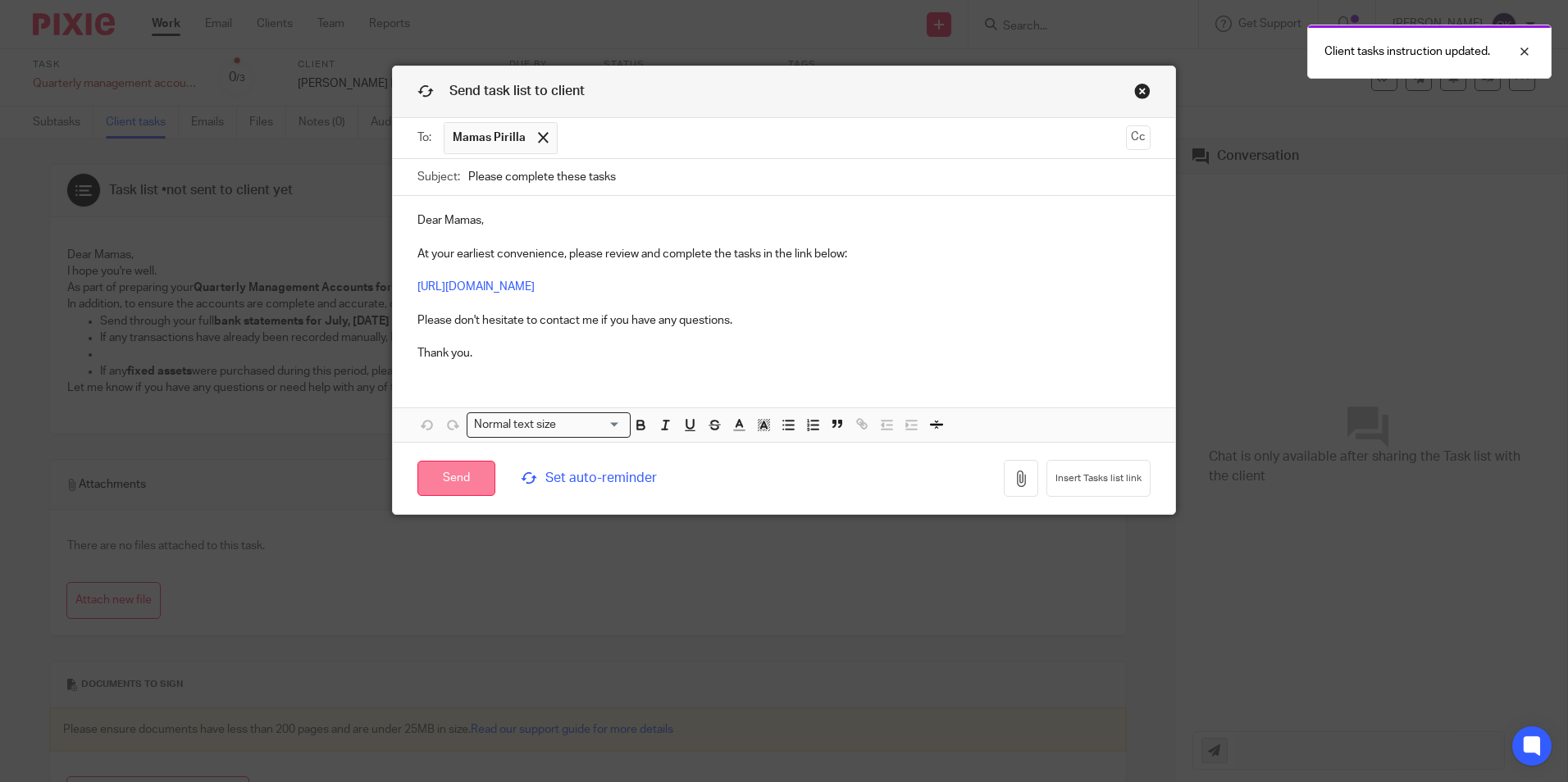
click at [472, 487] on input "Send" at bounding box center [456, 478] width 78 height 36
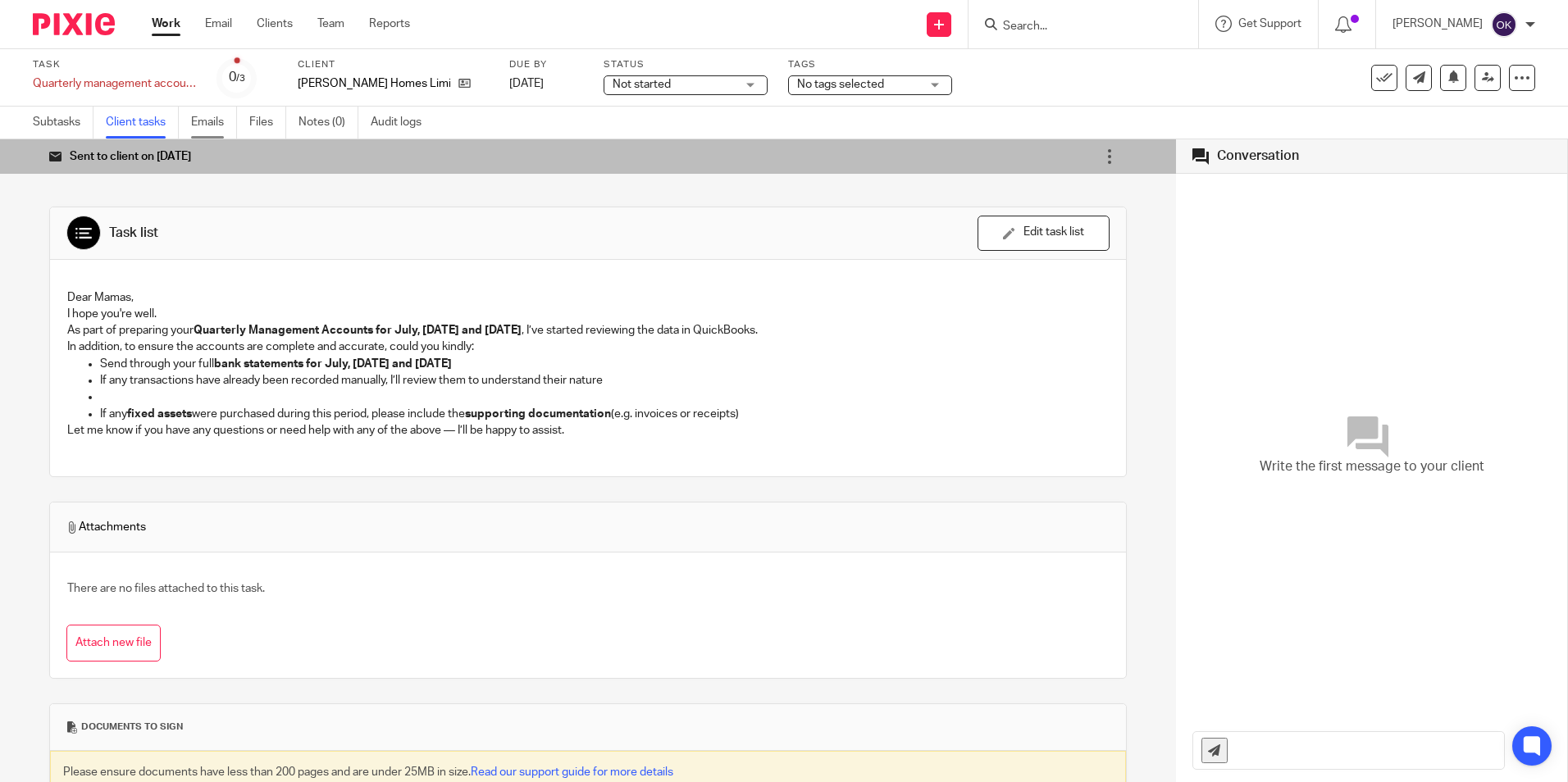
click at [221, 115] on link "Emails" at bounding box center [213, 122] width 46 height 32
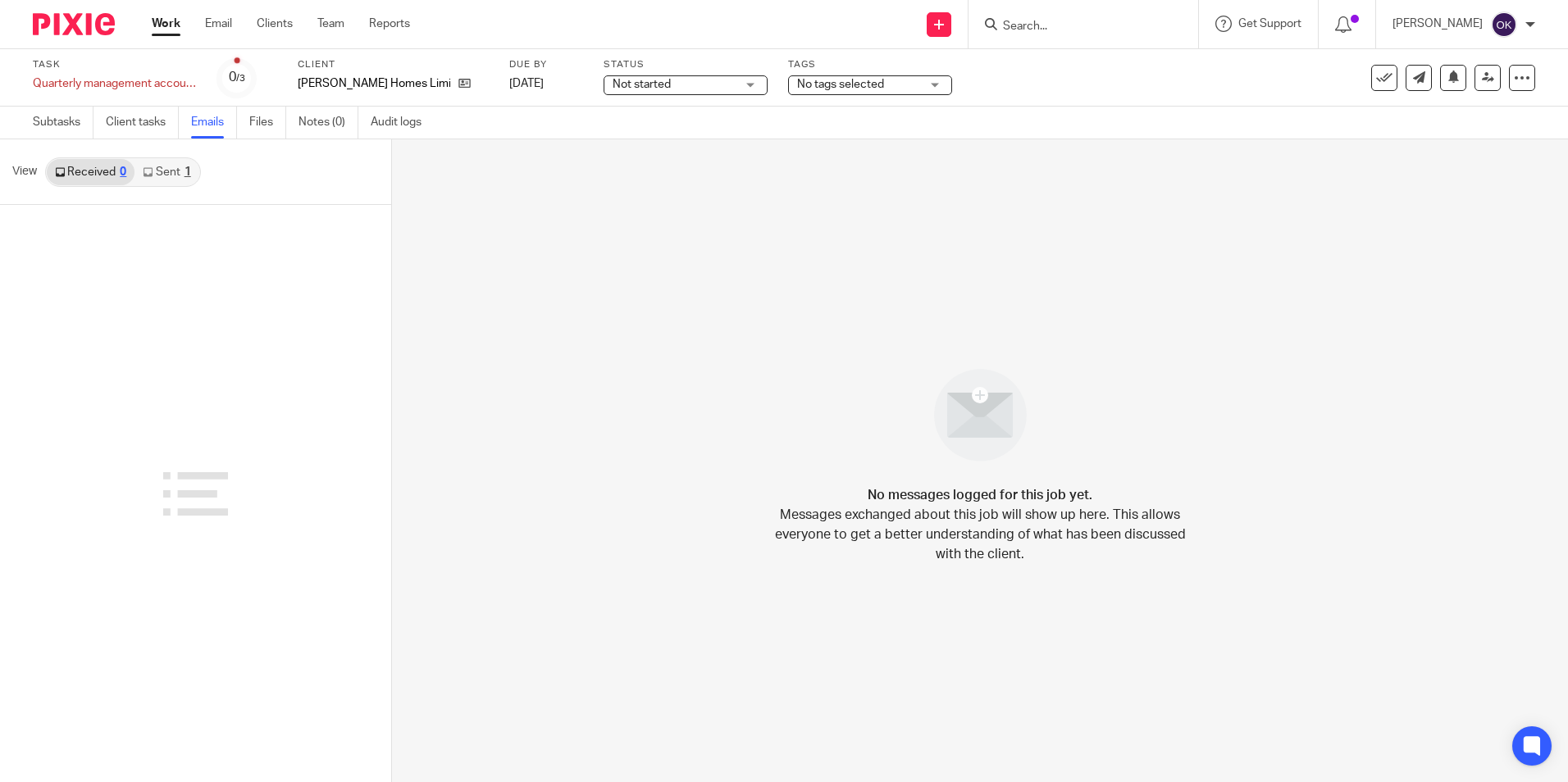
click at [175, 175] on link "Sent 1" at bounding box center [166, 172] width 64 height 26
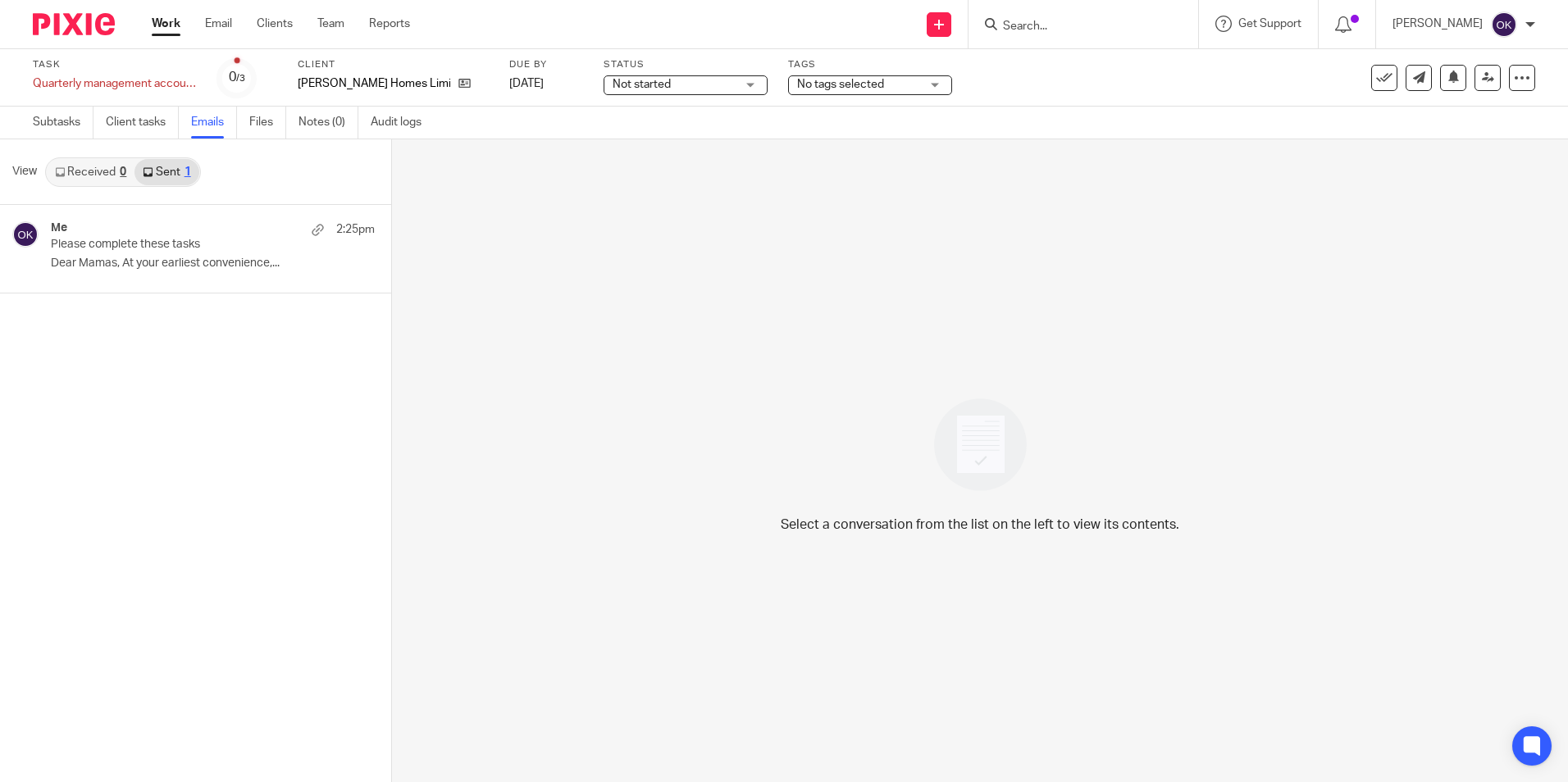
click at [797, 80] on span "No tags selected" at bounding box center [840, 84] width 87 height 12
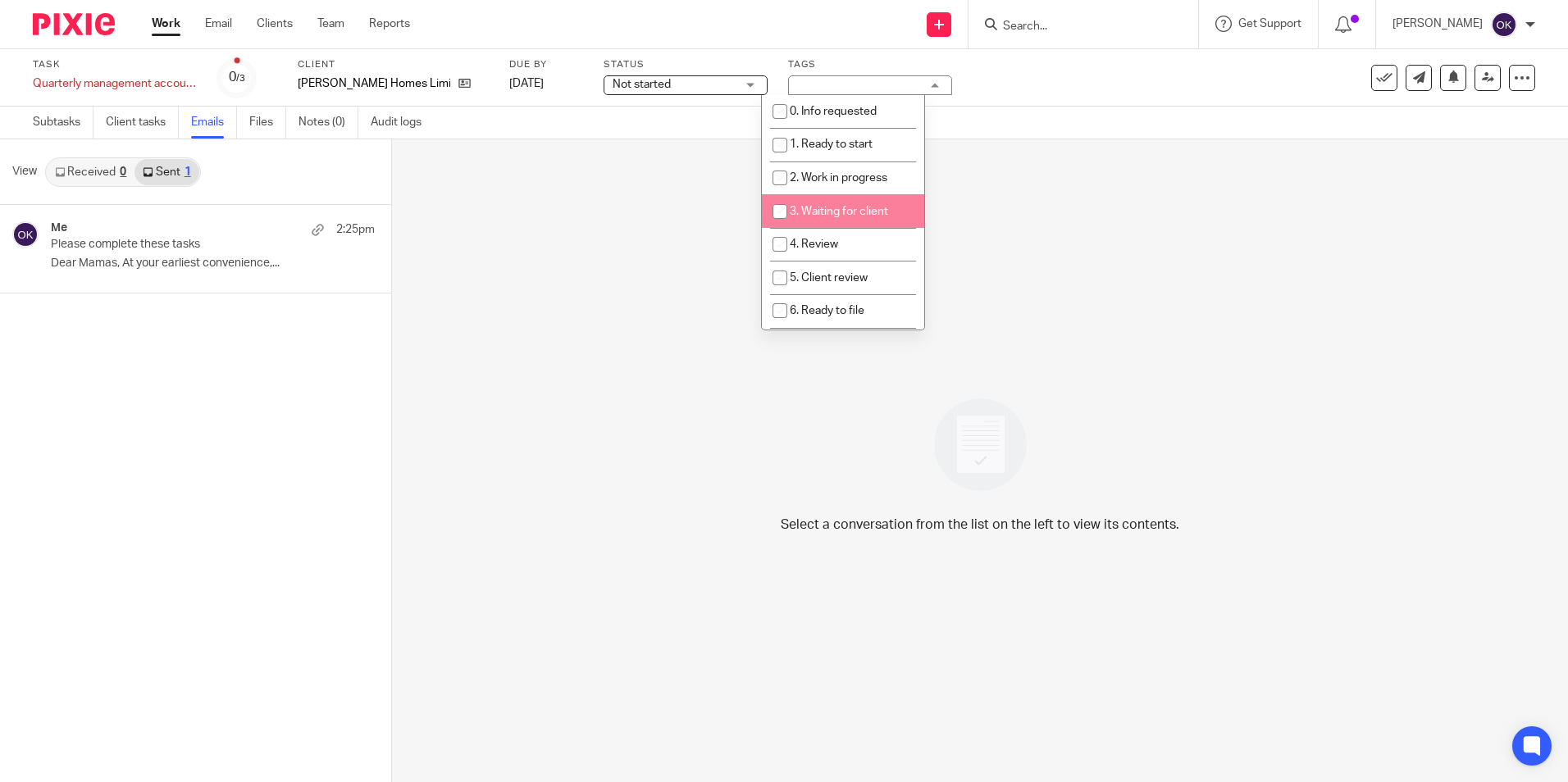
click at [781, 201] on input "checkbox" at bounding box center [780, 212] width 31 height 31
checkbox input "true"
click at [79, 44] on div at bounding box center [68, 24] width 136 height 48
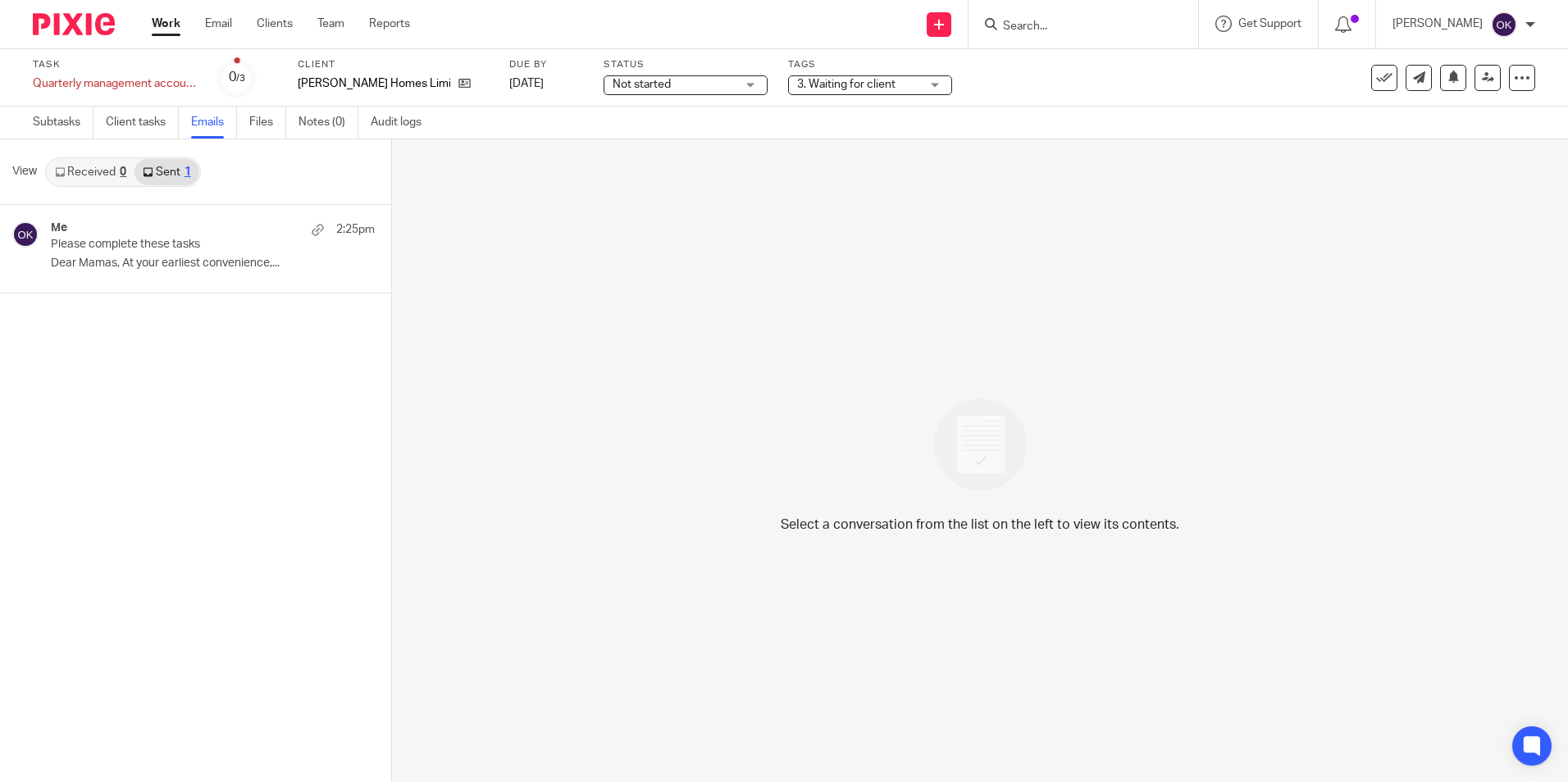
click at [73, 32] on img at bounding box center [74, 24] width 82 height 22
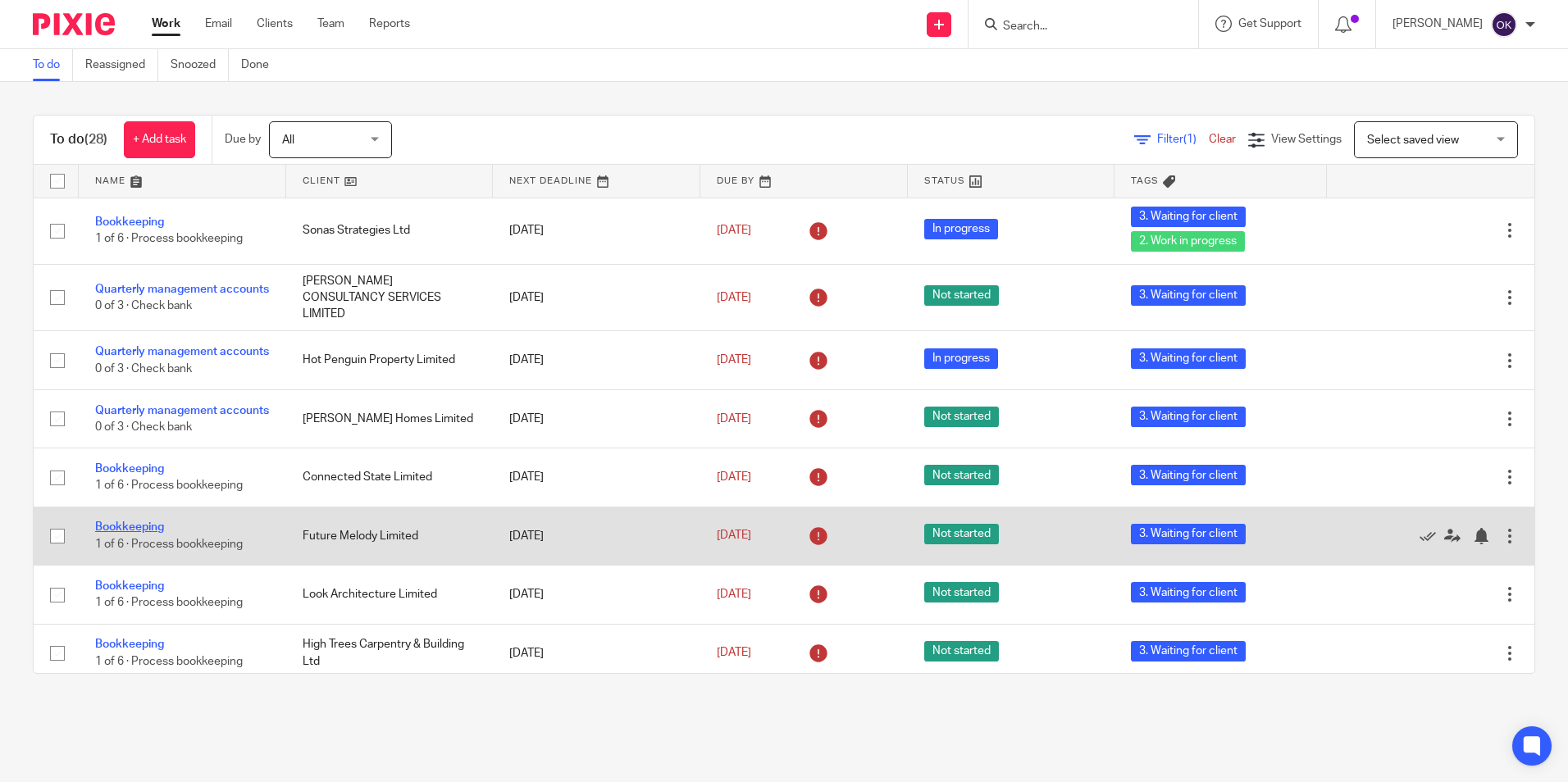
click at [140, 533] on link "Bookkeeping" at bounding box center [129, 527] width 69 height 12
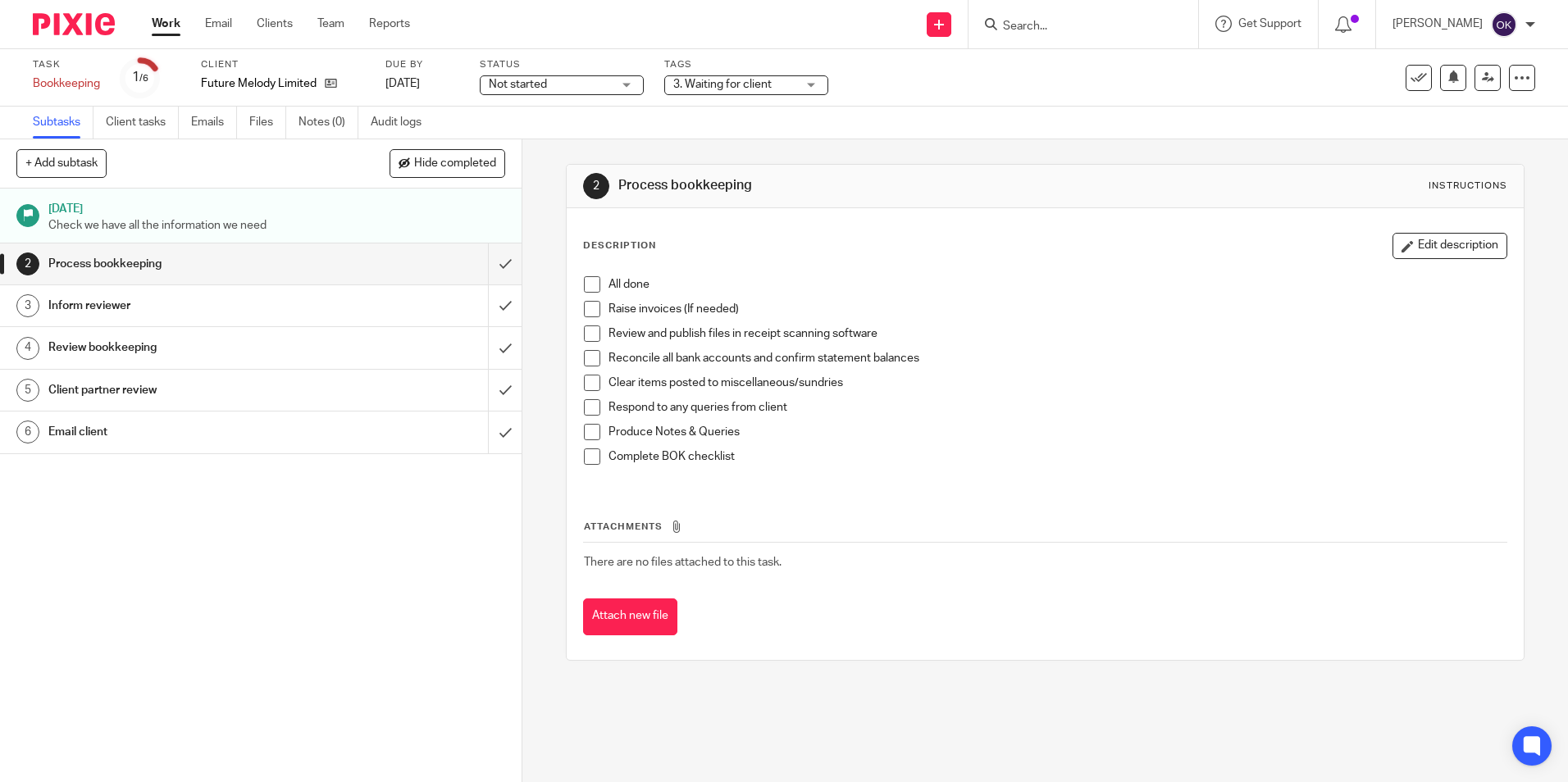
click at [693, 89] on span "3. Waiting for client" at bounding box center [722, 84] width 98 height 12
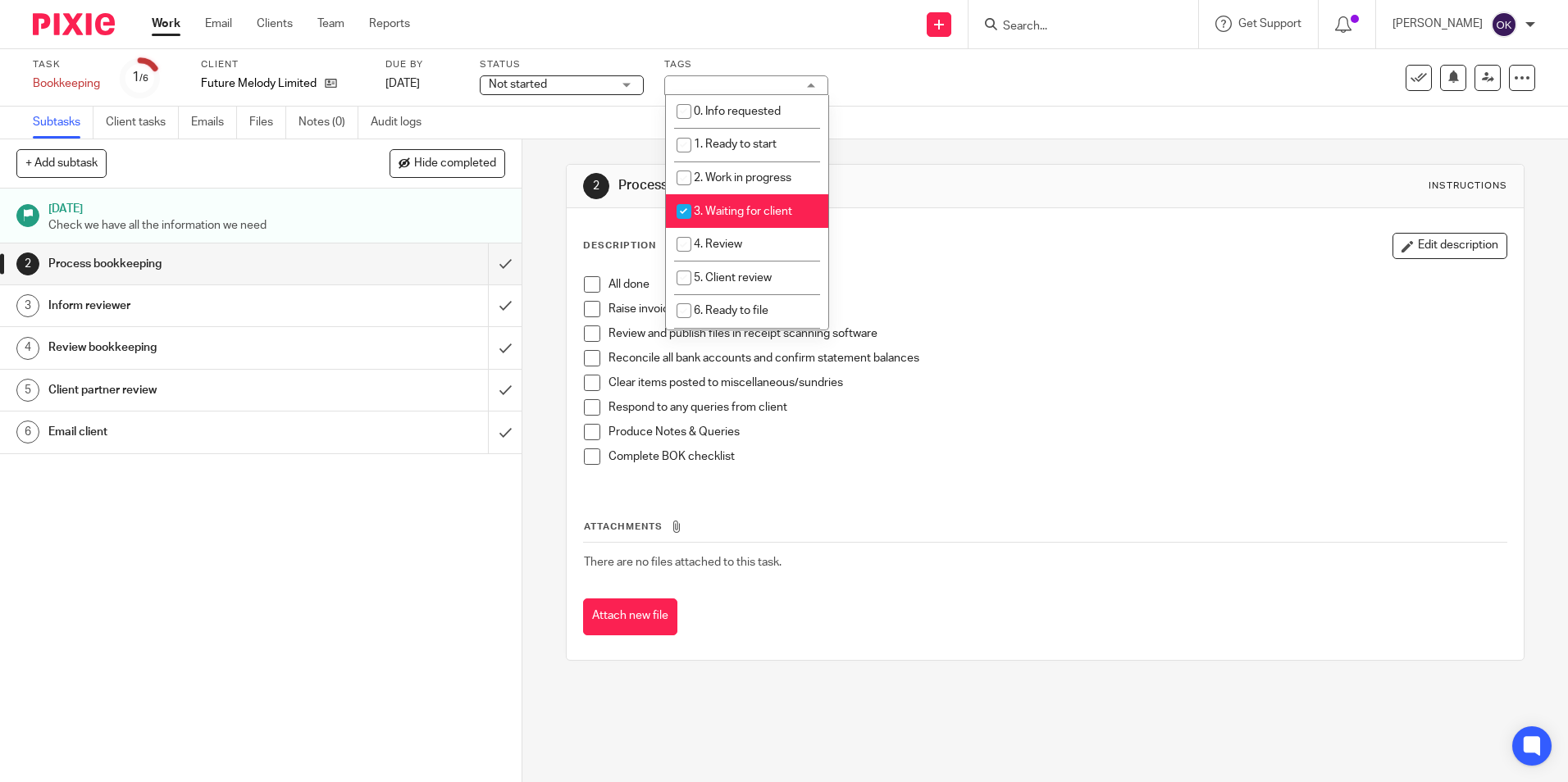
click at [683, 208] on input "checkbox" at bounding box center [684, 212] width 31 height 31
checkbox input "false"
click at [683, 176] on input "checkbox" at bounding box center [684, 178] width 31 height 31
checkbox input "true"
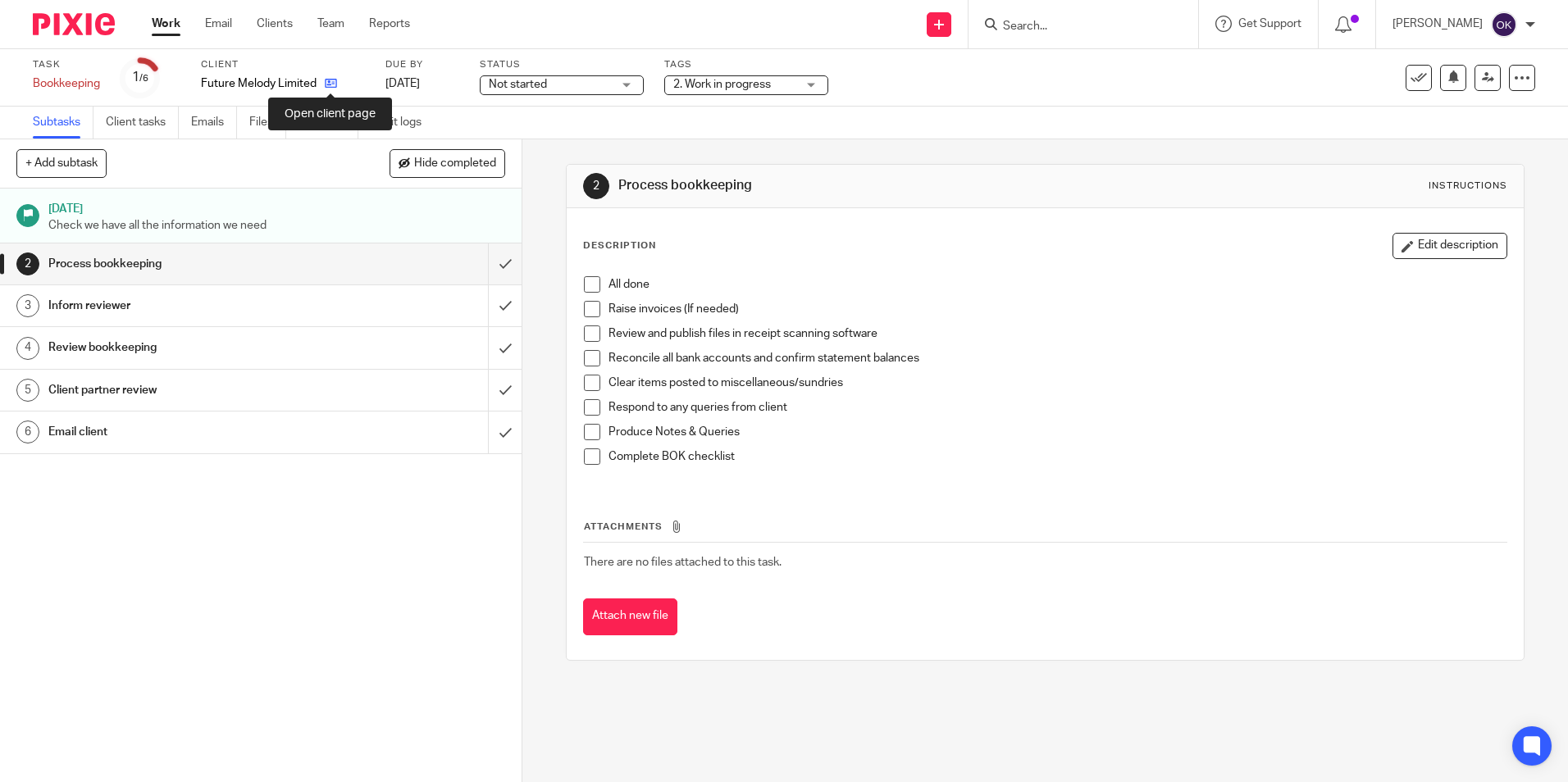
click at [330, 80] on icon at bounding box center [330, 83] width 12 height 12
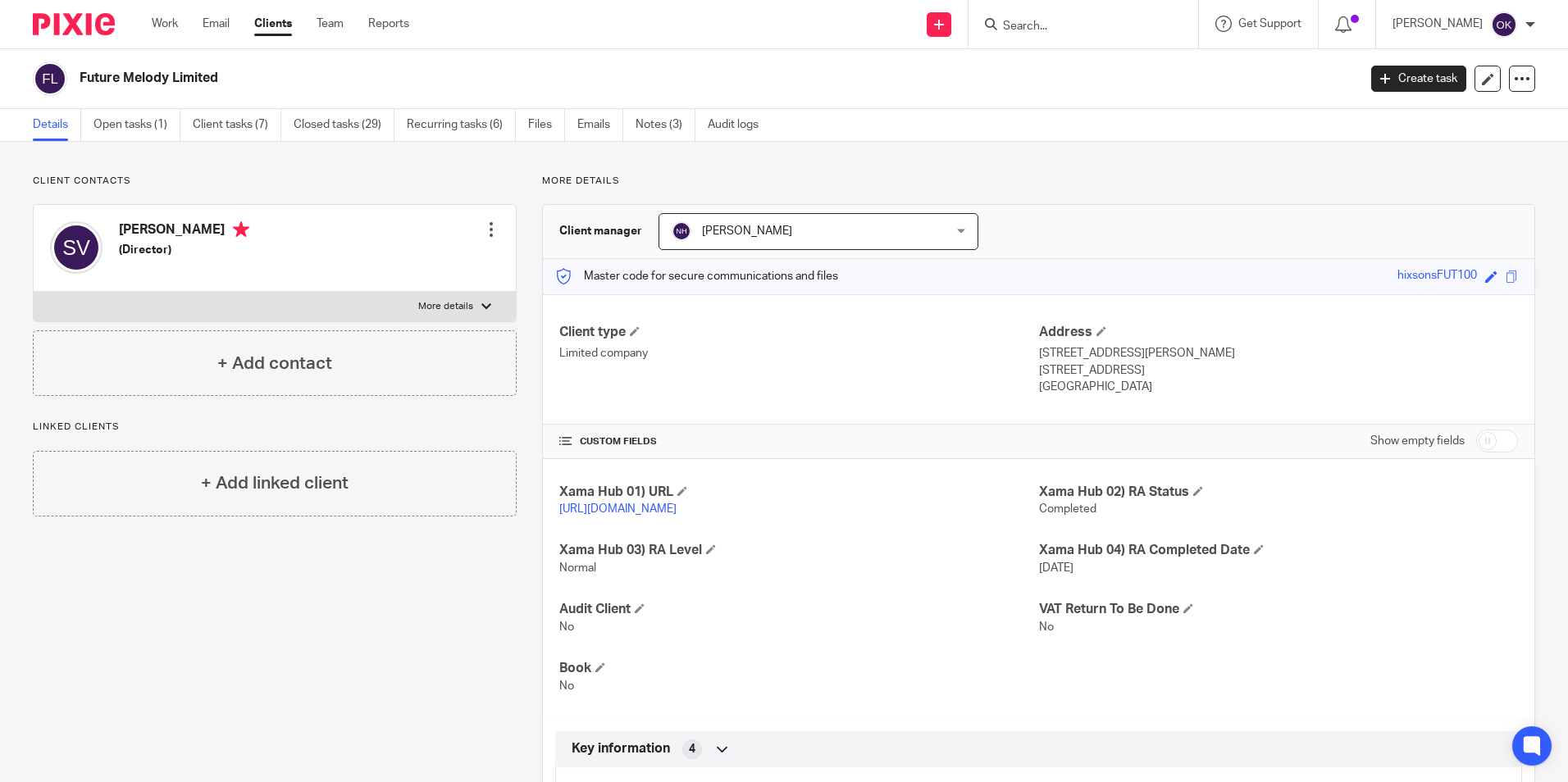
click at [50, 19] on img at bounding box center [74, 24] width 82 height 22
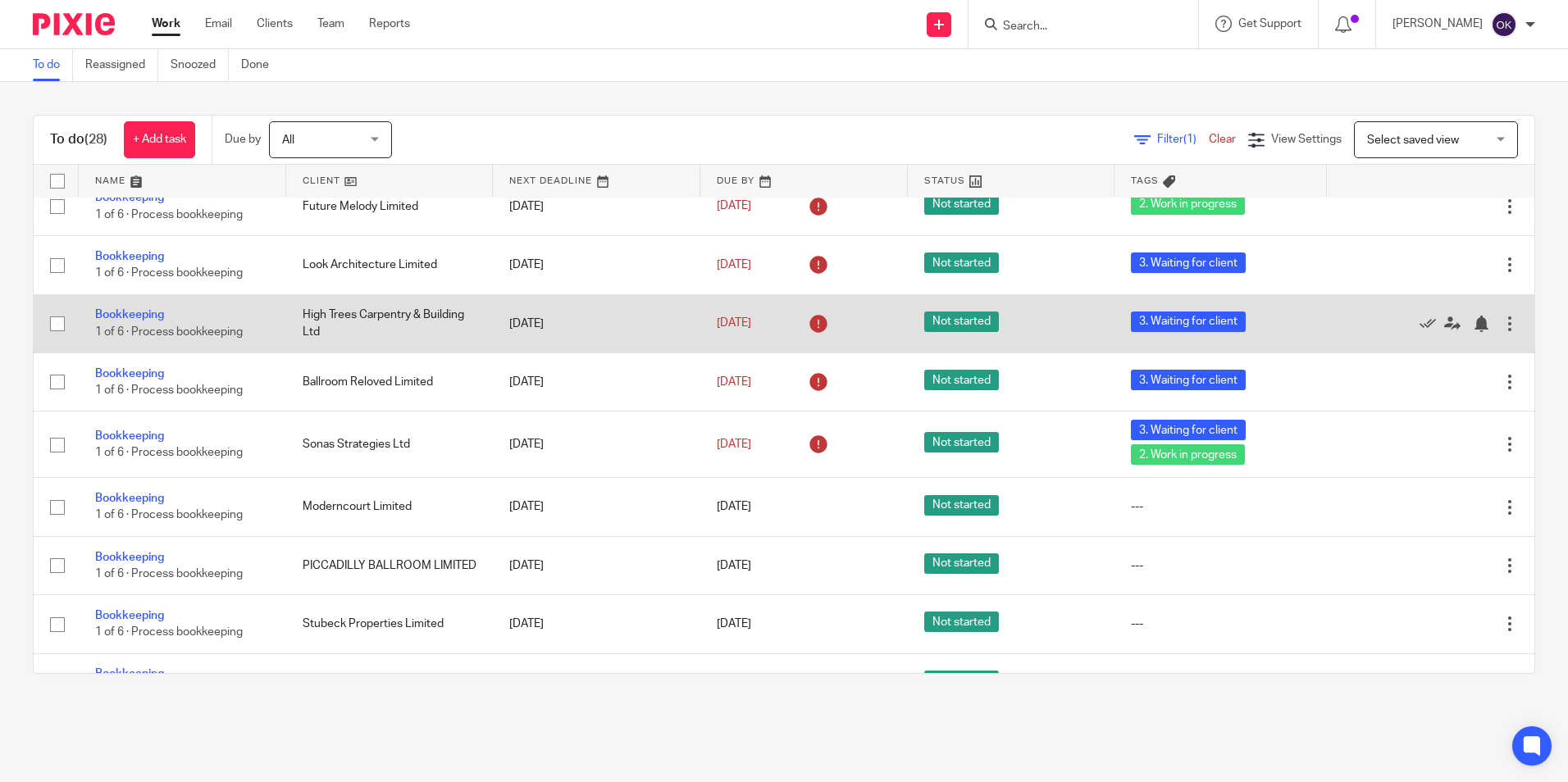
scroll to position [328, 0]
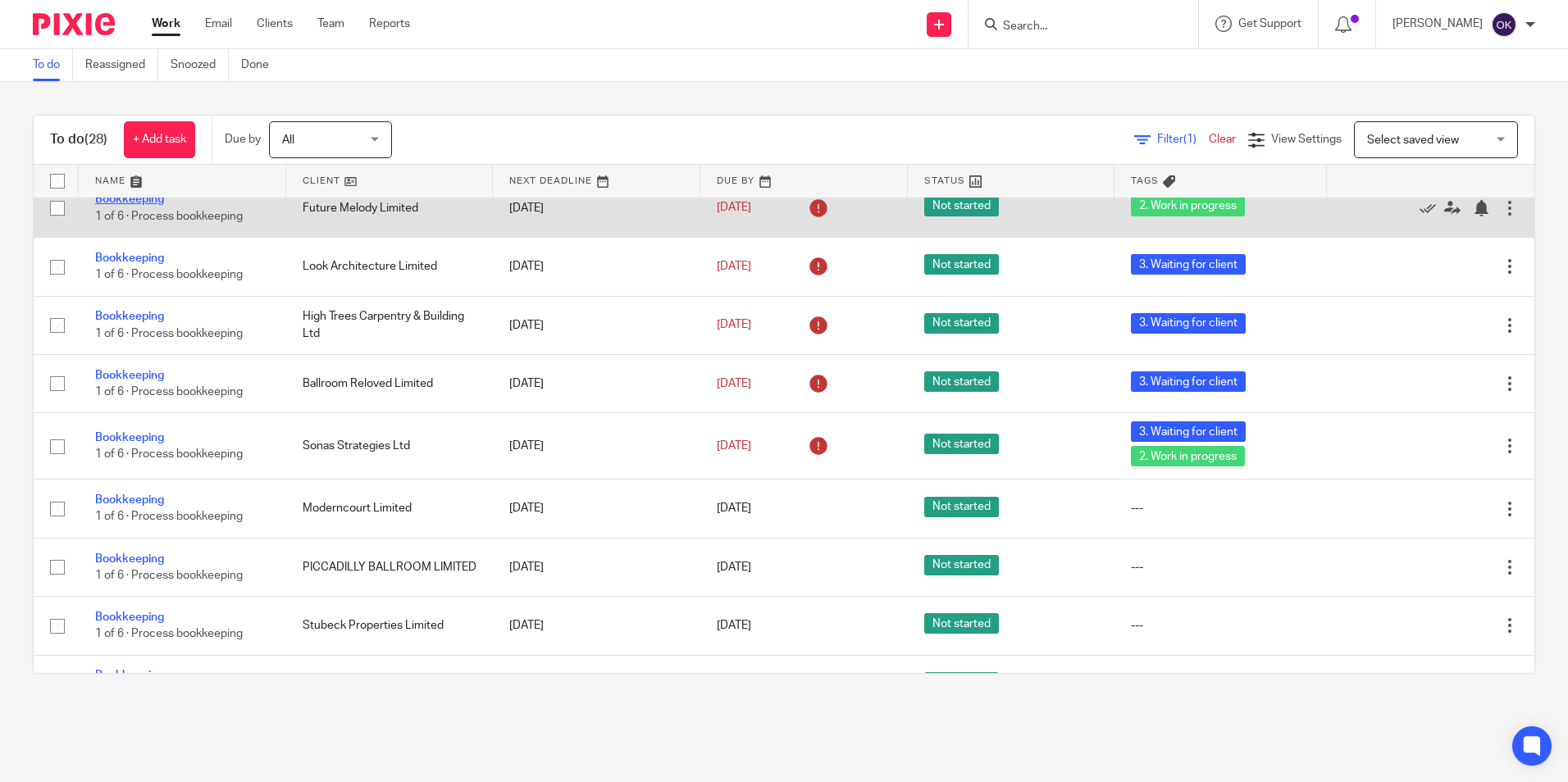
click at [137, 205] on link "Bookkeeping" at bounding box center [129, 199] width 69 height 12
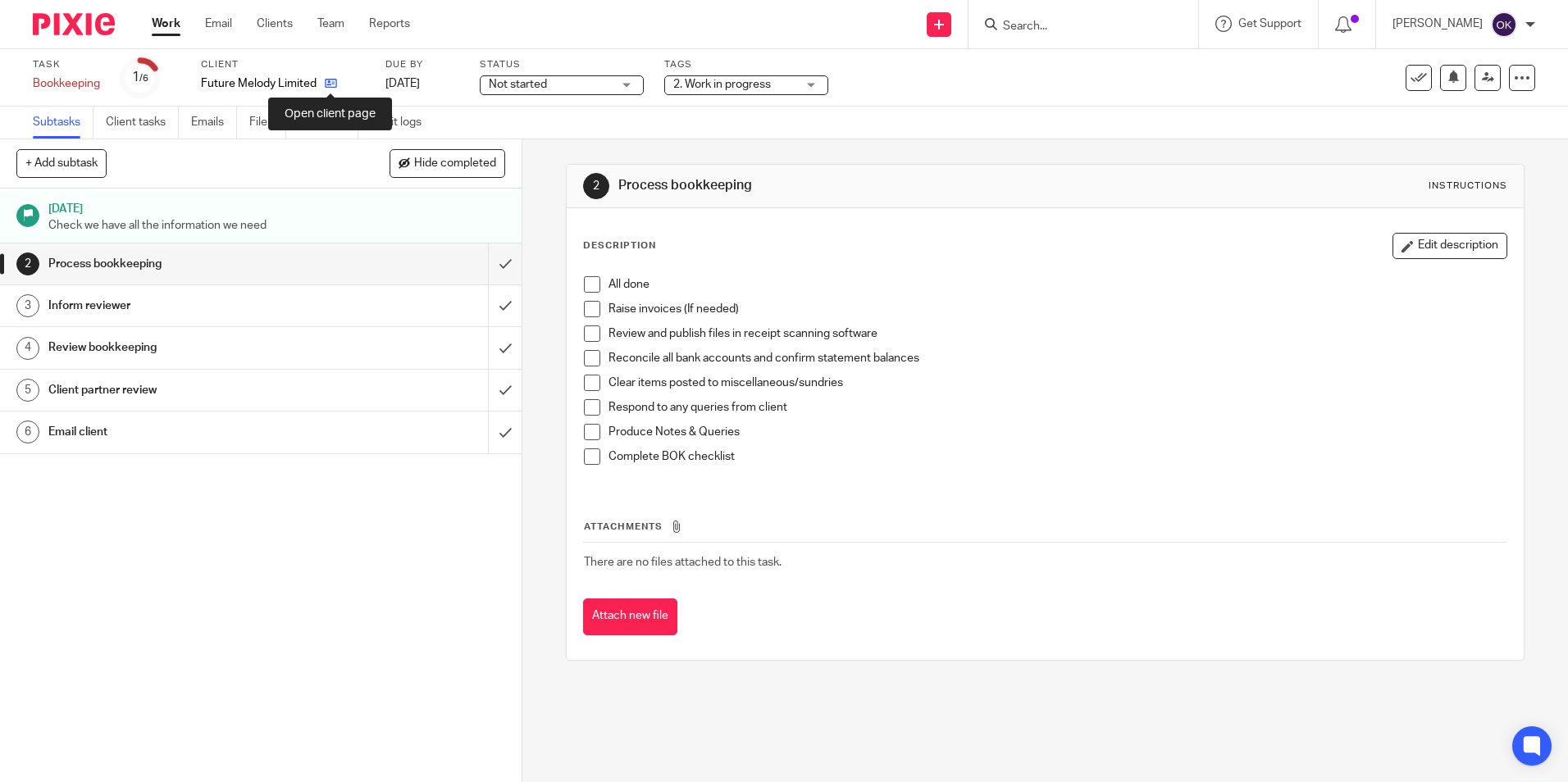
click at [326, 82] on icon at bounding box center [330, 83] width 12 height 12
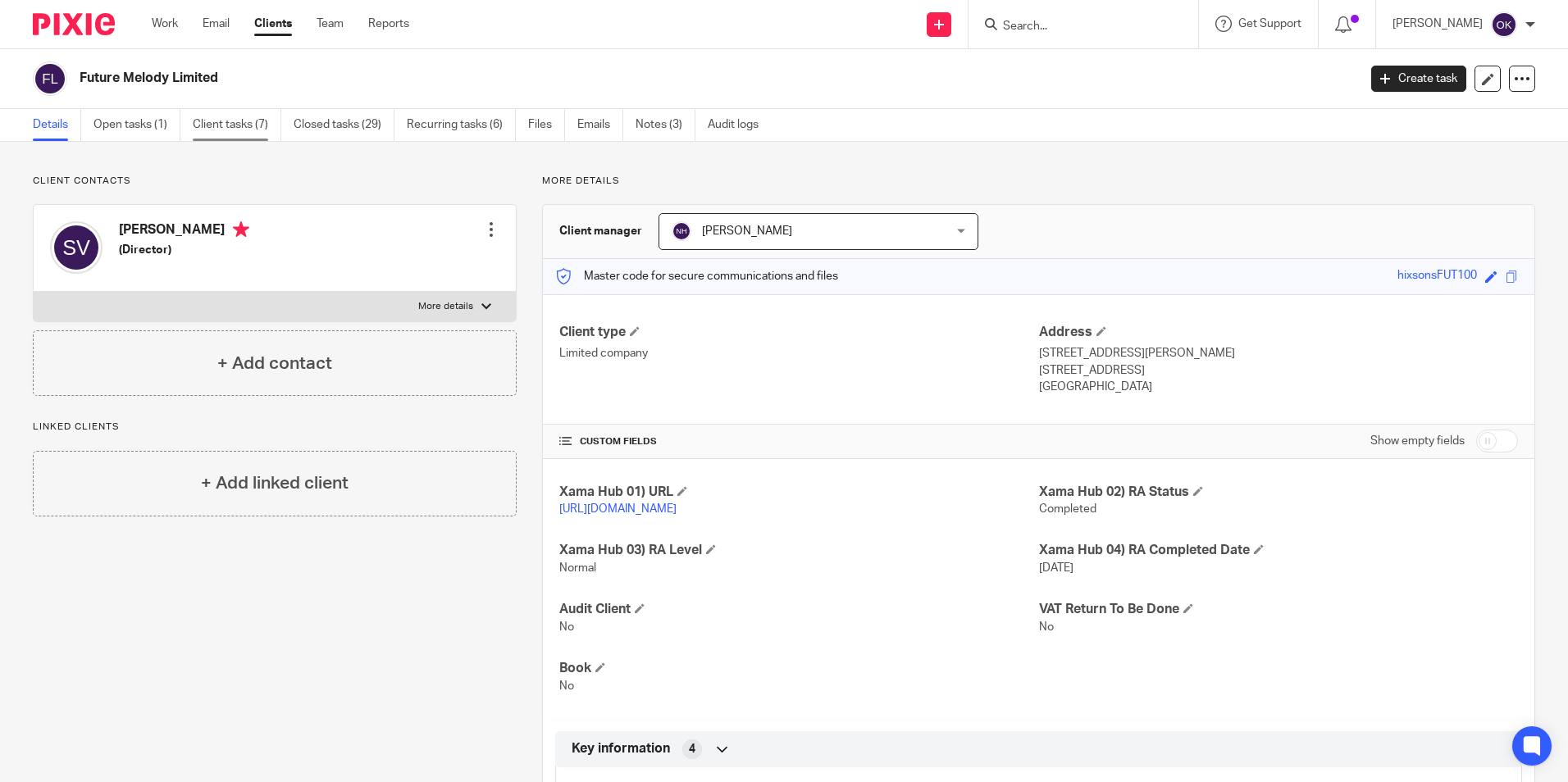
click at [251, 129] on link "Client tasks (7)" at bounding box center [237, 125] width 89 height 32
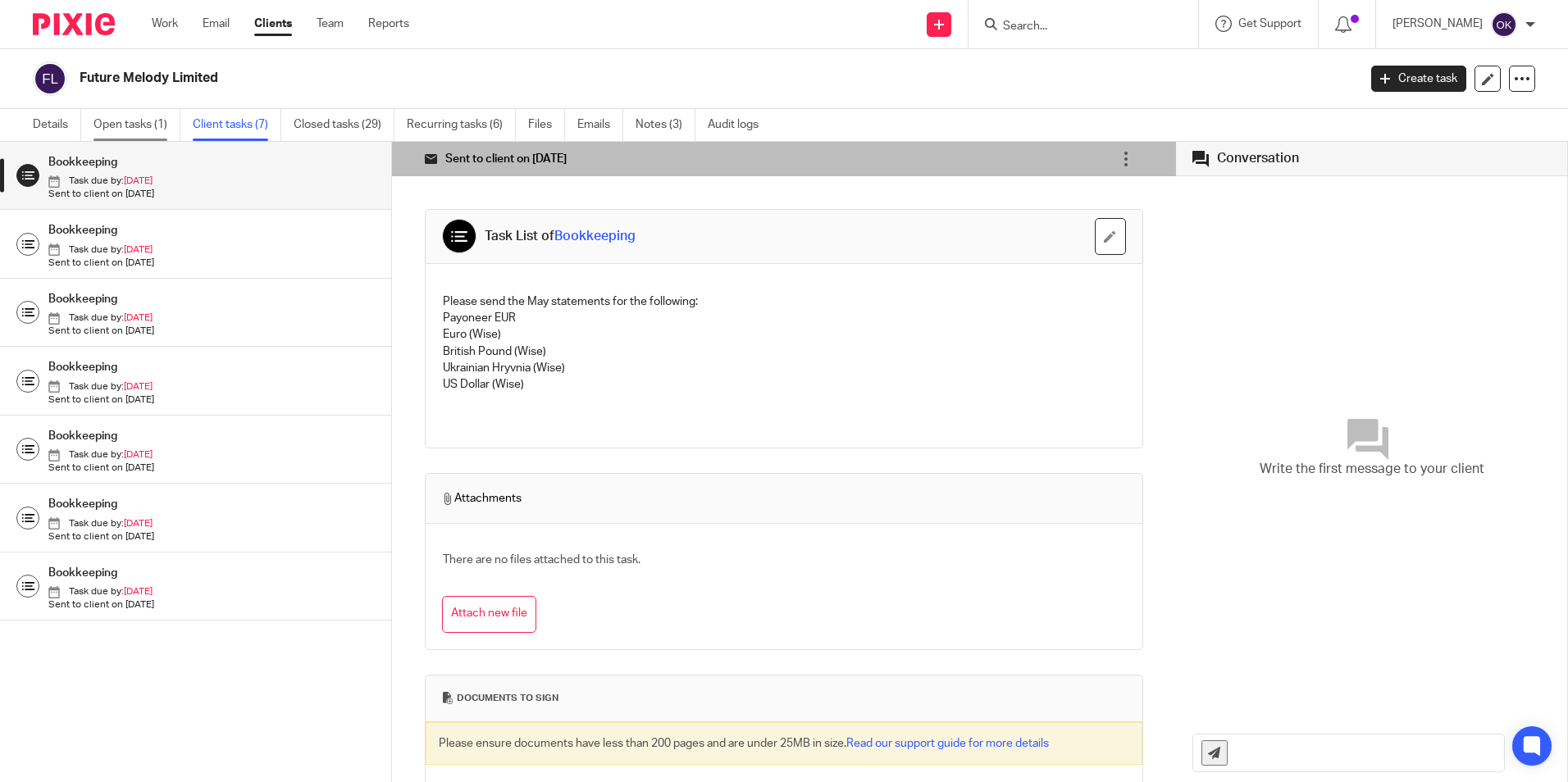
click at [155, 127] on link "Open tasks (1)" at bounding box center [137, 125] width 87 height 32
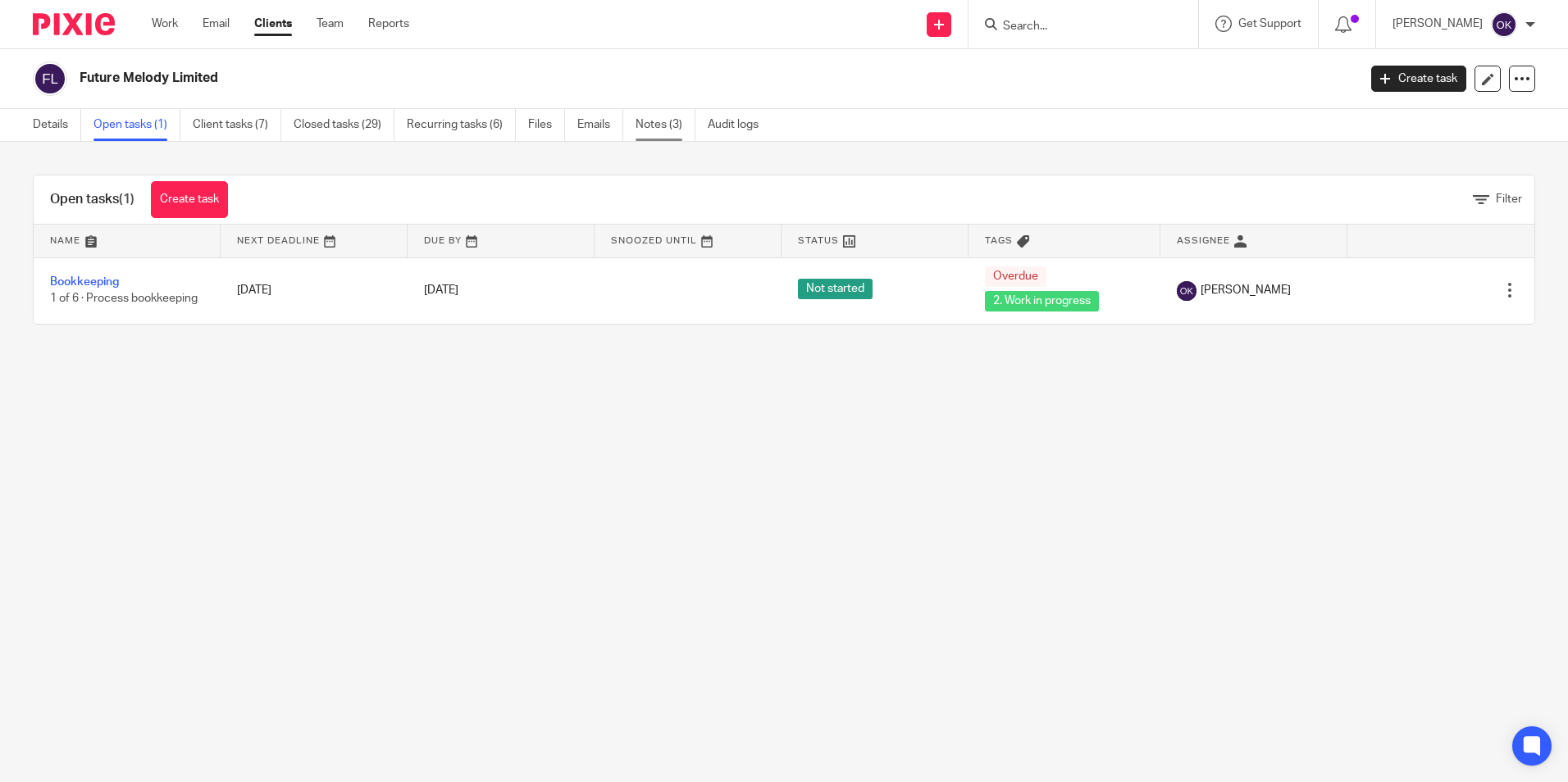
click at [677, 120] on link "Notes (3)" at bounding box center [665, 125] width 60 height 32
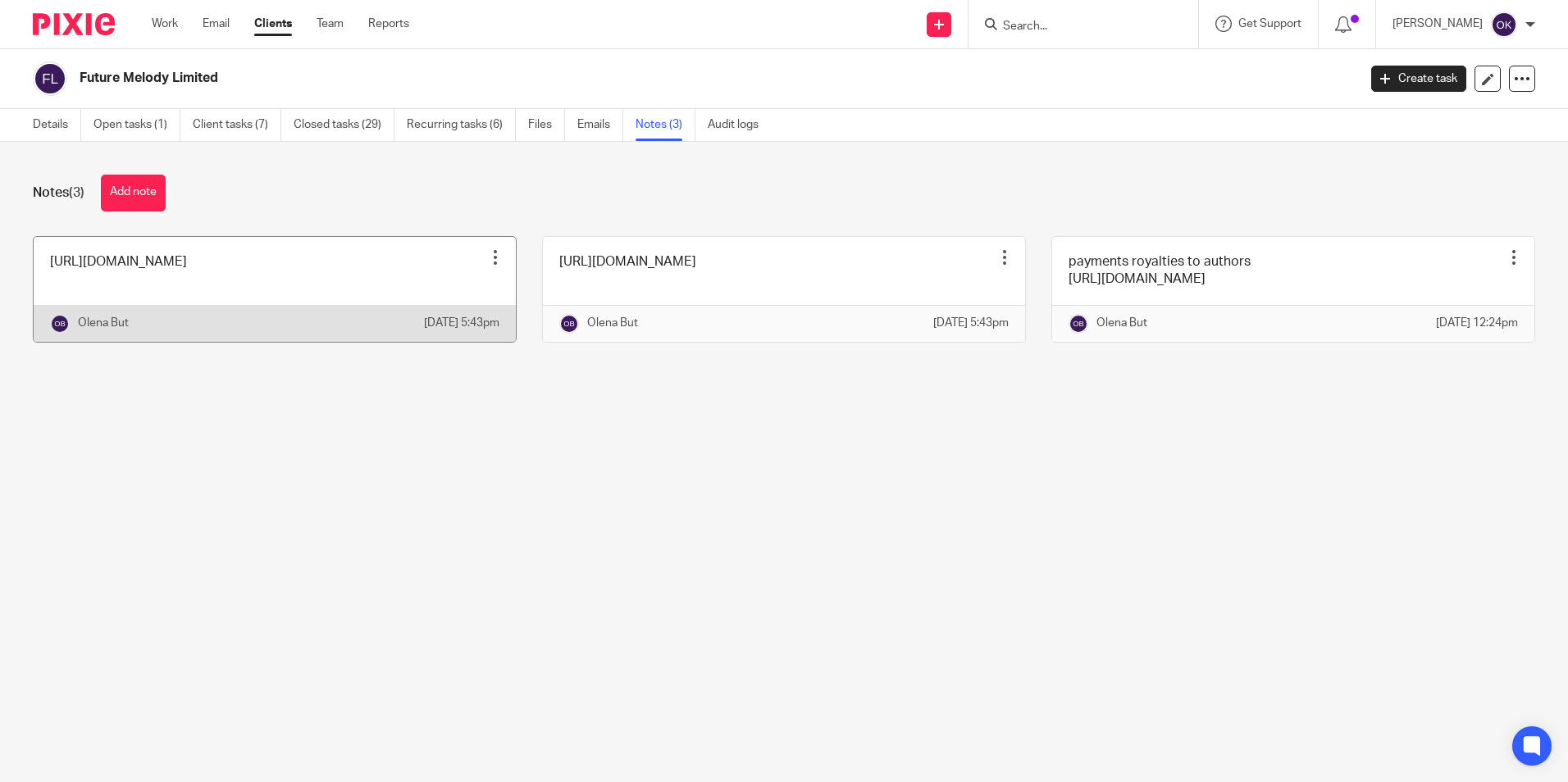
click at [432, 287] on link at bounding box center [275, 289] width 482 height 105
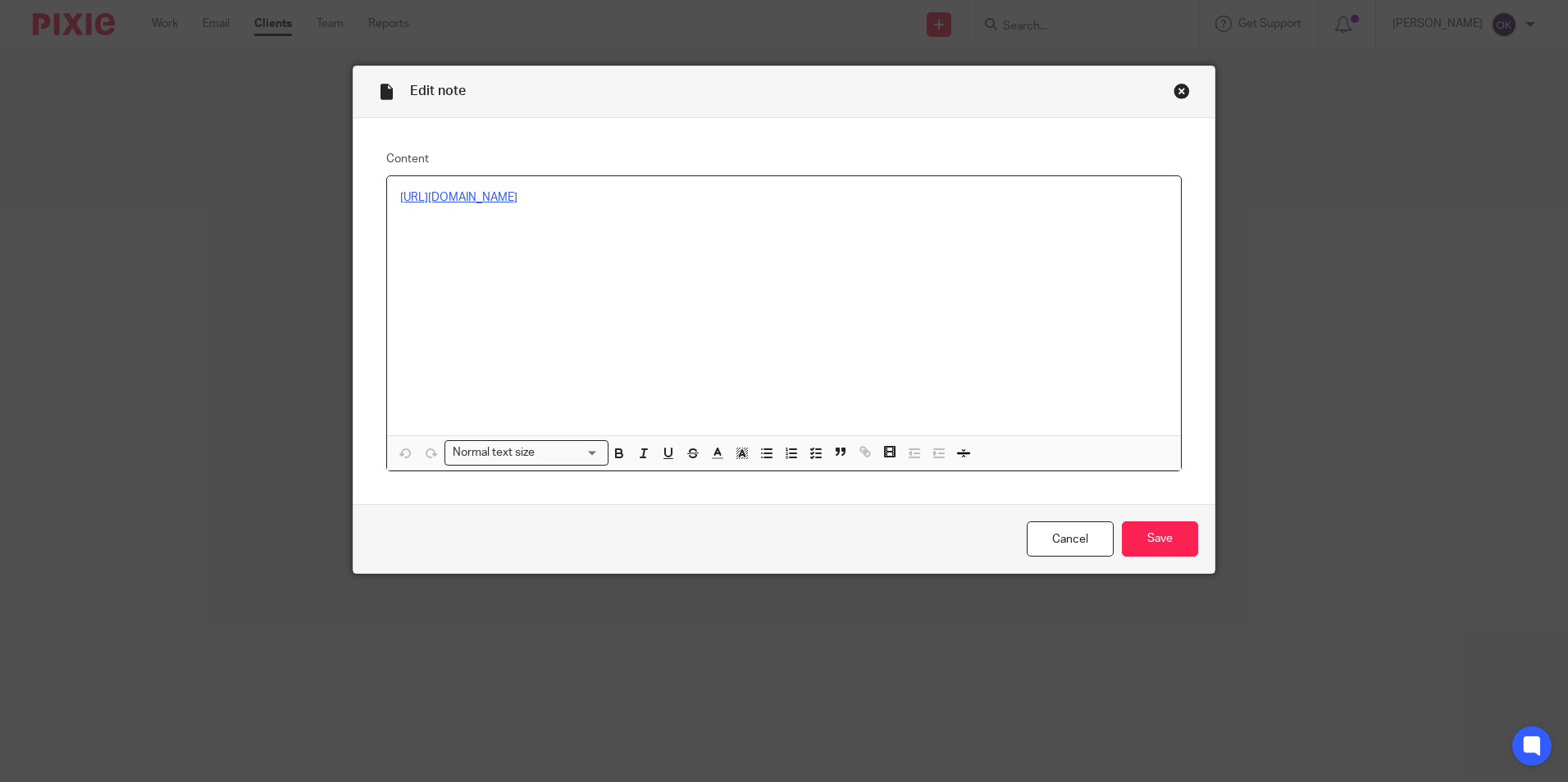
click at [517, 196] on link "[URL][DOMAIN_NAME]" at bounding box center [459, 198] width 117 height 12
click at [1173, 91] on div "Close this dialog window" at bounding box center [1182, 91] width 17 height 17
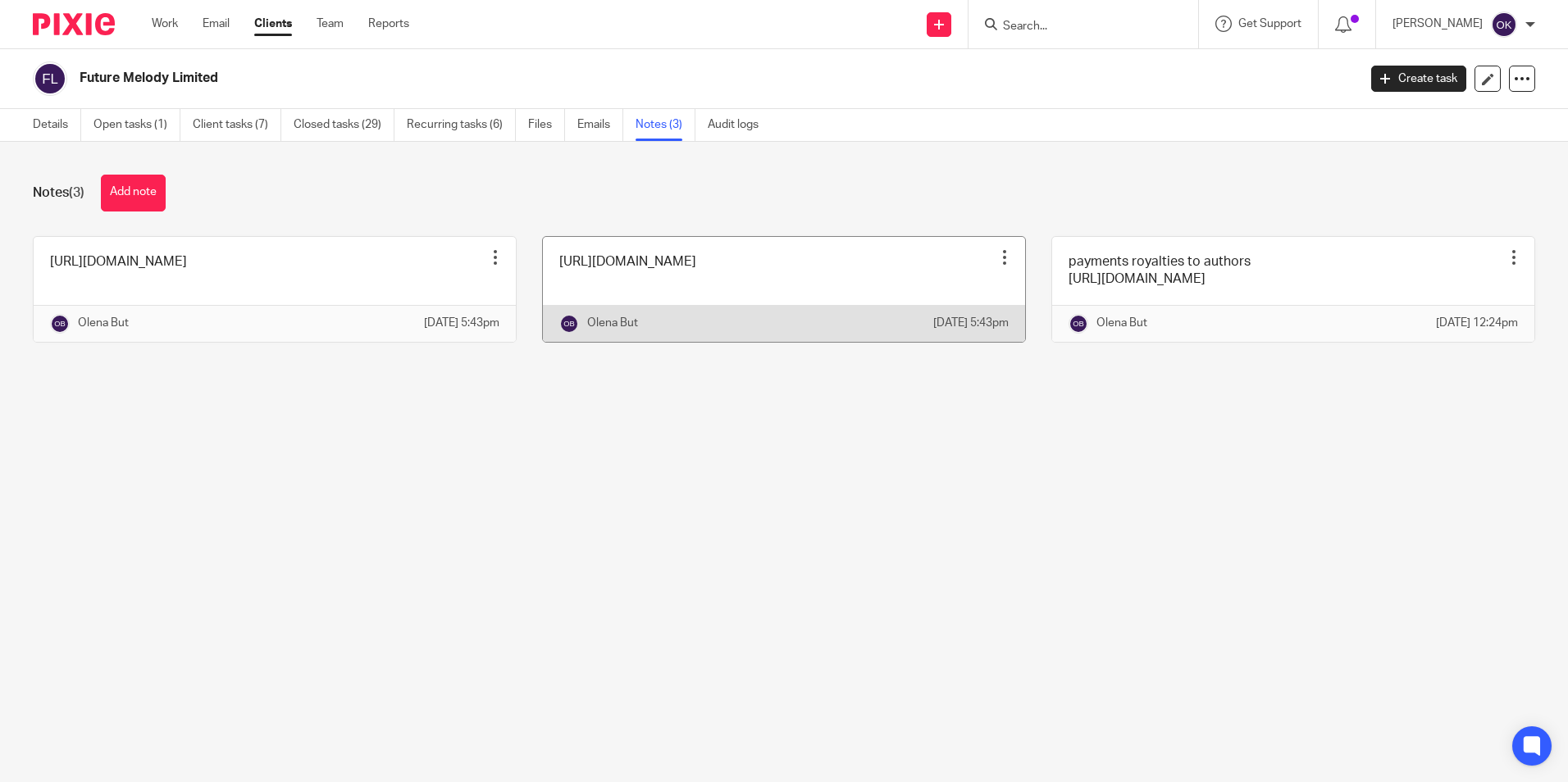
click at [836, 284] on link at bounding box center [784, 289] width 482 height 105
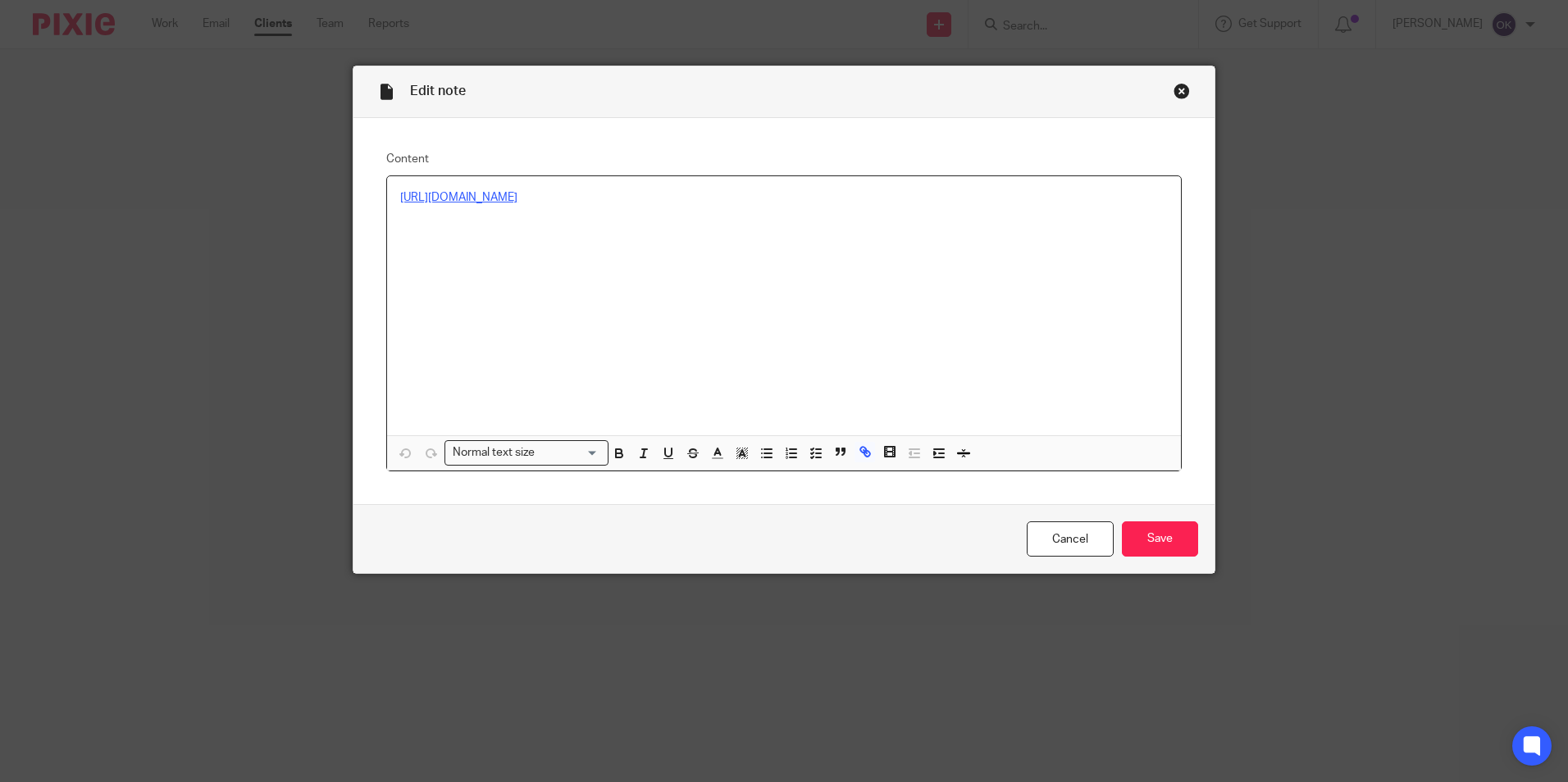
click at [517, 192] on link "[URL][DOMAIN_NAME]" at bounding box center [459, 198] width 117 height 12
drag, startPoint x: 1170, startPoint y: 90, endPoint x: 1123, endPoint y: 100, distance: 48.1
click at [1173, 90] on div "Close this dialog window" at bounding box center [1182, 91] width 17 height 17
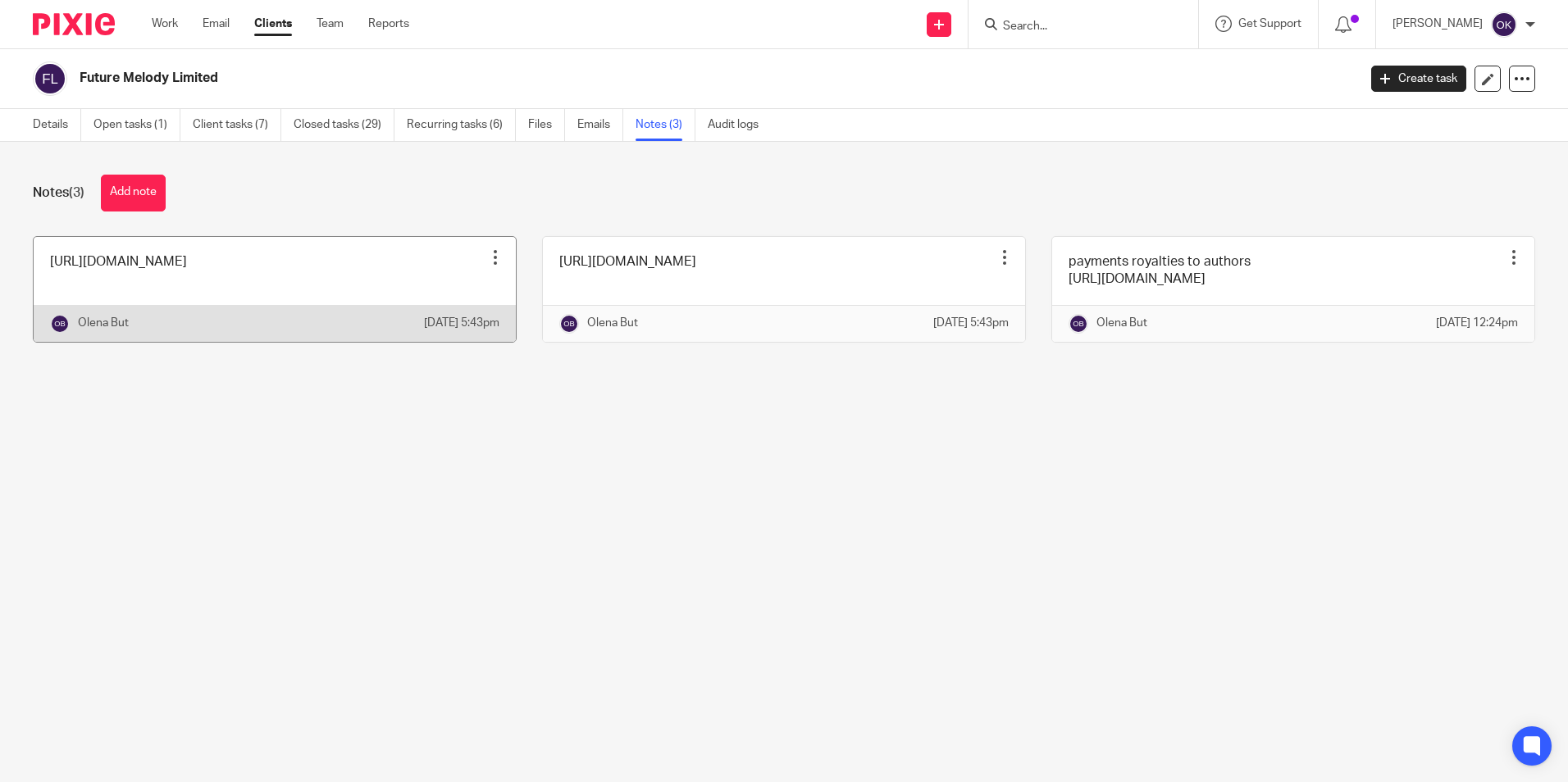
click at [310, 285] on link at bounding box center [275, 289] width 482 height 105
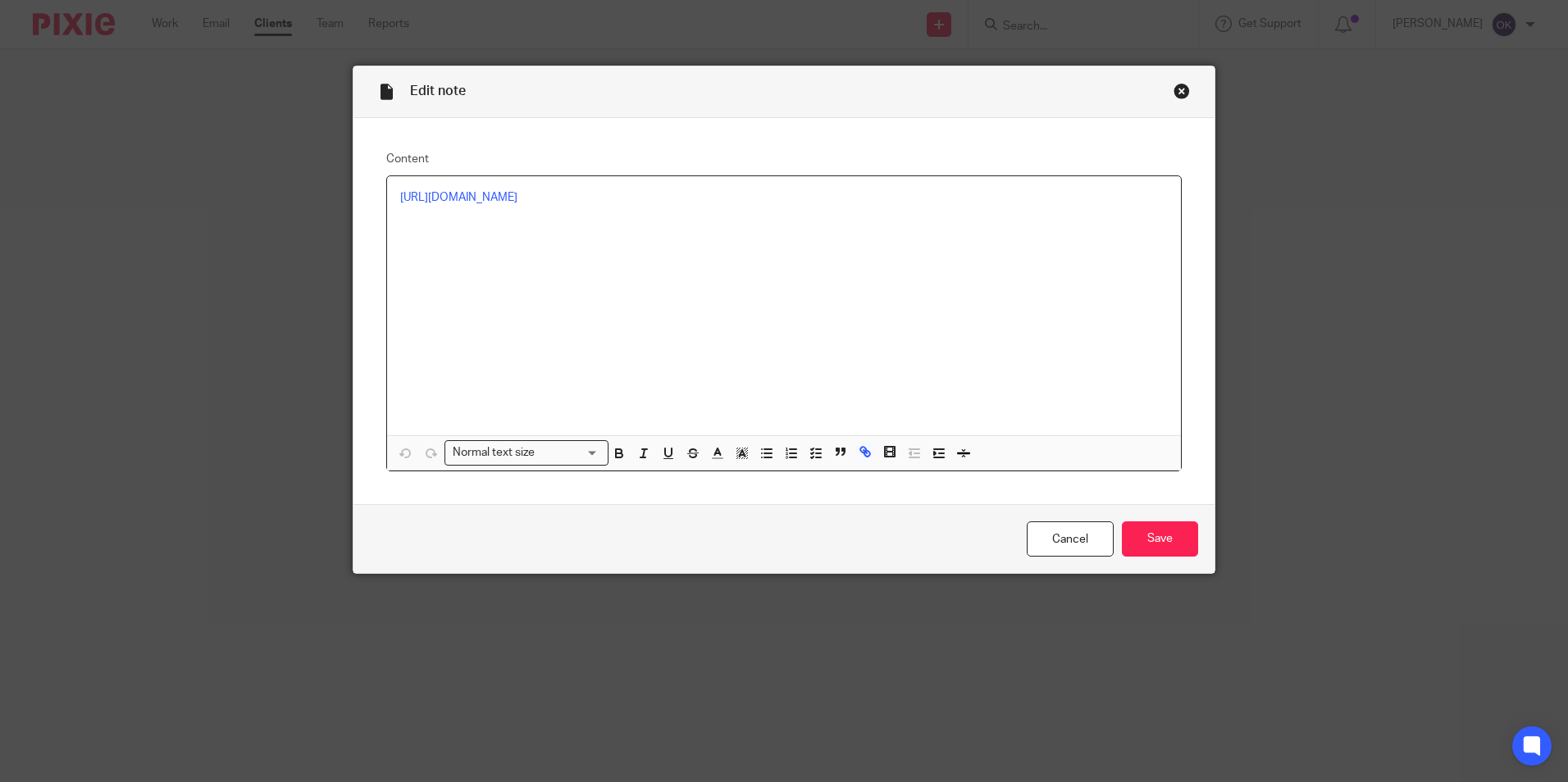
click at [1173, 87] on div "Close this dialog window" at bounding box center [1182, 91] width 17 height 17
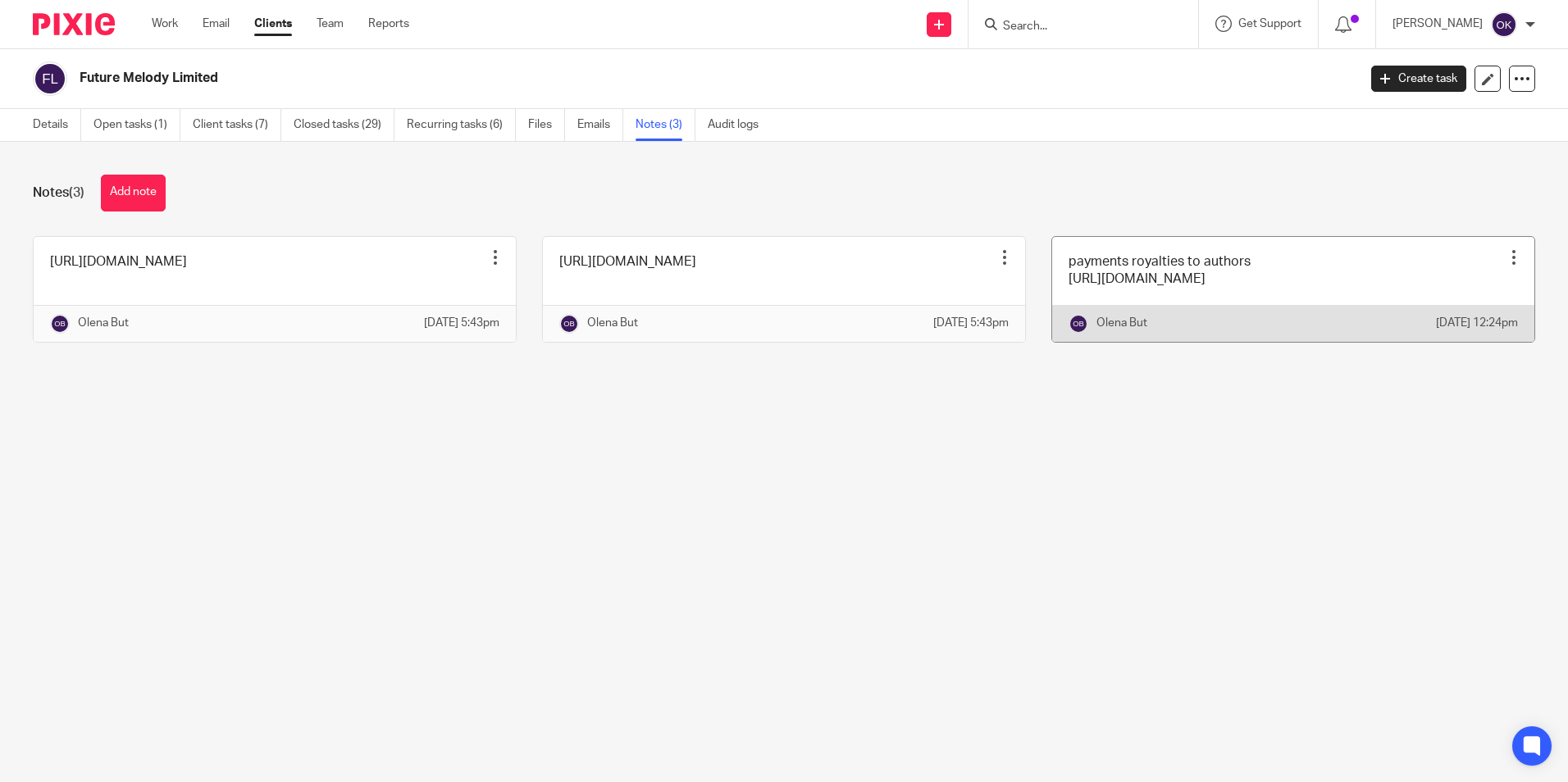
click at [1192, 291] on link at bounding box center [1292, 289] width 482 height 105
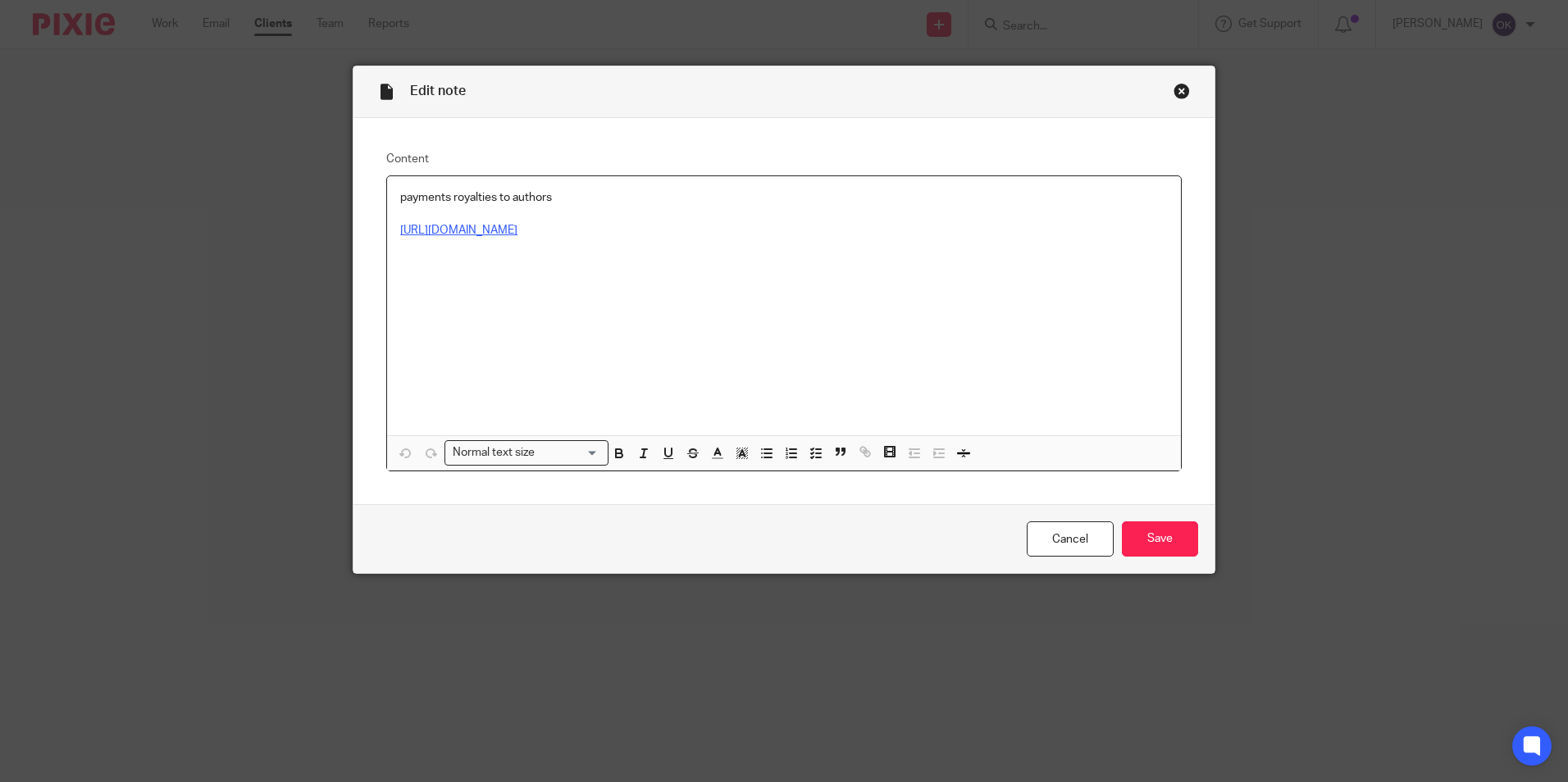
click at [517, 228] on link "https://docs.google.com/spreadsheets/d/1Dhnb0oIgLdet4abDkxWKVCFNKDhay8UYzBOW810…" at bounding box center [459, 231] width 117 height 12
click at [1067, 532] on link "Cancel" at bounding box center [1070, 539] width 87 height 36
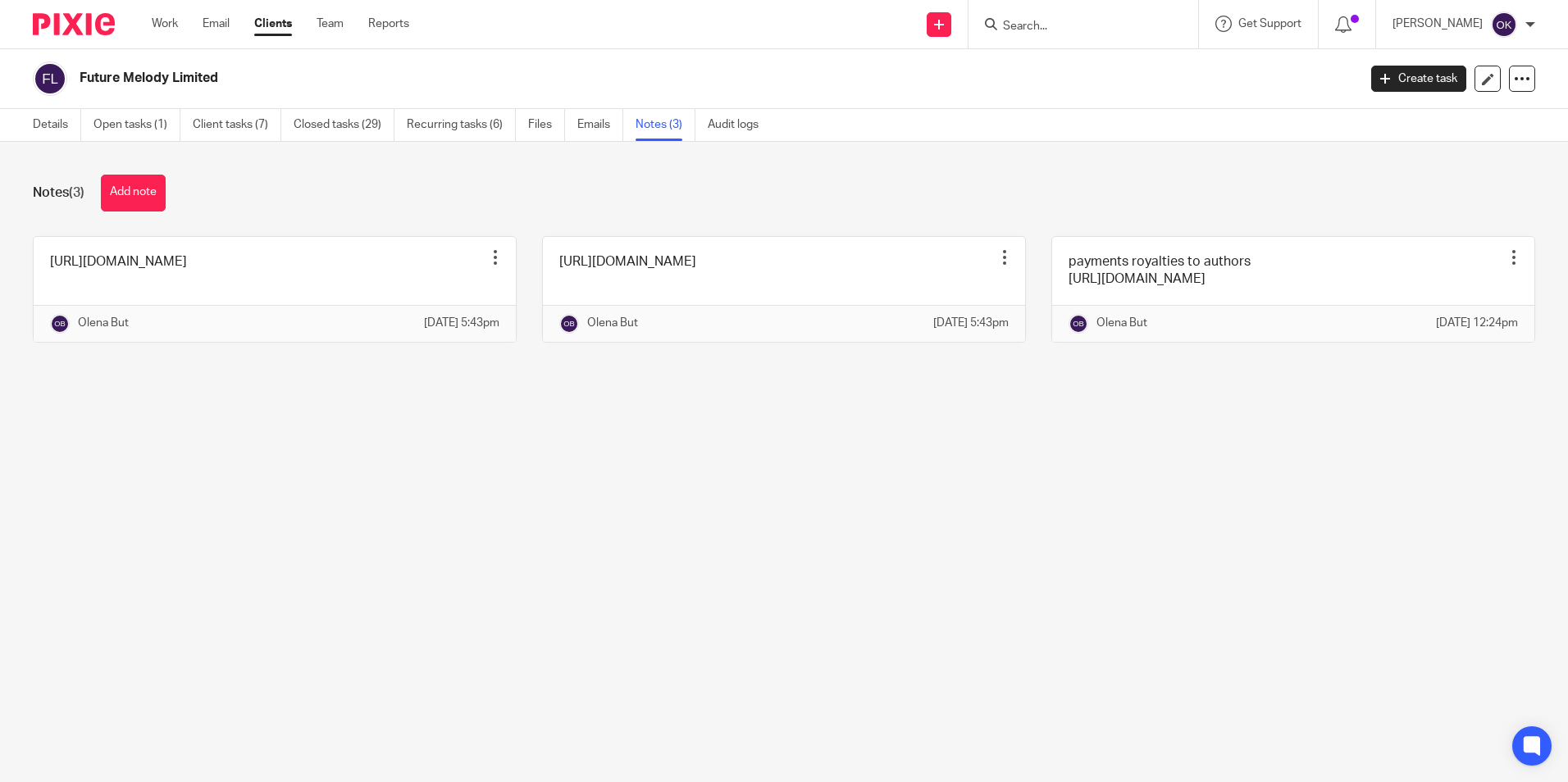
click at [41, 17] on img at bounding box center [74, 24] width 82 height 22
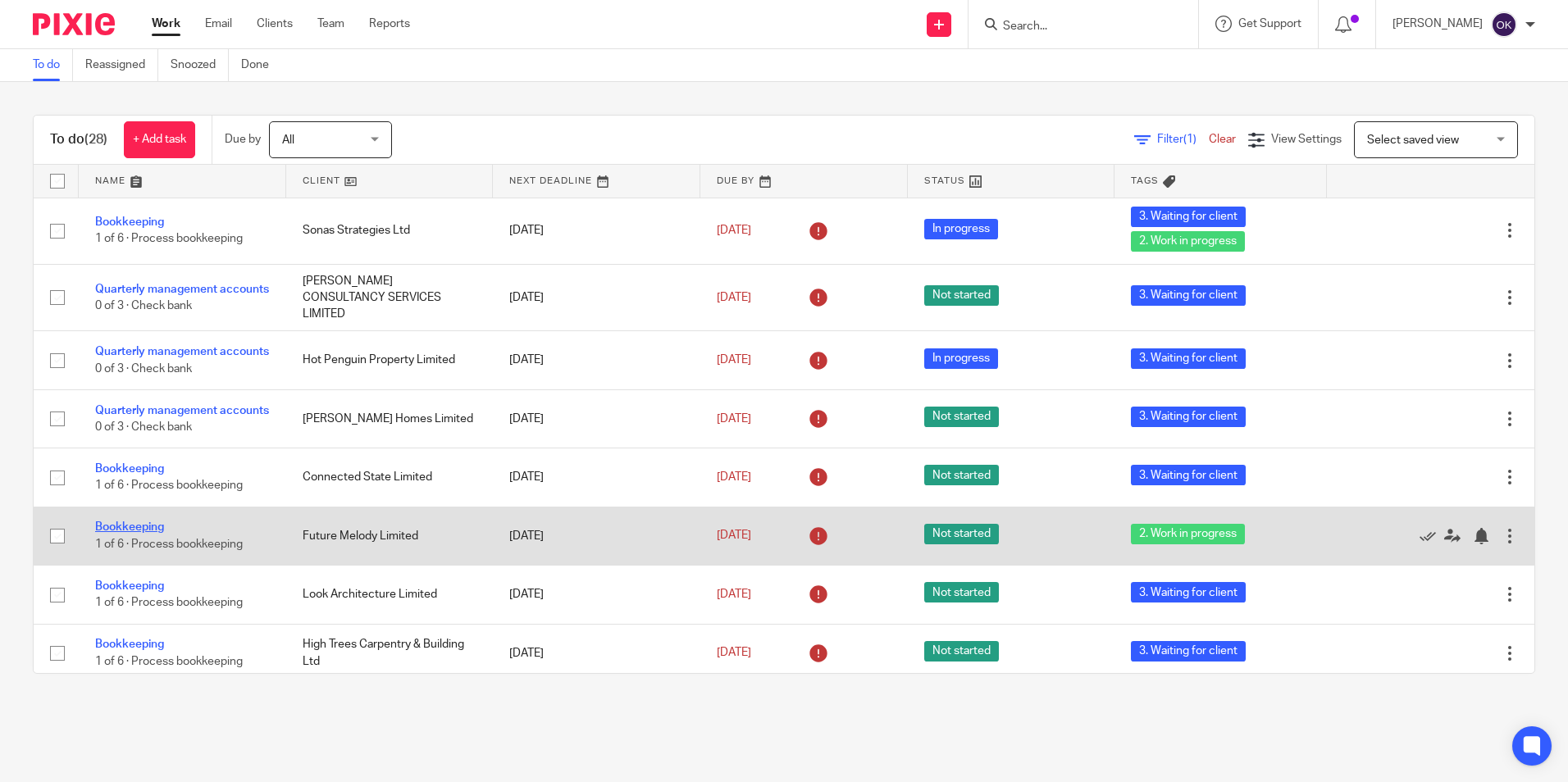
click at [151, 533] on link "Bookkeeping" at bounding box center [129, 527] width 69 height 12
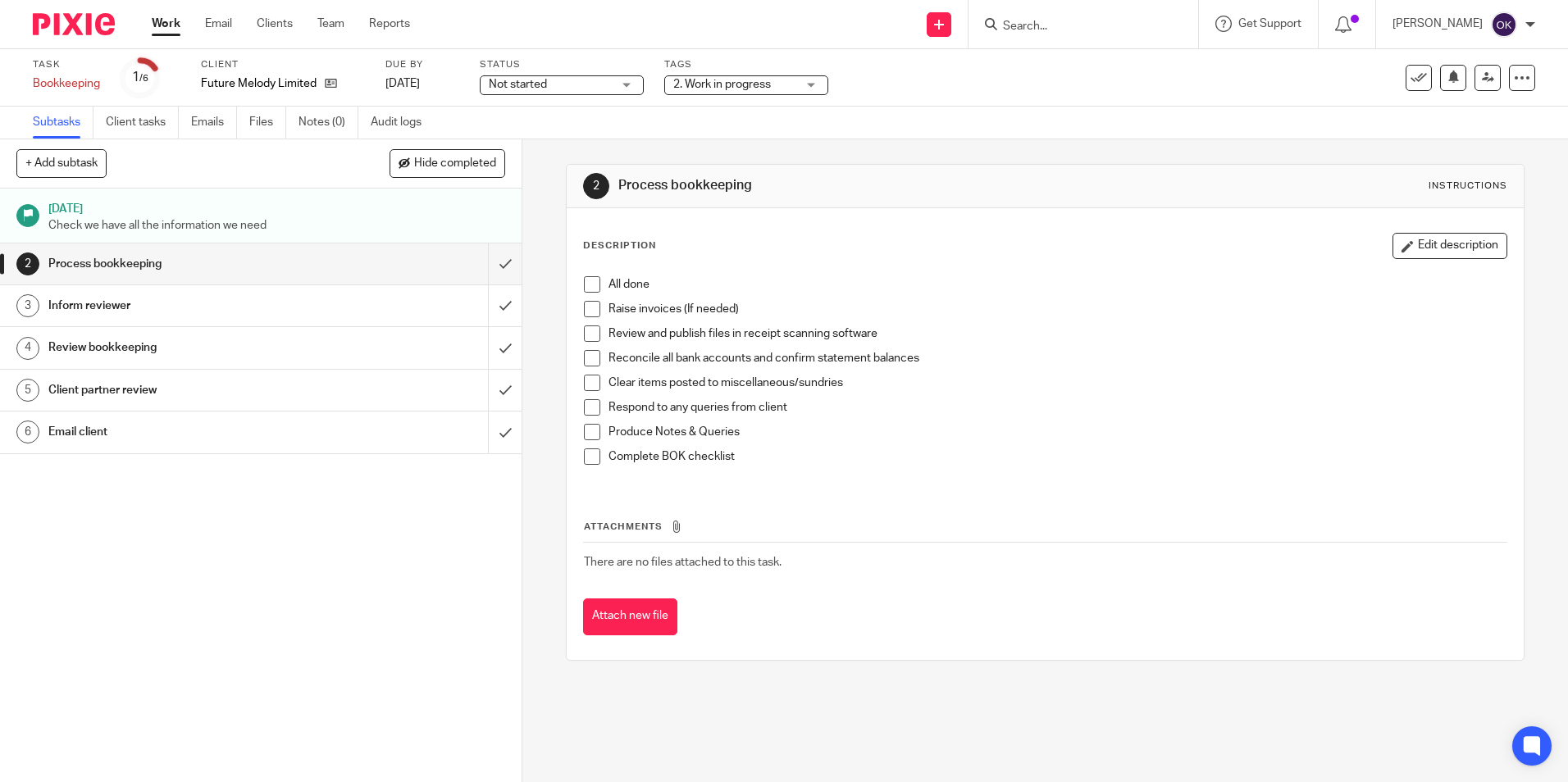
click at [719, 83] on span "2. Work in progress" at bounding box center [722, 84] width 98 height 12
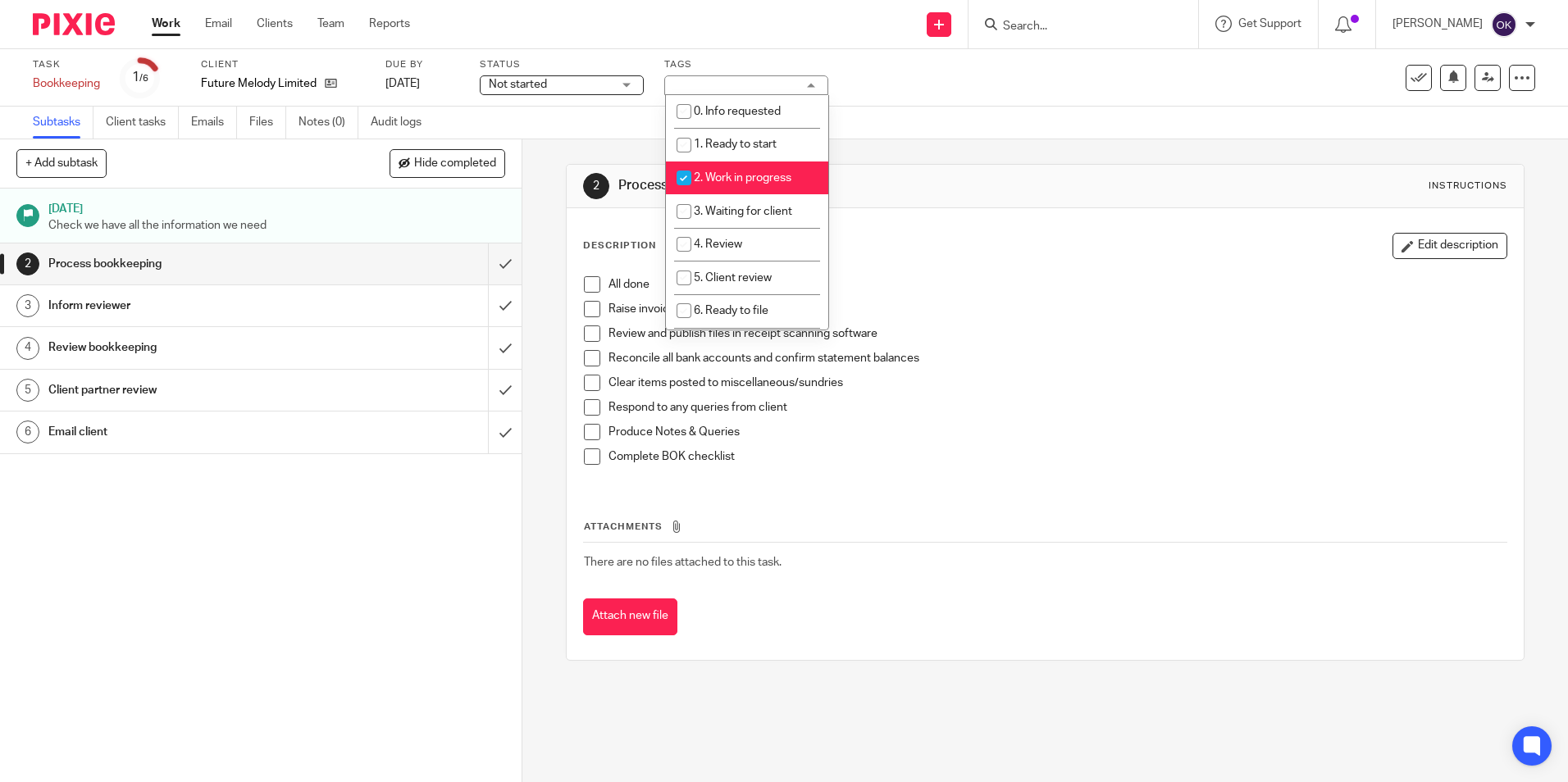
click at [683, 175] on input "checkbox" at bounding box center [684, 178] width 31 height 31
checkbox input "false"
click at [681, 218] on input "checkbox" at bounding box center [684, 212] width 31 height 31
checkbox input "true"
click at [75, 23] on img at bounding box center [74, 24] width 82 height 22
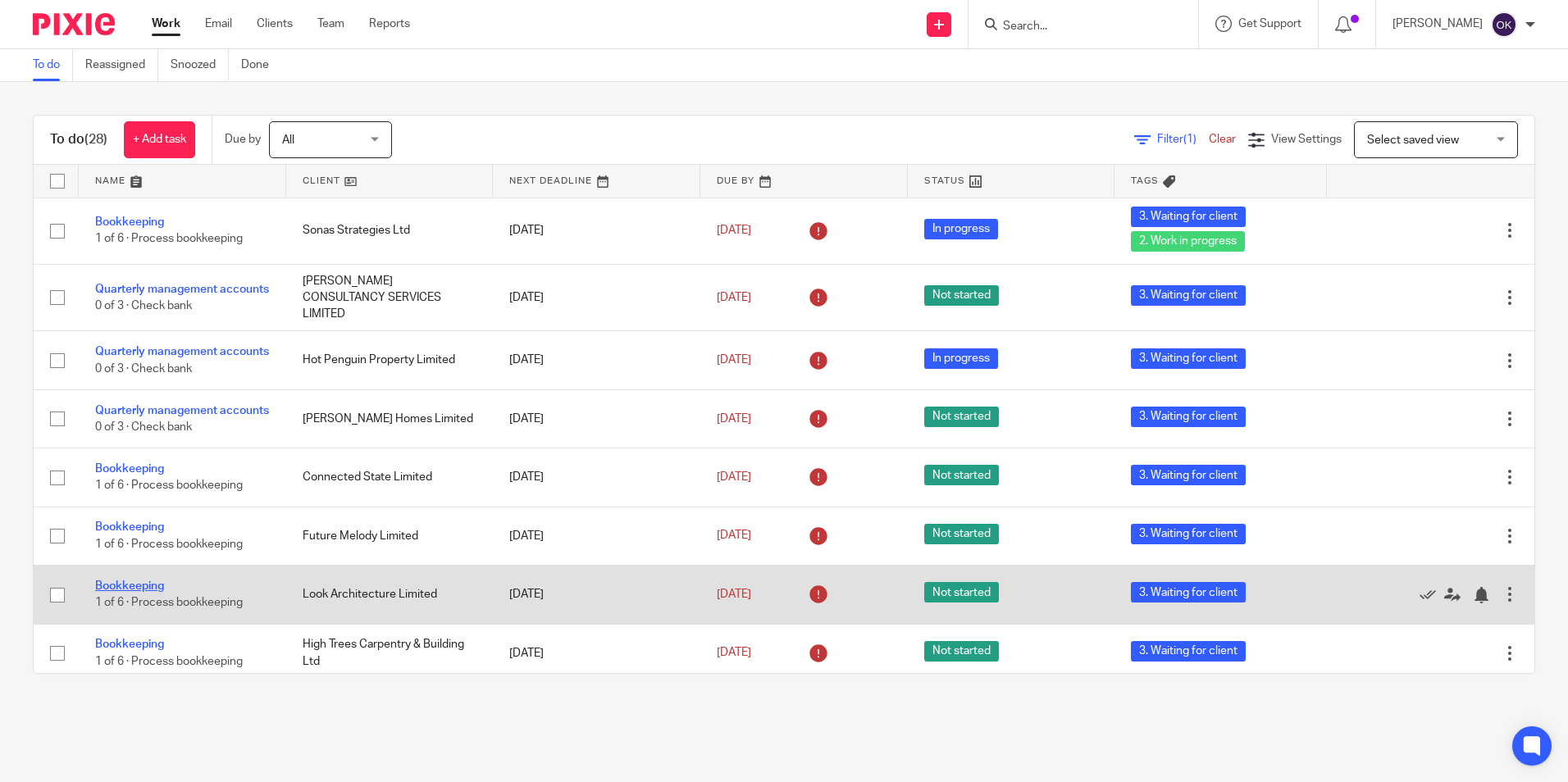
click at [153, 592] on link "Bookkeeping" at bounding box center [129, 587] width 69 height 12
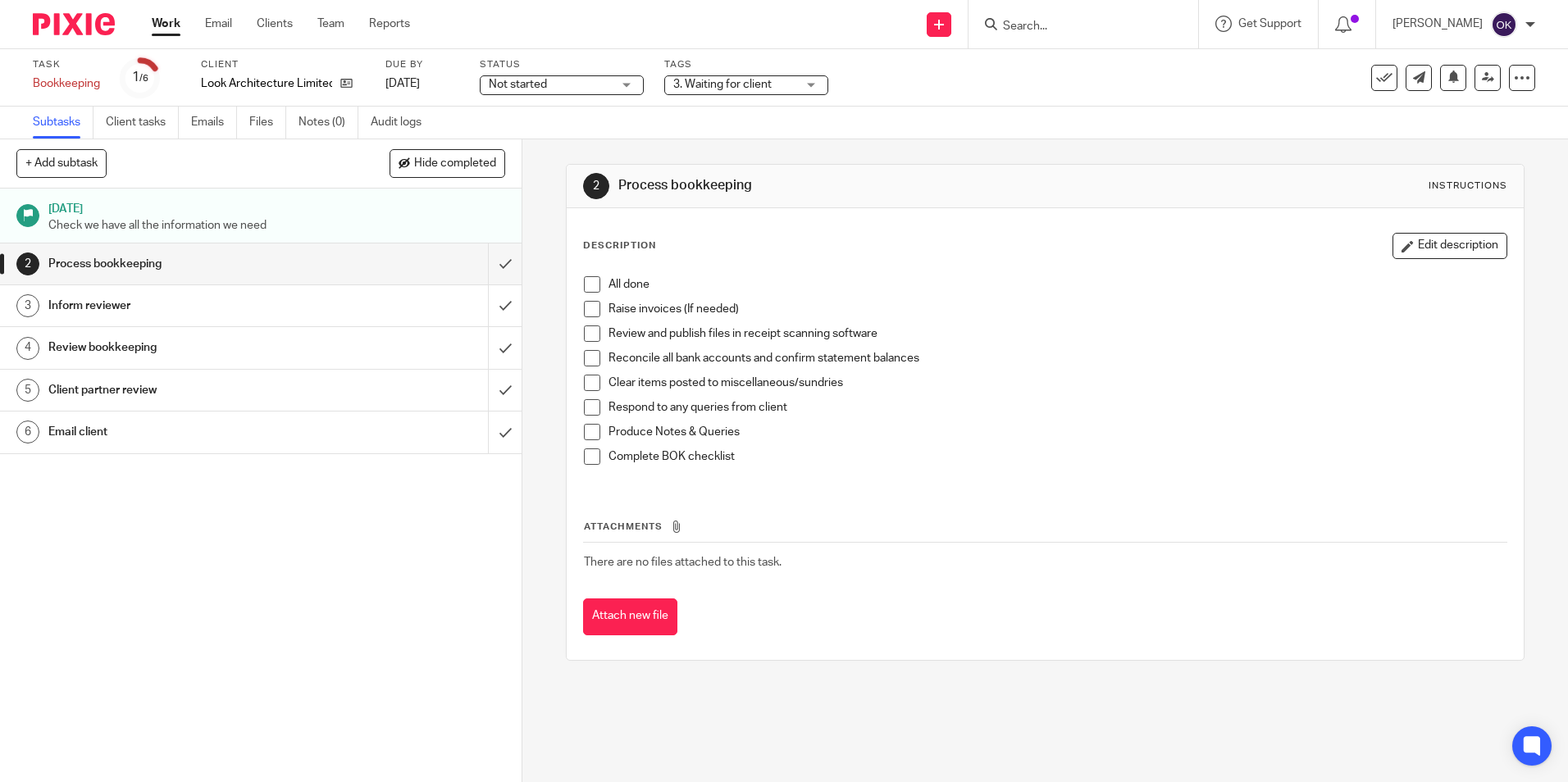
click at [94, 26] on img at bounding box center [74, 24] width 82 height 22
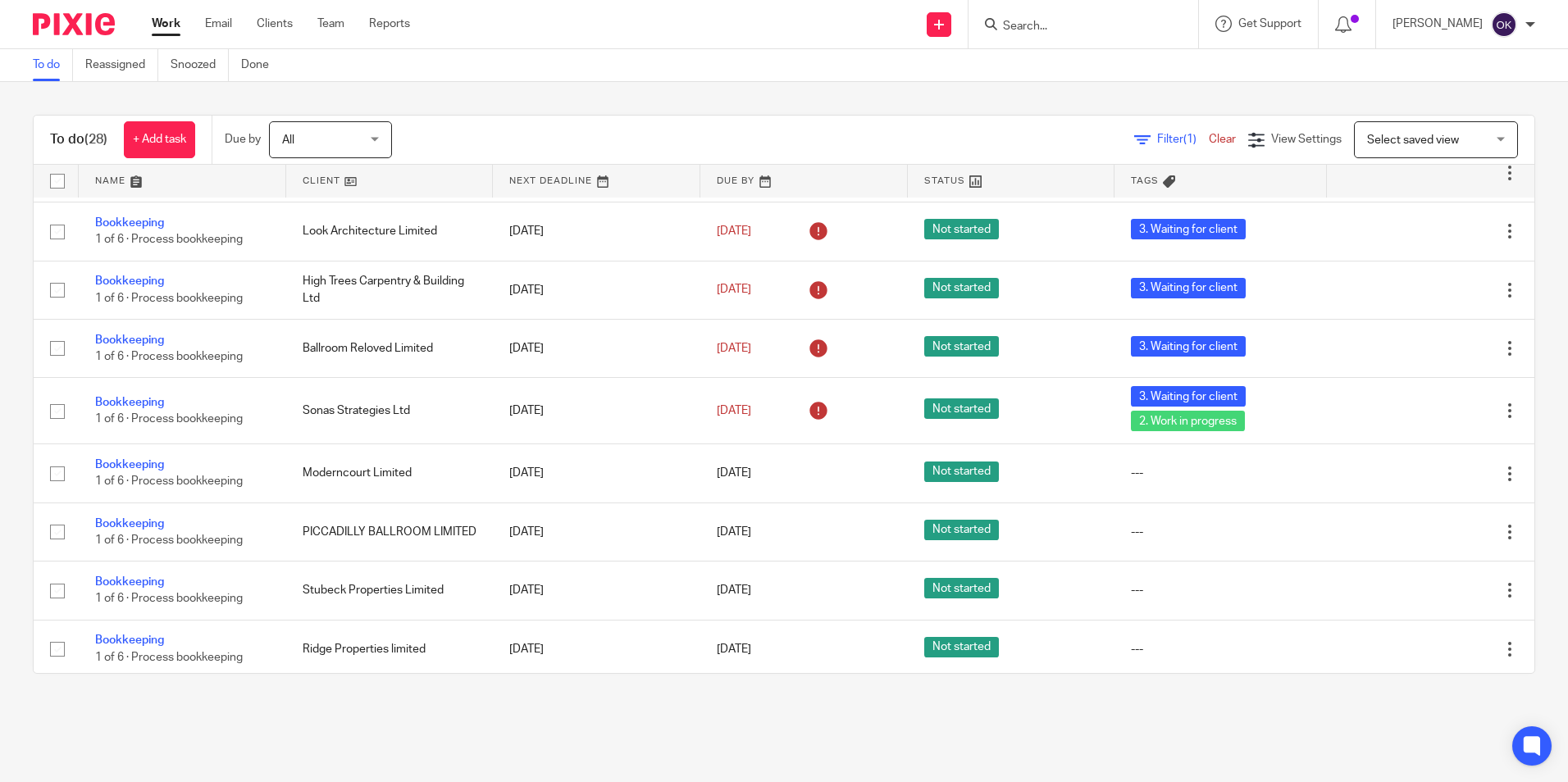
scroll to position [396, 0]
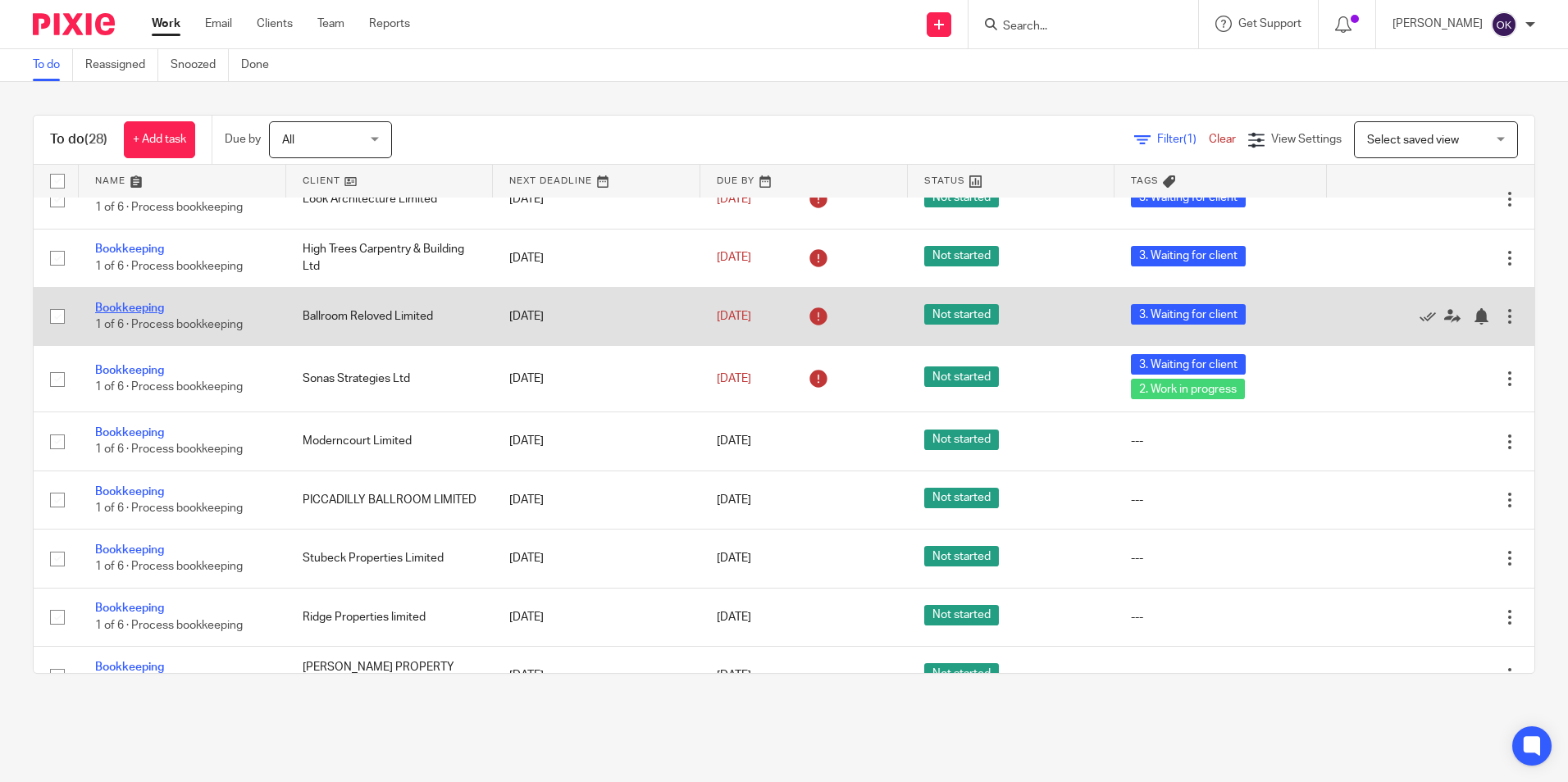
click at [152, 314] on link "Bookkeeping" at bounding box center [129, 309] width 69 height 12
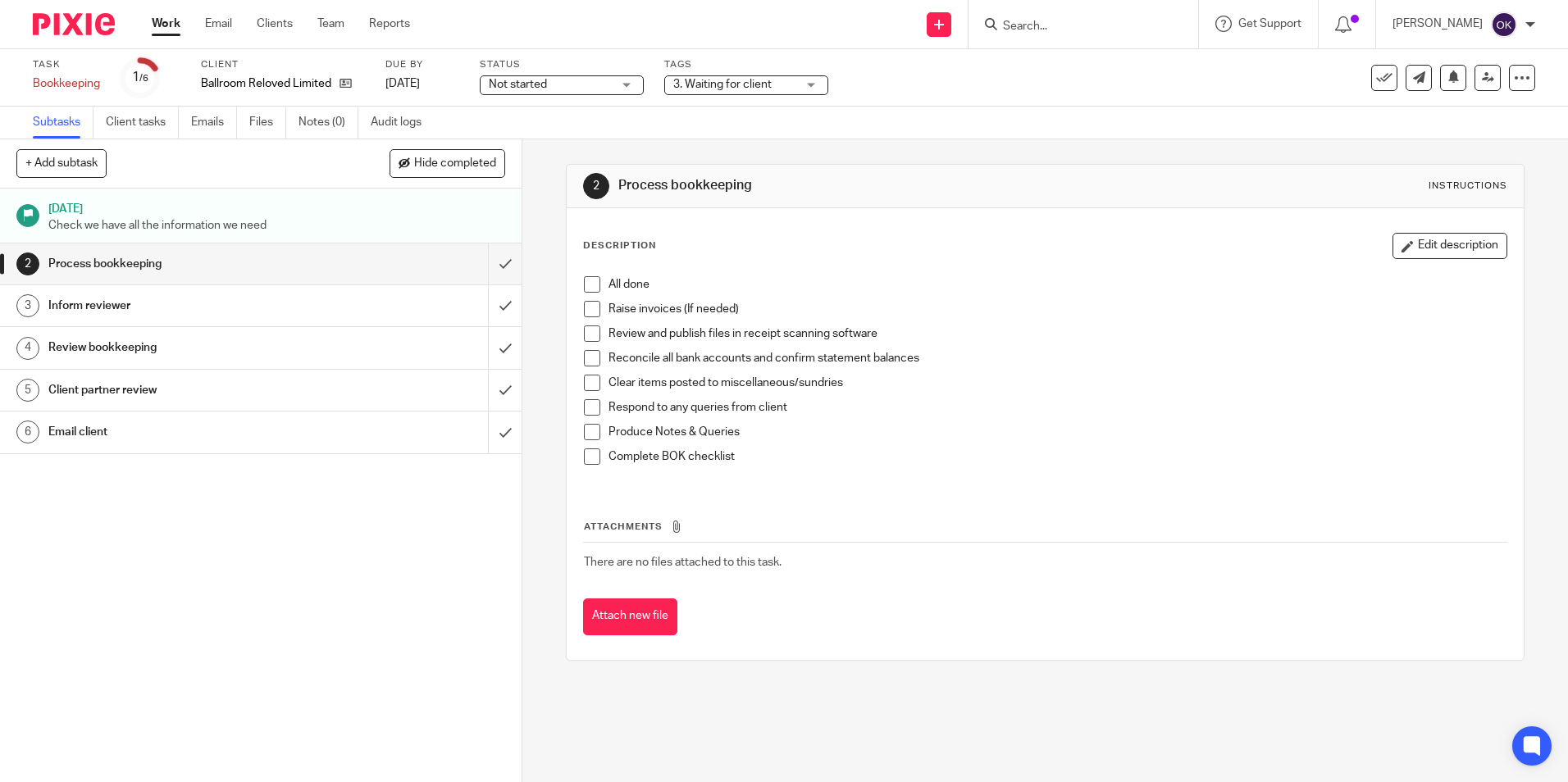
click at [707, 92] on span "3. Waiting for client" at bounding box center [735, 84] width 123 height 17
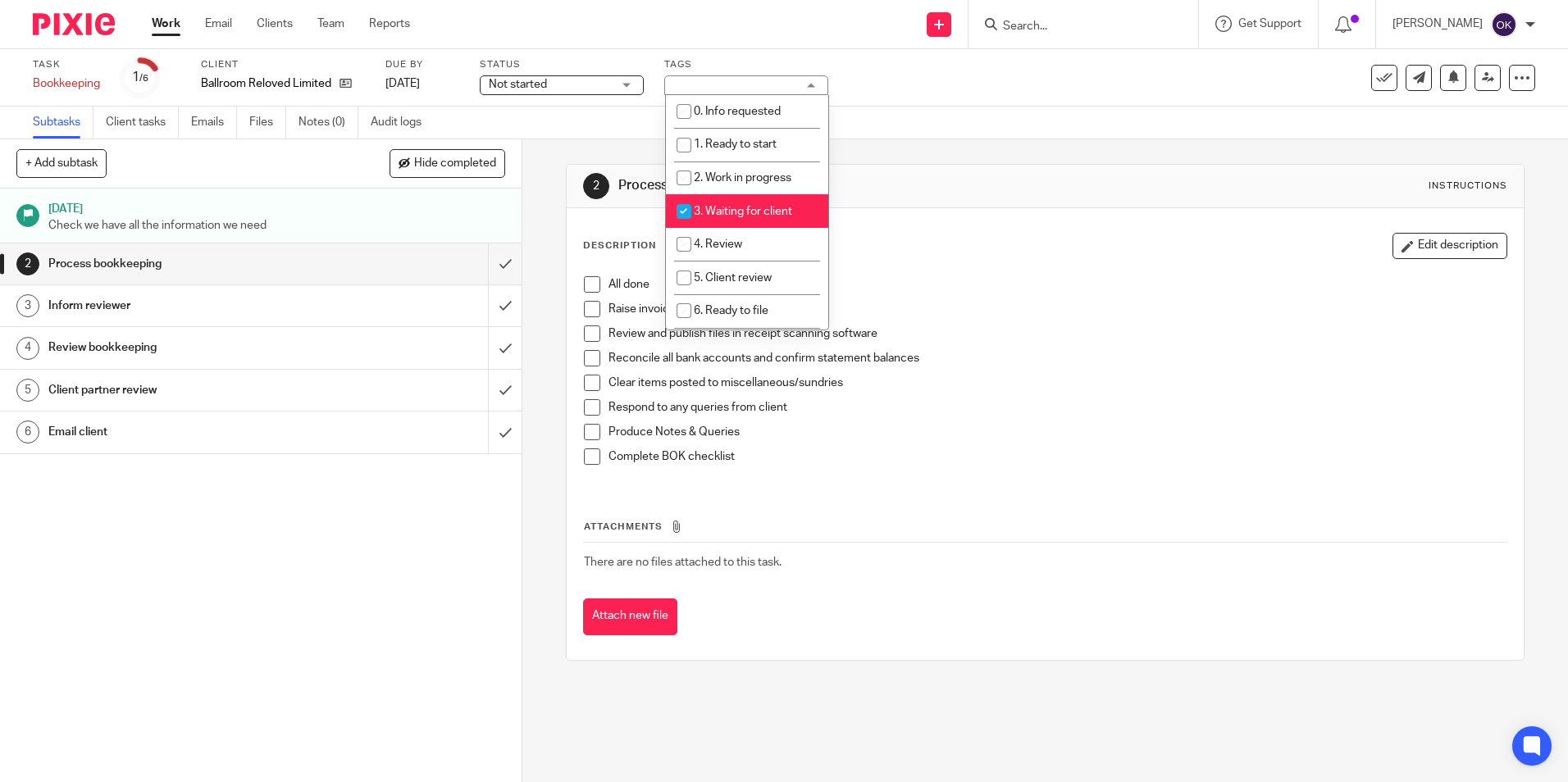
click at [686, 204] on input "checkbox" at bounding box center [684, 212] width 31 height 31
checkbox input "false"
click at [681, 167] on input "checkbox" at bounding box center [684, 178] width 31 height 31
checkbox input "true"
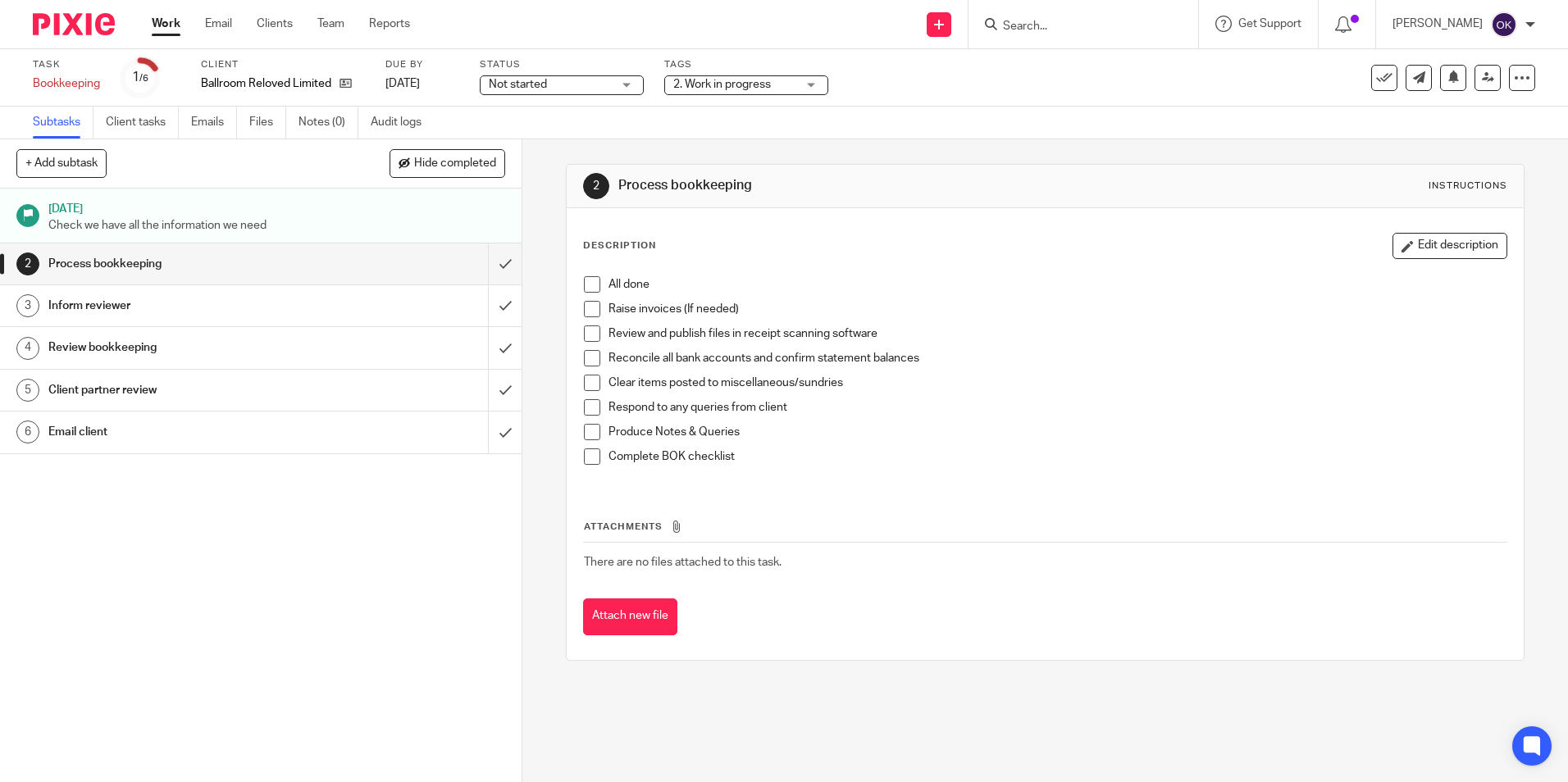
click at [97, 16] on img at bounding box center [74, 24] width 82 height 22
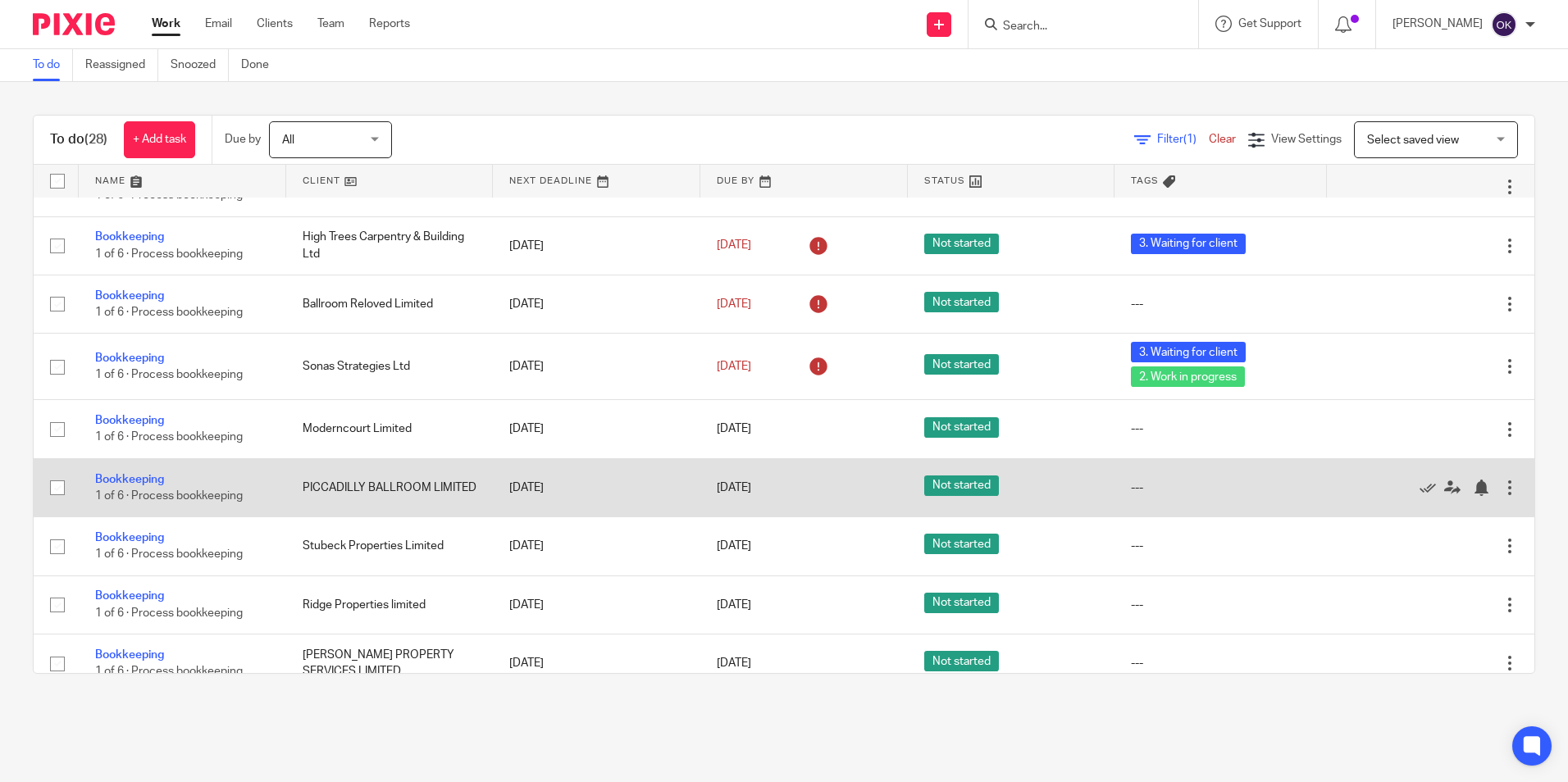
scroll to position [410, 0]
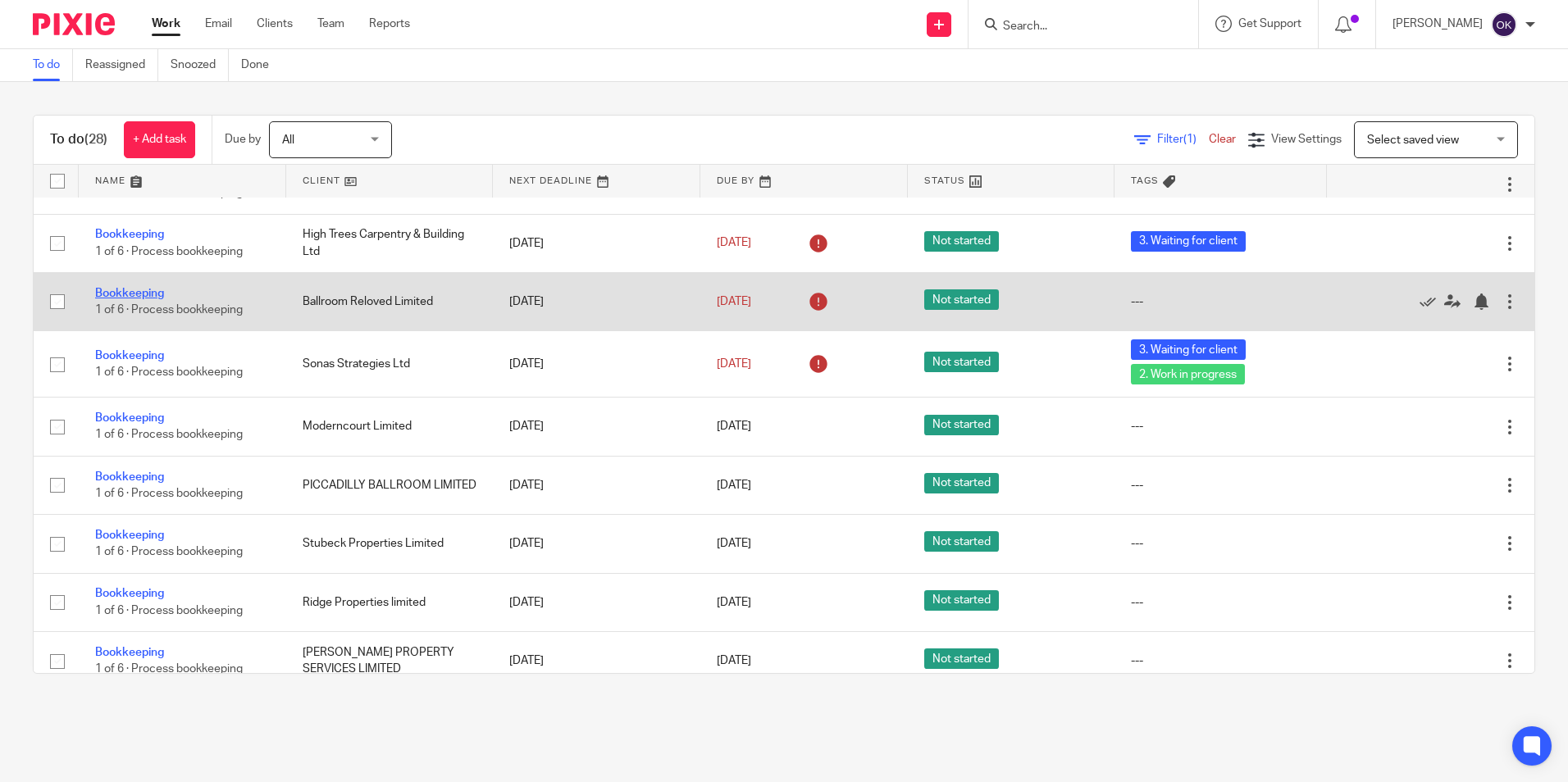
click at [132, 300] on link "Bookkeeping" at bounding box center [129, 294] width 69 height 12
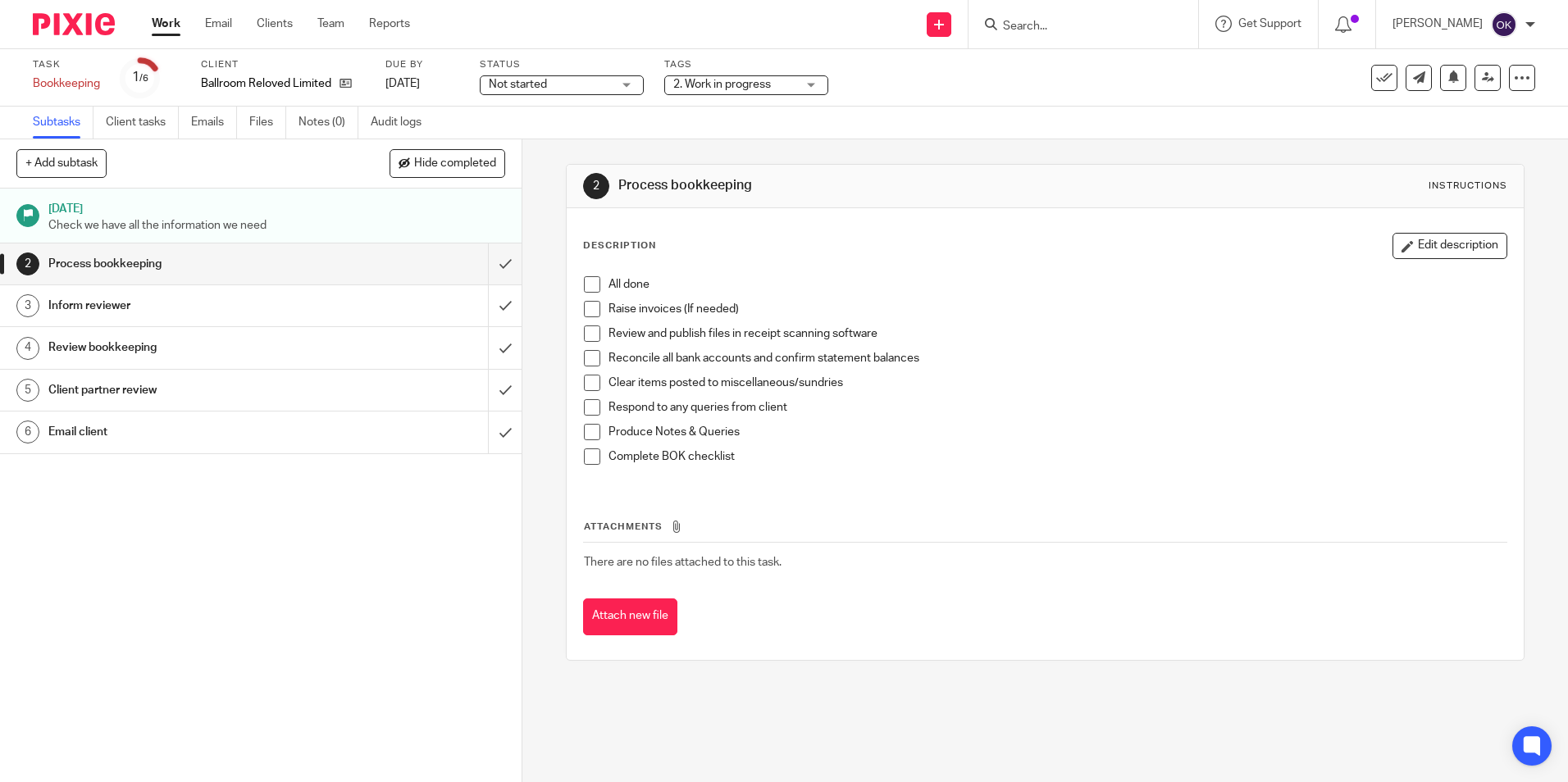
click at [689, 83] on span "2. Work in progress" at bounding box center [722, 84] width 98 height 12
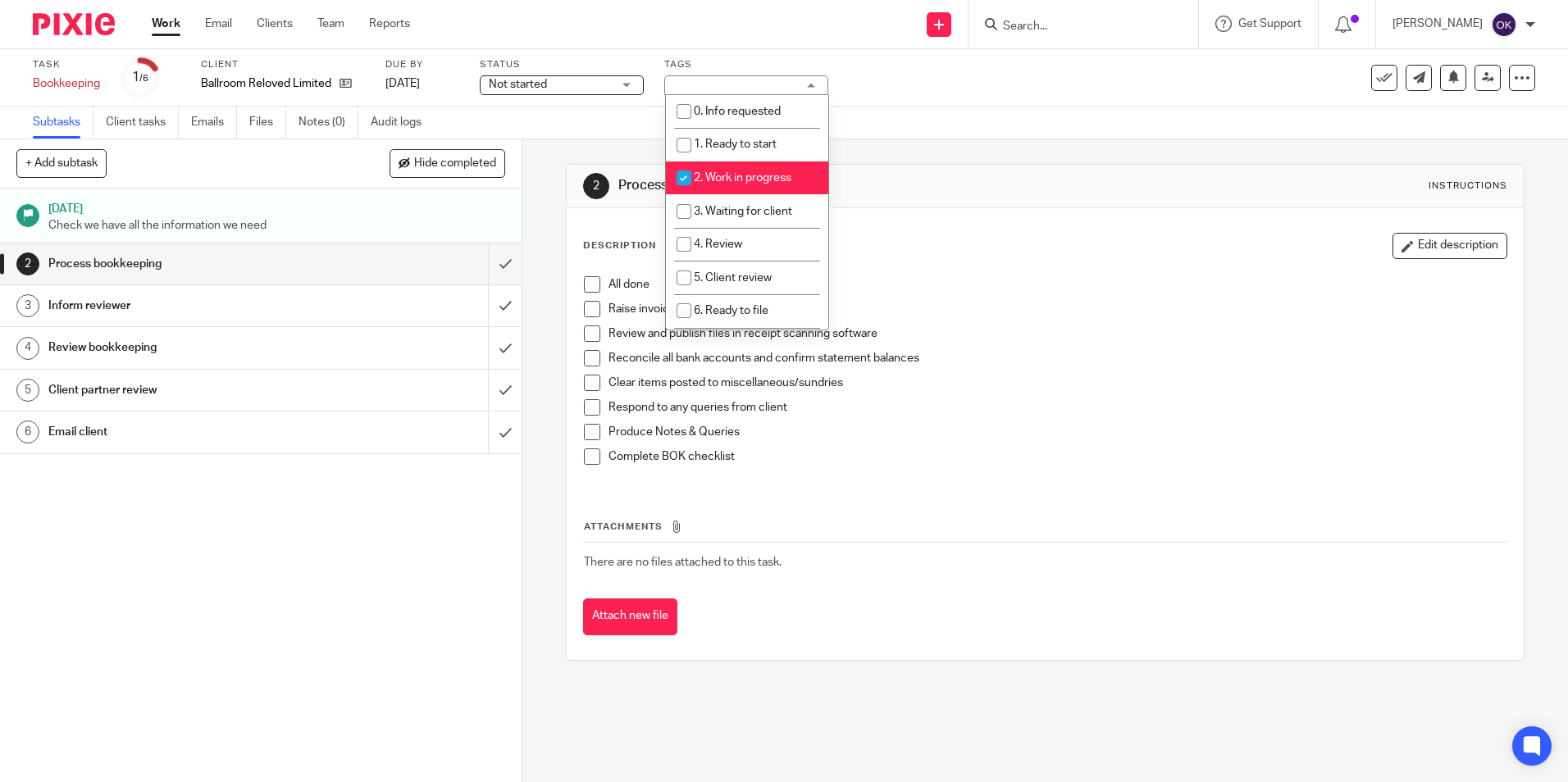
click at [688, 83] on div "2. Work in progress" at bounding box center [746, 85] width 164 height 20
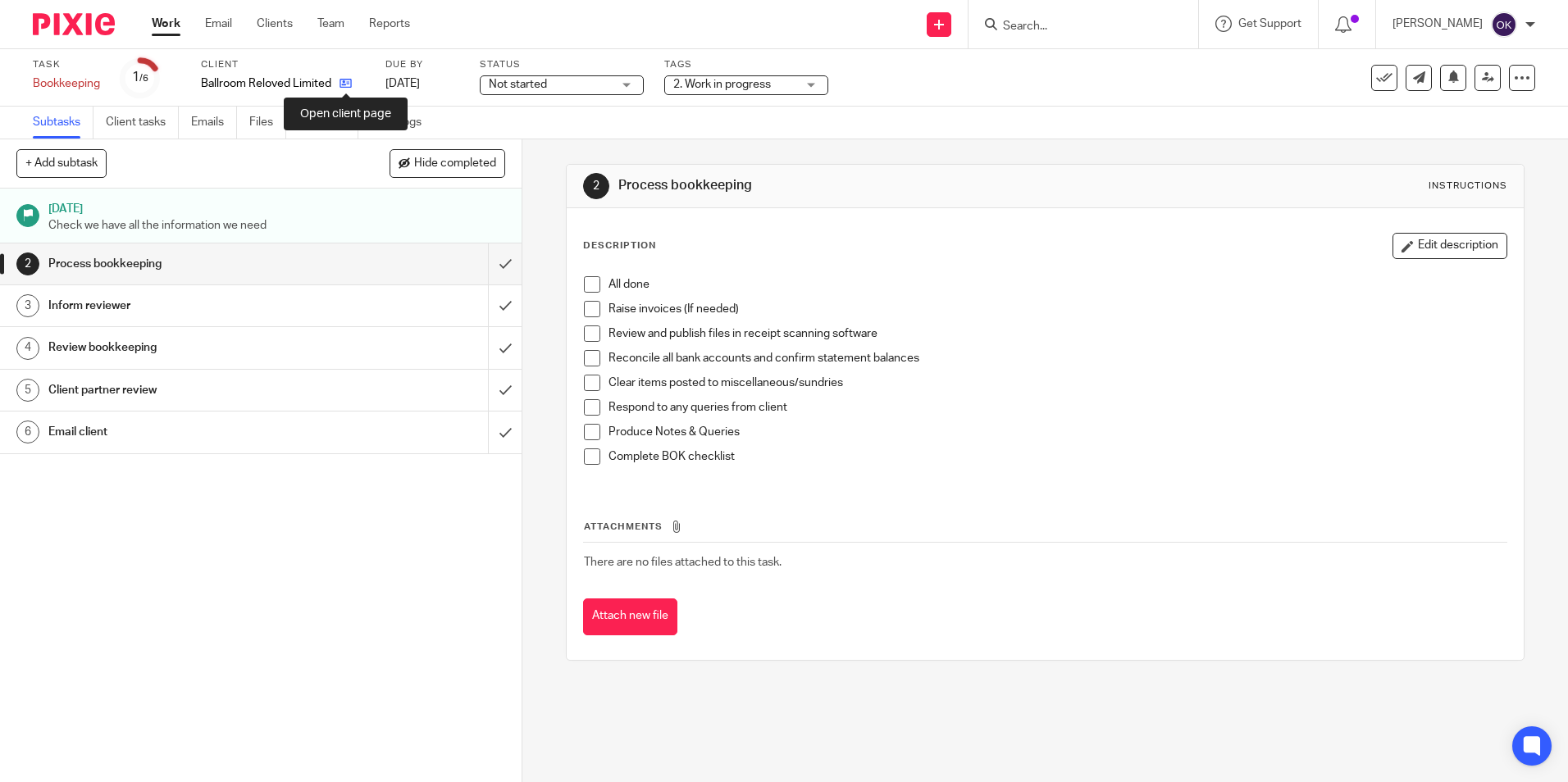
click at [342, 85] on icon at bounding box center [345, 83] width 12 height 12
